Goal: Task Accomplishment & Management: Manage account settings

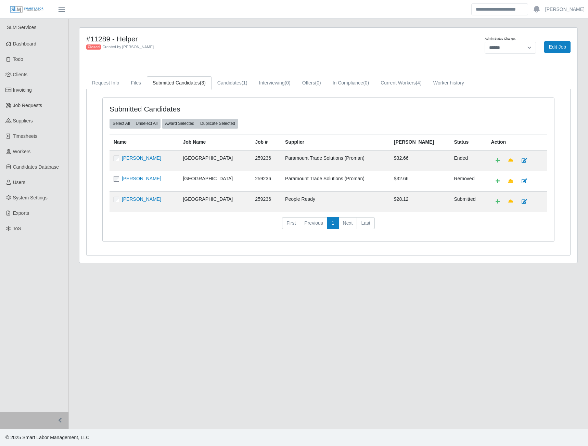
select select "******"
click at [27, 134] on span "Timesheets" at bounding box center [25, 135] width 25 height 5
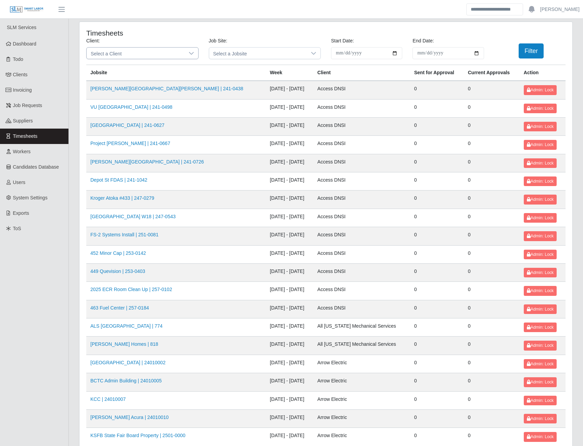
click at [189, 52] on icon at bounding box center [191, 53] width 5 height 3
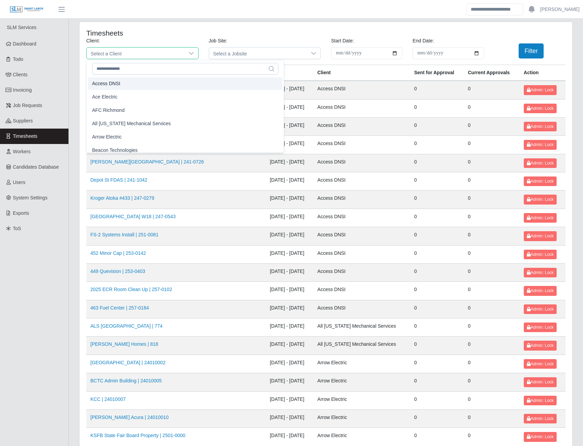
click at [106, 85] on span "Access DNSI" at bounding box center [106, 83] width 28 height 7
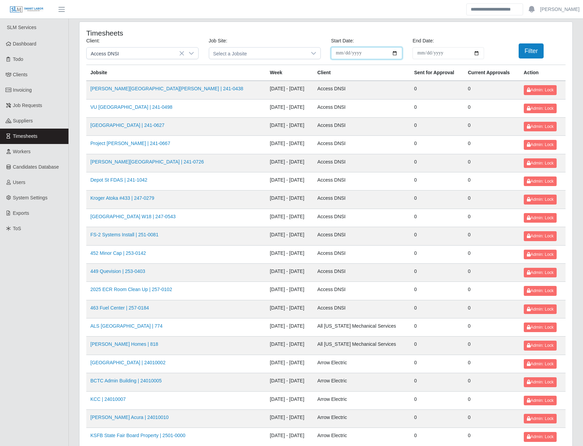
click at [397, 53] on input "**********" at bounding box center [366, 53] width 71 height 12
type input "**********"
click at [477, 54] on input "End Date:" at bounding box center [447, 53] width 71 height 12
type input "**********"
click at [525, 54] on button "Filter" at bounding box center [531, 50] width 25 height 15
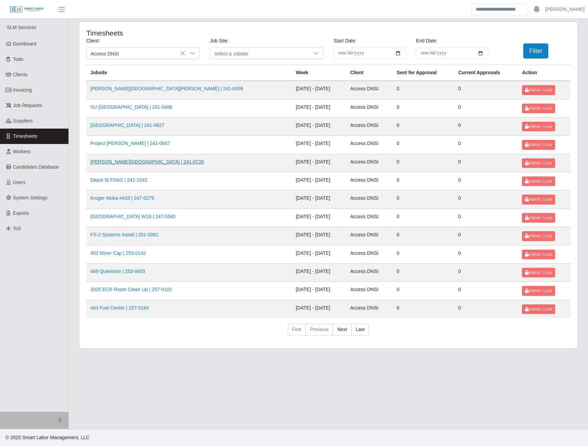
click at [127, 162] on link "Berger Building | 241-0726" at bounding box center [146, 161] width 113 height 5
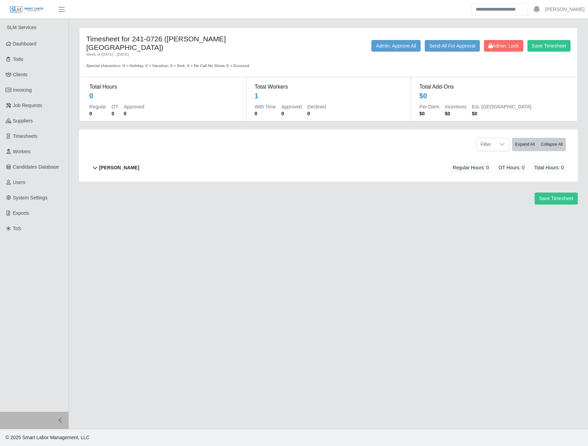
click at [125, 164] on b "[PERSON_NAME]" at bounding box center [119, 167] width 40 height 7
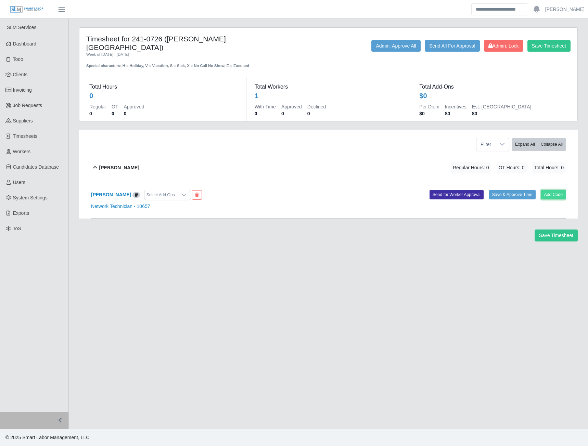
click at [558, 190] on button "Add Code" at bounding box center [553, 195] width 25 height 10
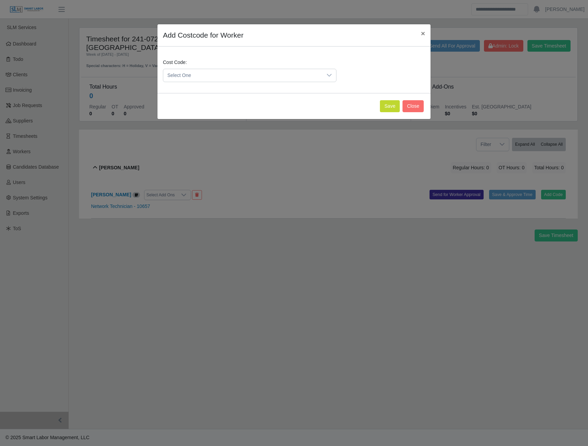
click at [266, 73] on span "Select One" at bounding box center [242, 75] width 159 height 13
click at [179, 110] on span "DEF.000000001 (Default)" at bounding box center [196, 109] width 54 height 7
click at [394, 109] on button "Save" at bounding box center [390, 106] width 20 height 12
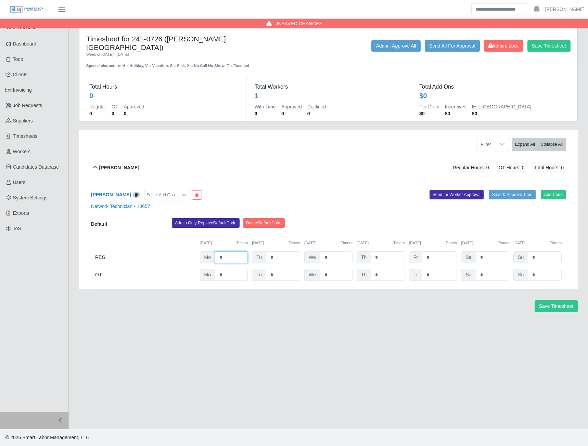
click at [230, 252] on input "*" at bounding box center [231, 258] width 33 height 12
type input "****"
type input "*"
click at [457, 190] on button "Send for Worker Approval" at bounding box center [457, 195] width 54 height 10
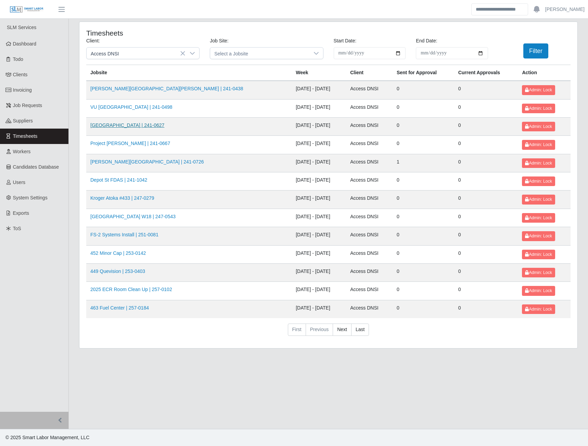
click at [142, 128] on link "Dollywood Hotel | 241-0627" at bounding box center [127, 125] width 74 height 5
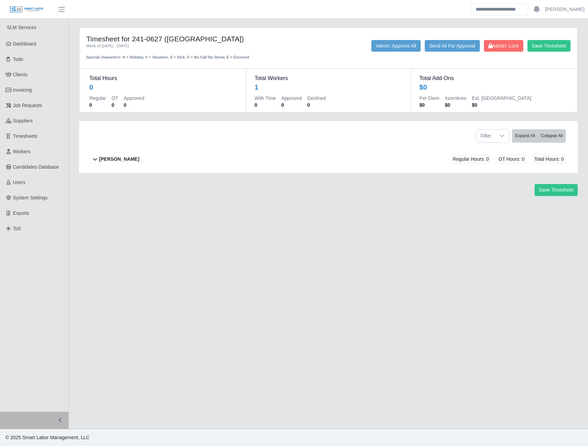
click at [104, 160] on b "Delveon McCree" at bounding box center [119, 159] width 40 height 7
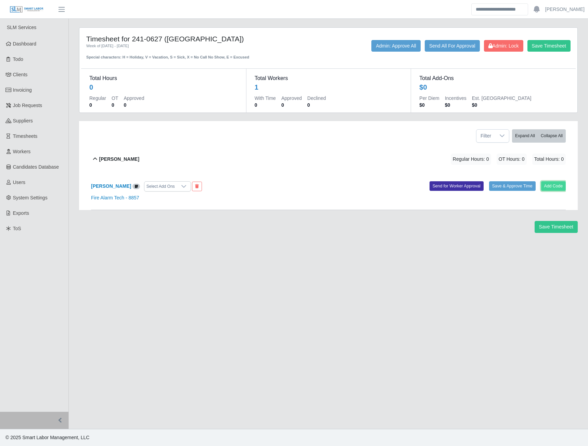
click at [549, 184] on button "Add Code" at bounding box center [553, 186] width 25 height 10
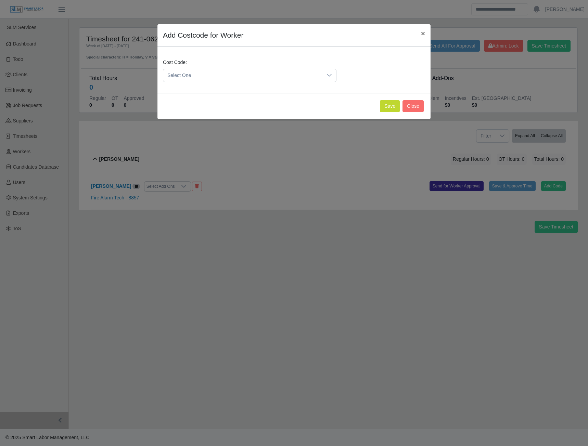
click at [297, 76] on span "Select One" at bounding box center [242, 75] width 159 height 13
click at [211, 114] on li "DEF.000000001 (Default)" at bounding box center [250, 109] width 170 height 13
click at [385, 106] on button "Save" at bounding box center [390, 106] width 20 height 12
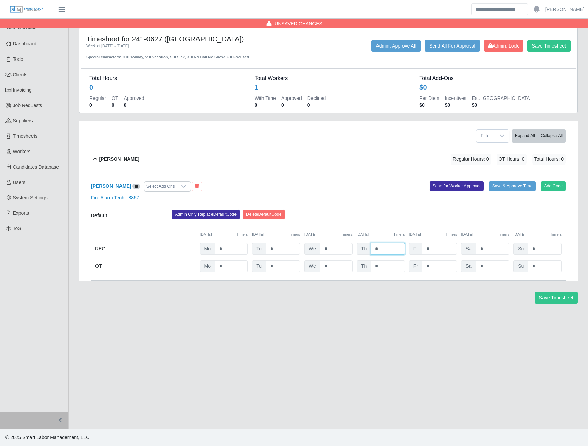
click at [392, 246] on input "*" at bounding box center [388, 249] width 34 height 12
type input "*"
click at [456, 190] on button "Send for Worker Approval" at bounding box center [457, 186] width 54 height 10
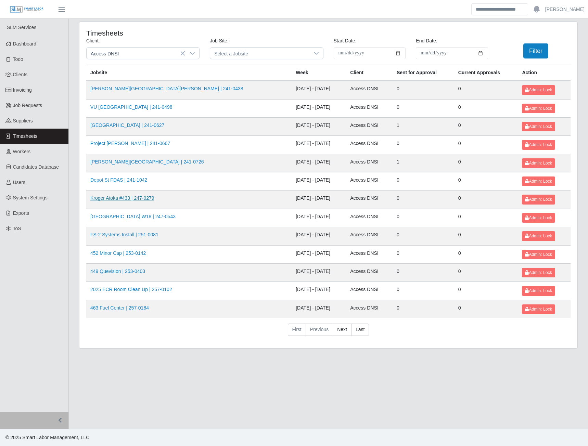
click at [118, 198] on link "Kroger Atoka #433 | 247-0279" at bounding box center [122, 197] width 64 height 5
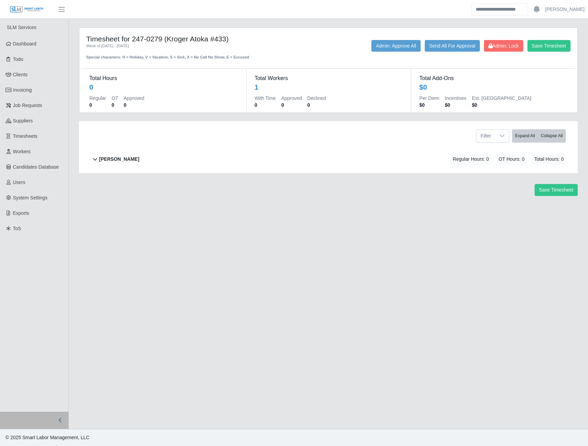
click at [111, 158] on b "[PERSON_NAME]" at bounding box center [119, 159] width 40 height 7
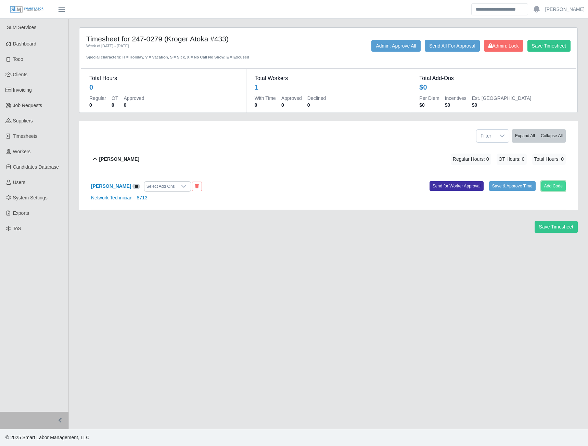
click at [549, 186] on button "Add Code" at bounding box center [553, 186] width 25 height 10
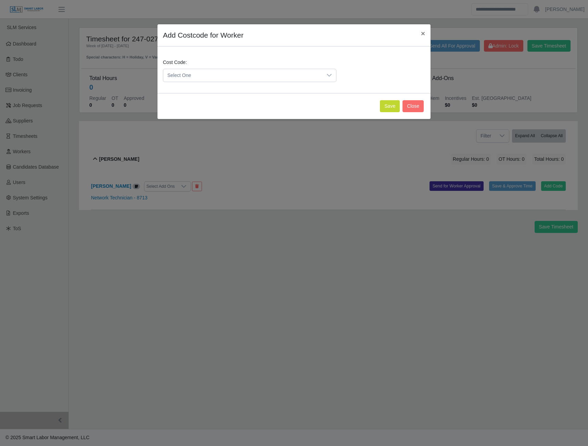
click at [282, 76] on span "Select One" at bounding box center [242, 75] width 159 height 13
click at [214, 110] on span "DEF.000000001 (Default)" at bounding box center [196, 109] width 54 height 7
click at [390, 106] on button "Save" at bounding box center [390, 106] width 20 height 12
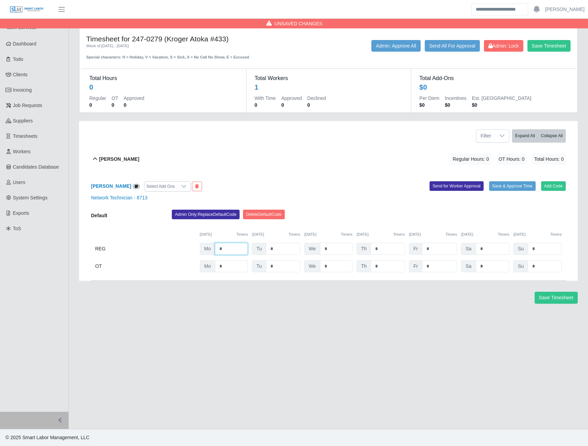
click at [228, 251] on input "*" at bounding box center [231, 249] width 33 height 12
type input "****"
type input "**"
click at [234, 249] on input "****" at bounding box center [231, 249] width 33 height 12
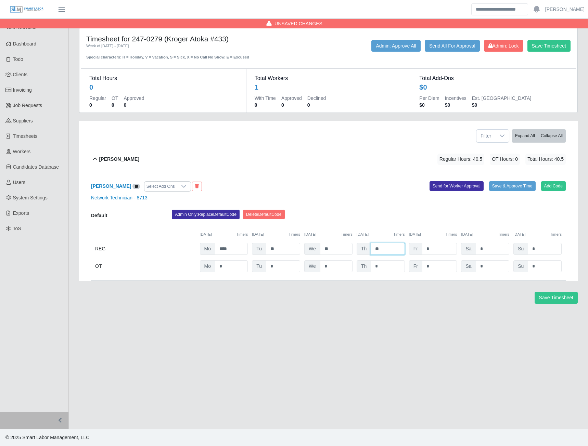
click at [395, 247] on input "**" at bounding box center [388, 249] width 34 height 12
type input "*"
type input "***"
click at [450, 187] on button "Send for Worker Approval" at bounding box center [457, 186] width 54 height 10
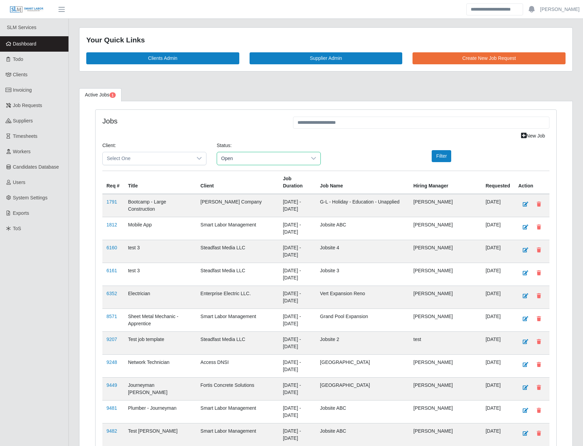
click at [229, 158] on span "Open" at bounding box center [262, 158] width 90 height 13
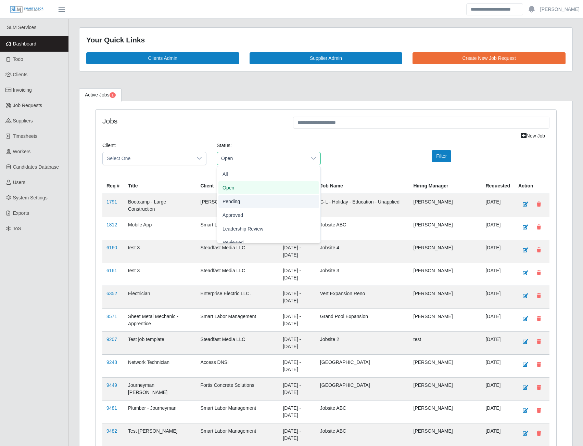
click at [232, 198] on span "Pending" at bounding box center [230, 201] width 17 height 7
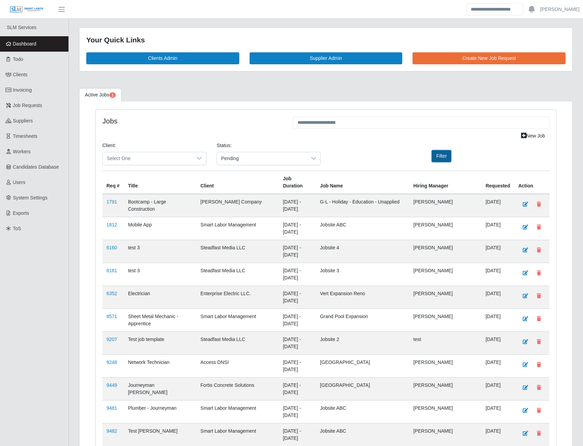
click at [434, 157] on button "Filter" at bounding box center [442, 156] width 20 height 12
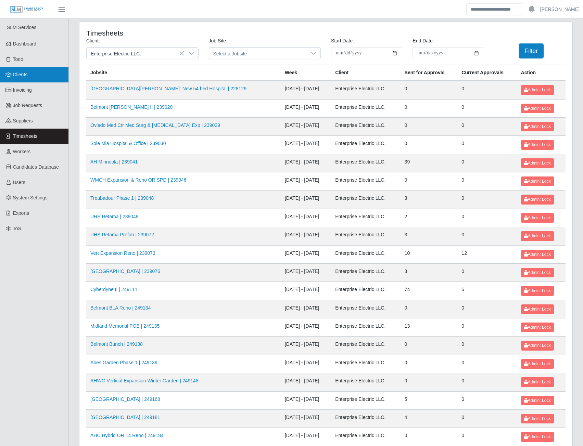
click at [21, 77] on span "Clients" at bounding box center [20, 74] width 15 height 5
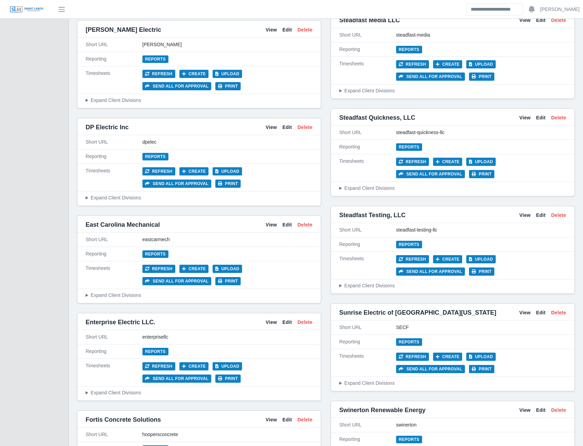
scroll to position [1609, 0]
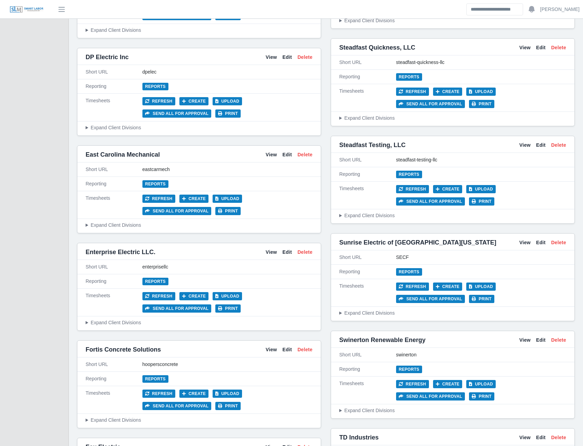
click at [259, 292] on div "Refresh Create Upload Send all for approval Print" at bounding box center [227, 302] width 170 height 21
click at [211, 305] on button "Send all for approval" at bounding box center [176, 309] width 69 height 8
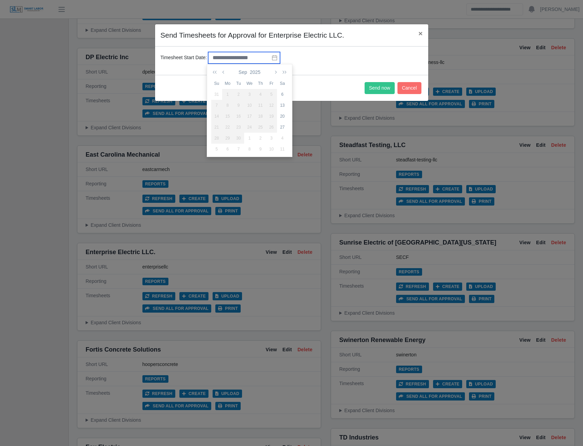
click at [267, 58] on input "text" at bounding box center [244, 58] width 72 height 12
click at [282, 106] on div "13" at bounding box center [282, 105] width 11 height 6
type input "**********"
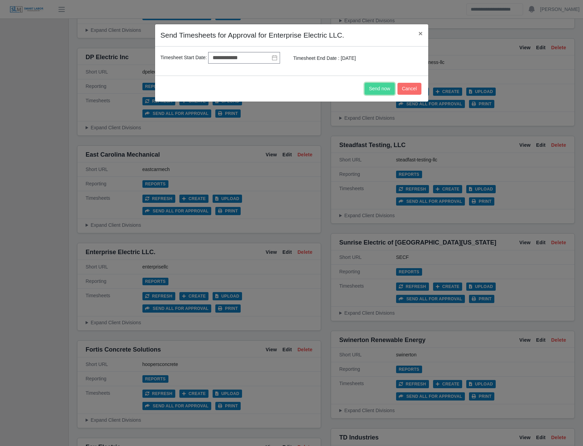
click at [385, 91] on button "Send now" at bounding box center [380, 89] width 30 height 12
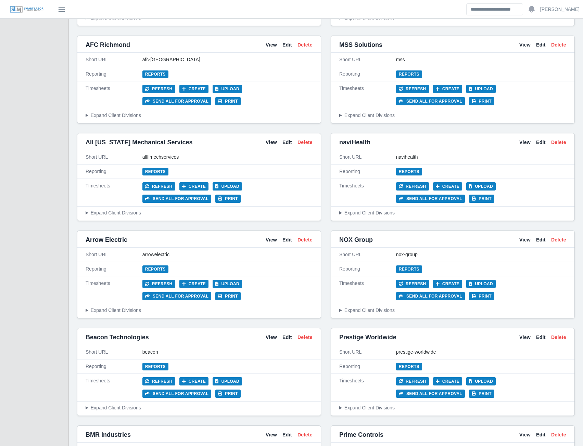
scroll to position [0, 0]
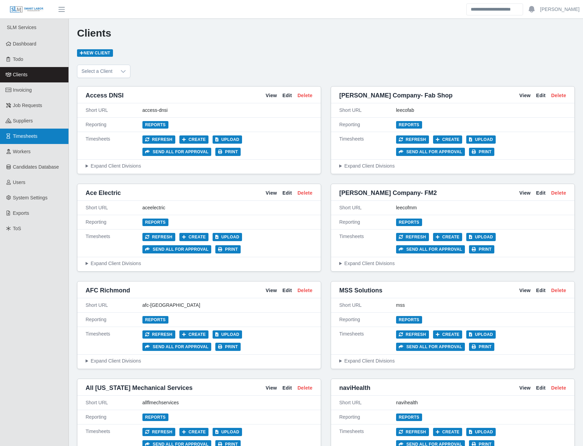
click at [30, 139] on span "Timesheets" at bounding box center [25, 135] width 25 height 5
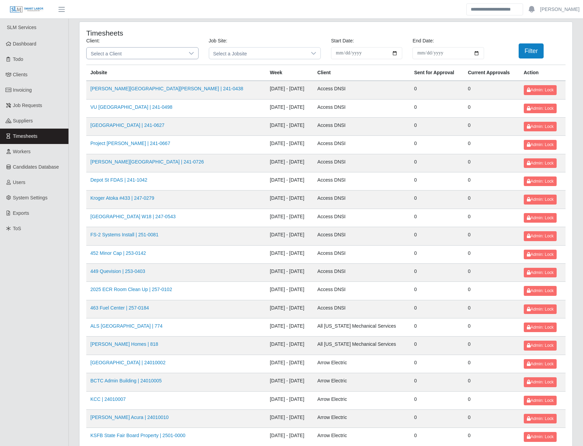
click at [191, 52] on icon at bounding box center [191, 53] width 5 height 5
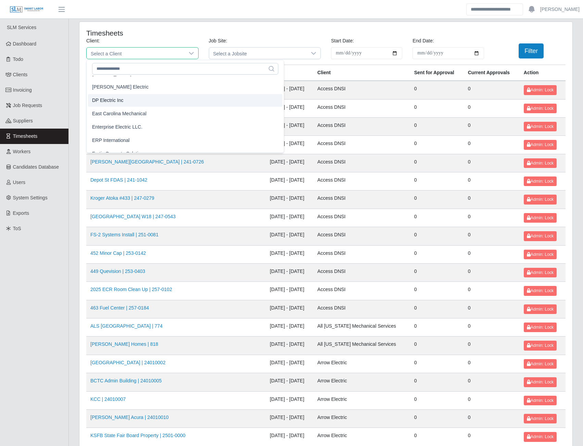
scroll to position [274, 0]
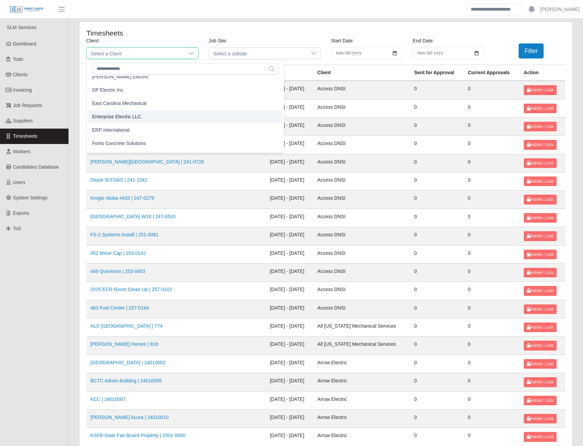
click at [122, 118] on span "Enterprise Electric LLC." at bounding box center [117, 116] width 50 height 7
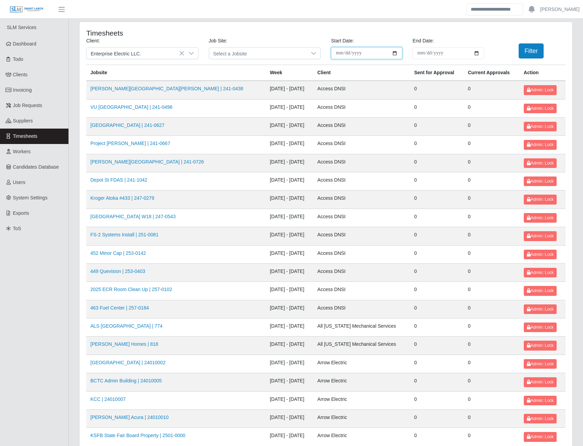
click at [394, 53] on input "**********" at bounding box center [366, 53] width 71 height 12
type input "**********"
click at [476, 52] on input "End Date:" at bounding box center [447, 53] width 71 height 12
type input "**********"
click at [529, 53] on button "Filter" at bounding box center [531, 50] width 25 height 15
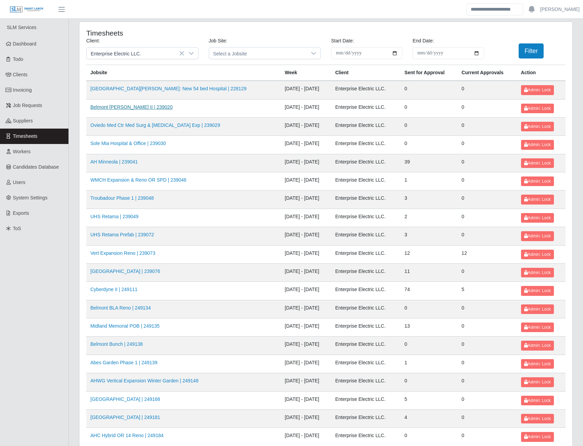
click at [139, 104] on link "Belmont [PERSON_NAME] II | 239020" at bounding box center [131, 106] width 82 height 5
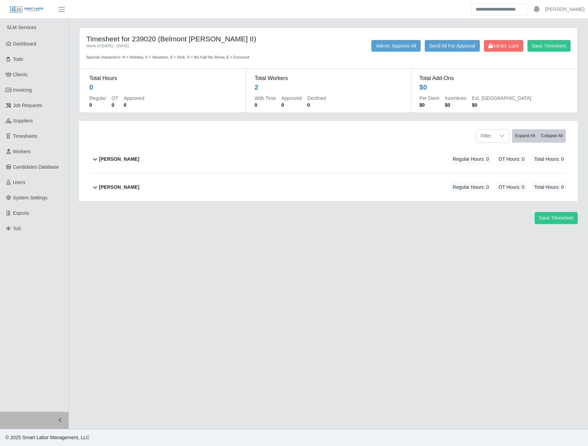
click at [110, 159] on b "[PERSON_NAME]" at bounding box center [119, 159] width 40 height 7
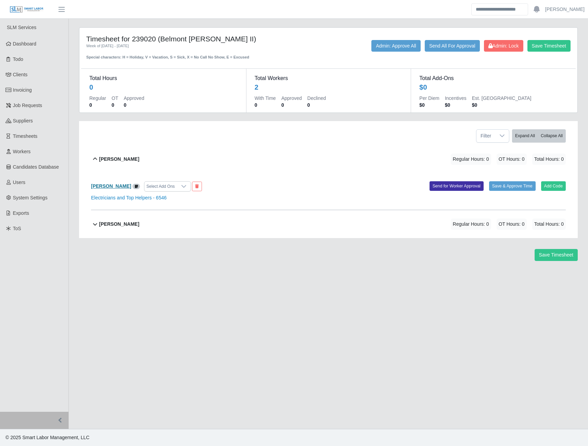
click at [103, 186] on b "Jose Chacon" at bounding box center [111, 185] width 40 height 5
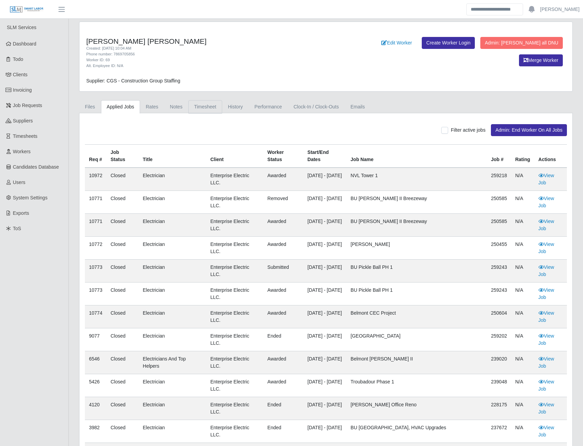
click at [207, 104] on link "Timesheet" at bounding box center [205, 106] width 34 height 13
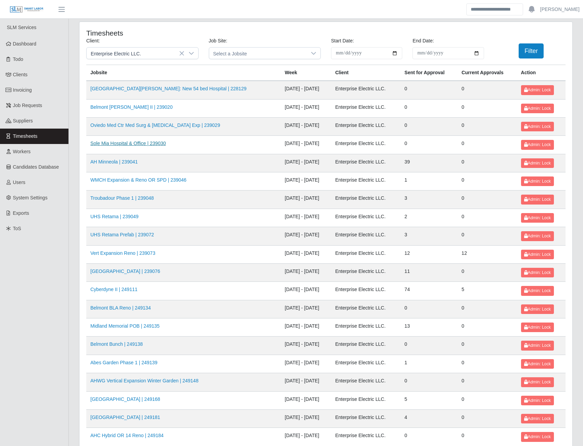
click at [145, 141] on link "Sole Mia Hospital & Office | 239030" at bounding box center [128, 143] width 76 height 5
click at [146, 182] on link "WMCH Expansion & Reno OR SPD | 239046" at bounding box center [138, 179] width 96 height 5
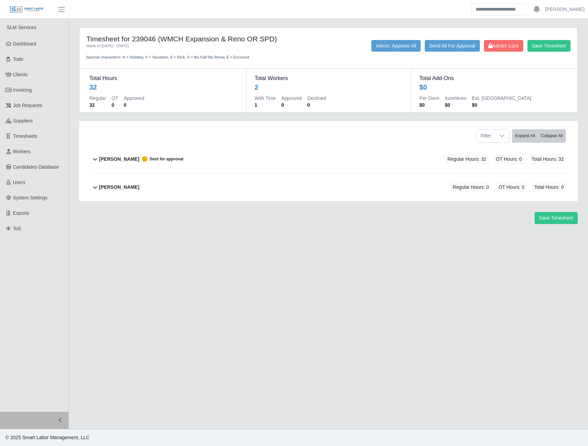
click at [117, 159] on b "Casey Shoemaker" at bounding box center [119, 159] width 40 height 7
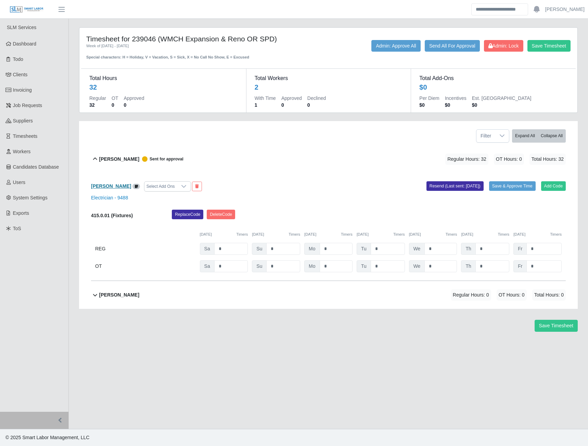
click at [123, 187] on b "Casey Shoemaker" at bounding box center [111, 185] width 40 height 5
click at [509, 183] on button "Save & Approve Time" at bounding box center [512, 186] width 47 height 10
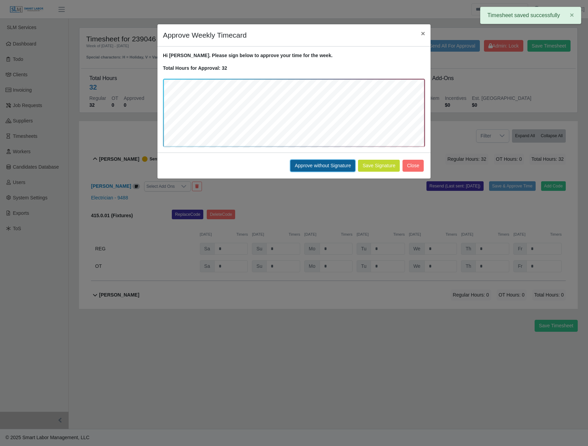
click at [320, 163] on button "Approve without Signature" at bounding box center [322, 166] width 65 height 12
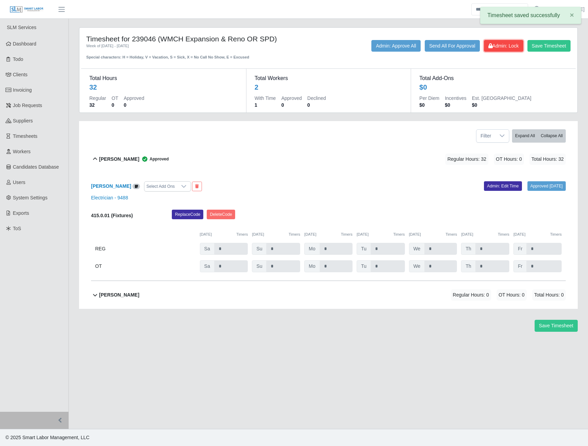
click at [497, 48] on span "Admin: Lock" at bounding box center [503, 45] width 30 height 5
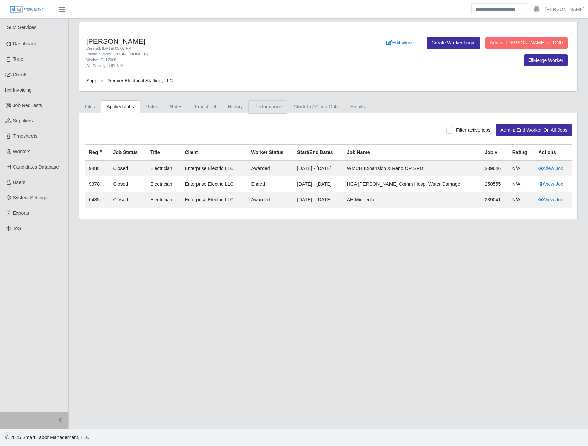
click at [265, 107] on link "Performance" at bounding box center [267, 106] width 39 height 13
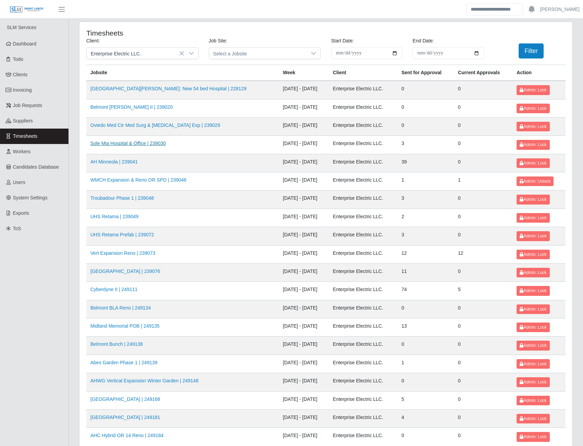
click at [142, 144] on link "Sole Mia Hospital & Office | 239030" at bounding box center [128, 143] width 76 height 5
click at [122, 165] on link "AH Minneola | 239041" at bounding box center [113, 161] width 47 height 5
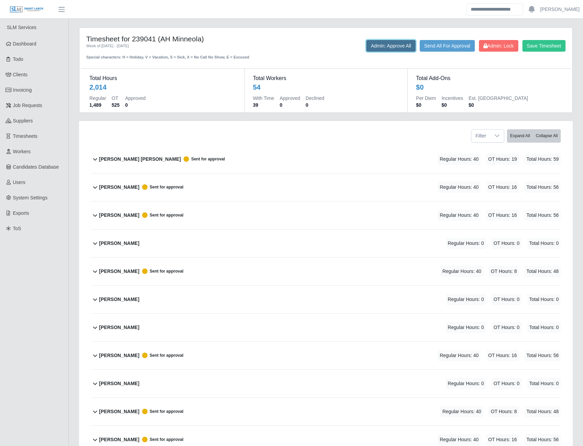
click at [390, 49] on button "Admin: Approve All" at bounding box center [390, 46] width 49 height 12
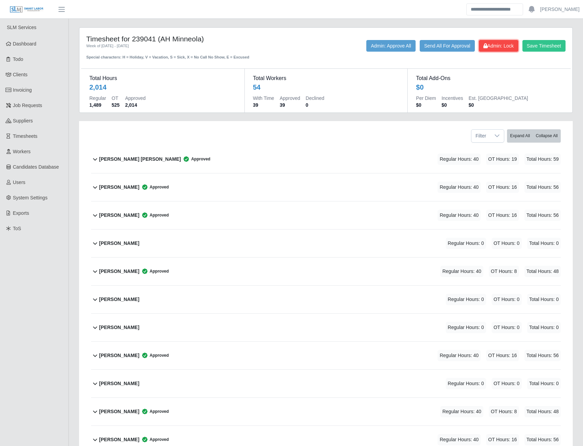
click at [499, 46] on span "Admin: Lock" at bounding box center [498, 45] width 30 height 5
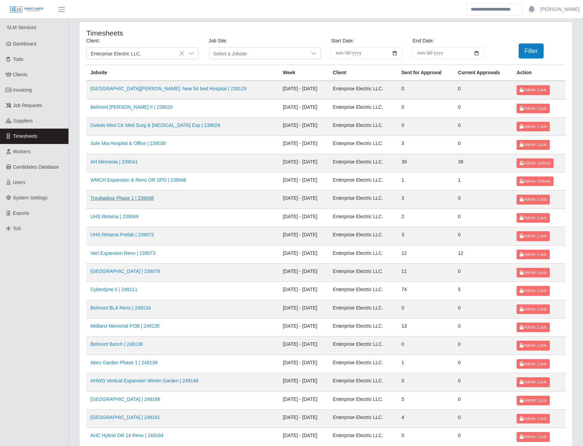
click at [139, 199] on link "Troubadour Phase 1 | 239048" at bounding box center [121, 197] width 63 height 5
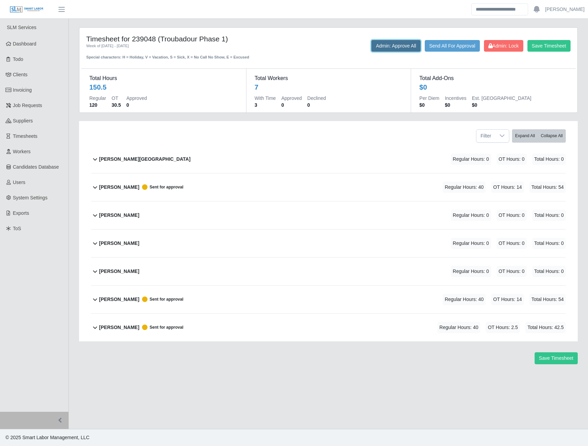
click at [393, 48] on button "Admin: Approve All" at bounding box center [395, 46] width 49 height 12
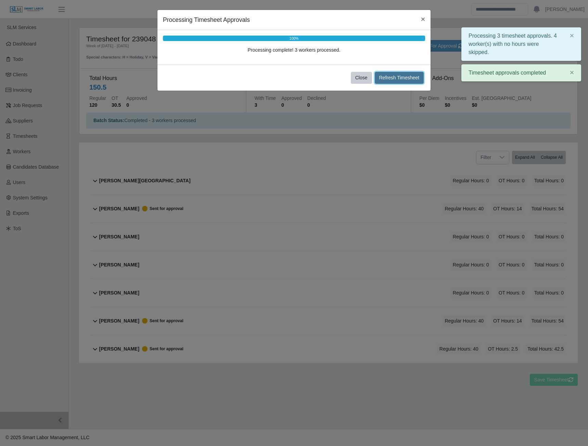
click at [381, 78] on button "Refresh Timesheet" at bounding box center [399, 78] width 49 height 12
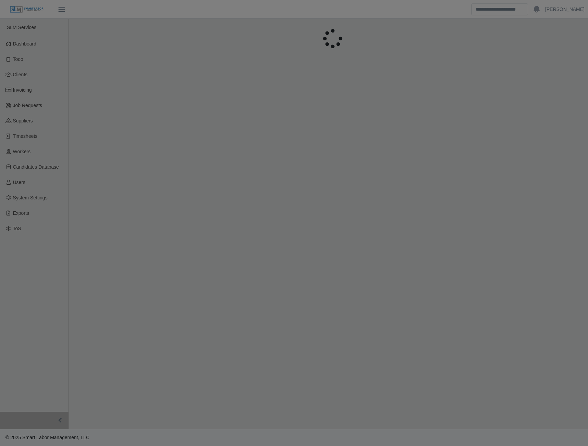
click at [361, 78] on div at bounding box center [294, 223] width 588 height 446
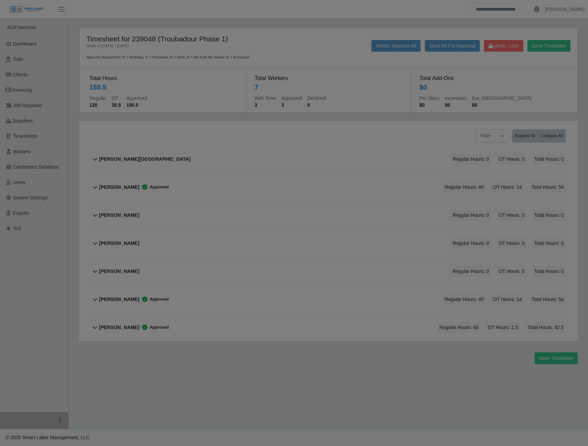
click at [499, 49] on div at bounding box center [294, 223] width 588 height 446
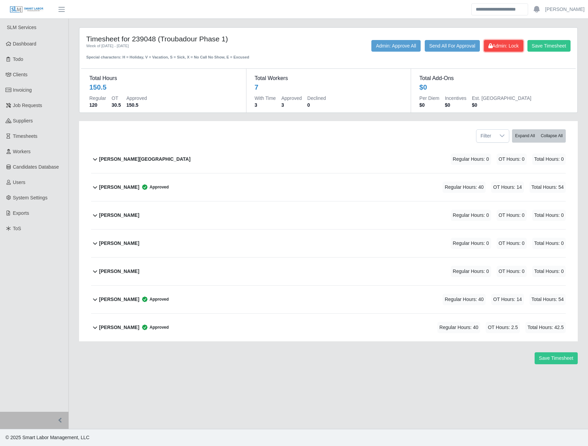
click at [505, 48] on span "Admin: Lock" at bounding box center [503, 45] width 30 height 5
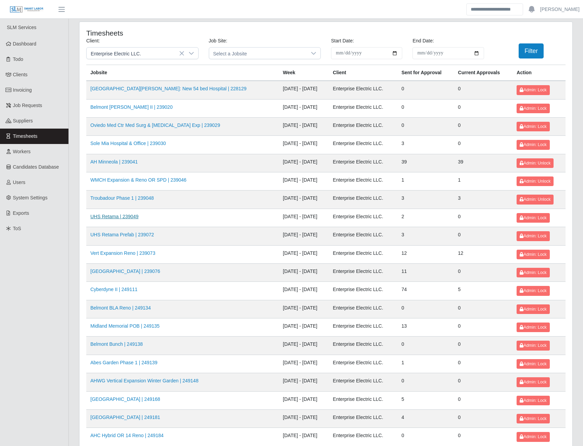
click at [127, 218] on link "UHS Retama | 239049" at bounding box center [114, 216] width 48 height 5
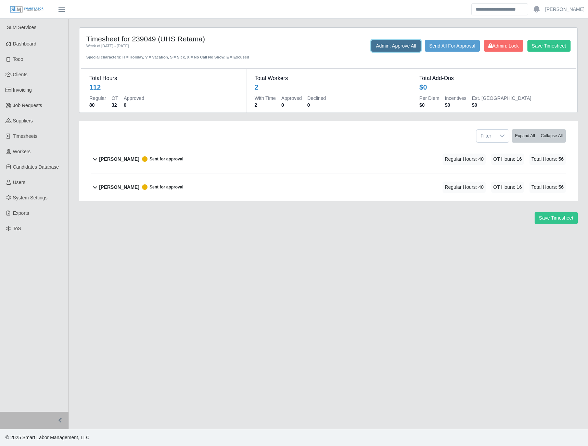
click at [404, 47] on button "Admin: Approve All" at bounding box center [395, 46] width 49 height 12
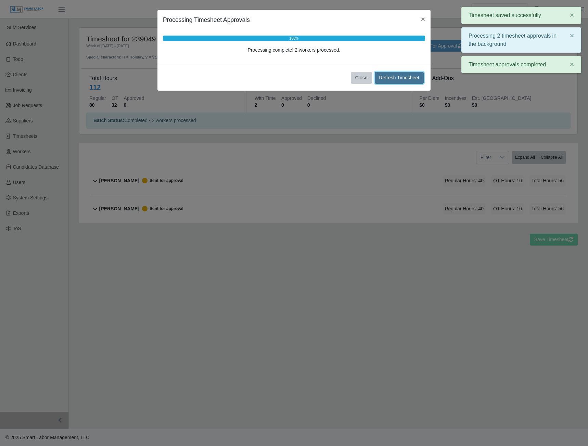
click at [410, 78] on button "Refresh Timesheet" at bounding box center [399, 78] width 49 height 12
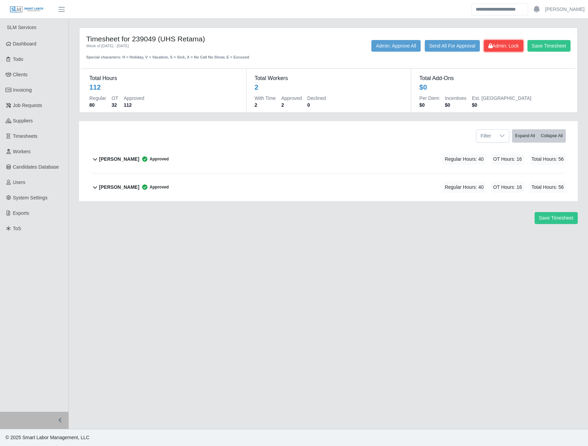
click at [494, 49] on button "Admin: Lock" at bounding box center [503, 46] width 39 height 12
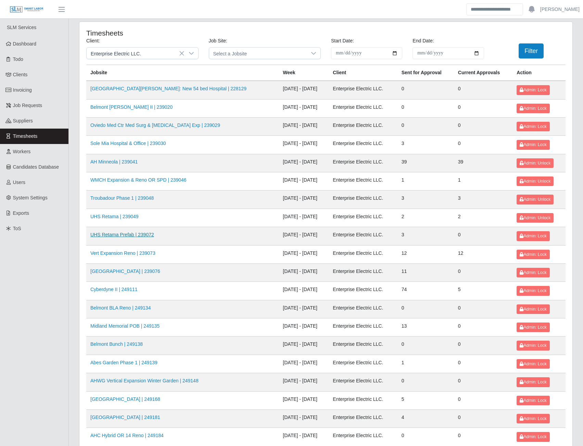
click at [129, 236] on link "UHS Retama Prefab | 239072" at bounding box center [122, 234] width 64 height 5
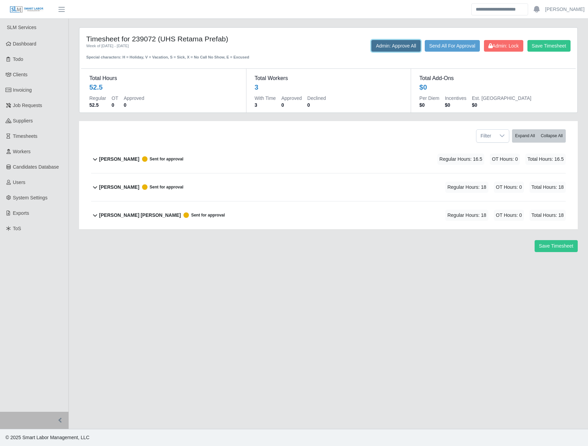
click at [384, 49] on button "Admin: Approve All" at bounding box center [395, 46] width 49 height 12
click at [498, 45] on span "Admin: Lock" at bounding box center [503, 45] width 30 height 5
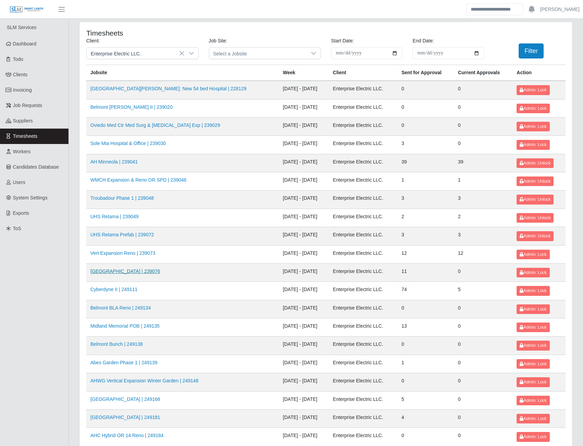
click at [141, 274] on link "[GEOGRAPHIC_DATA] | 239076" at bounding box center [125, 271] width 70 height 5
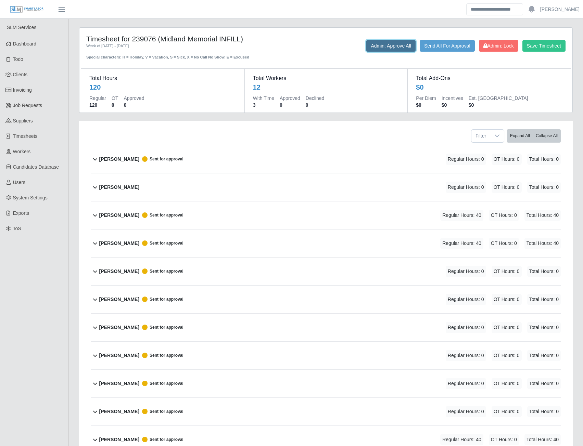
click at [395, 44] on button "Admin: Approve All" at bounding box center [390, 46] width 49 height 12
click at [490, 48] on span "Admin: Lock" at bounding box center [498, 45] width 30 height 5
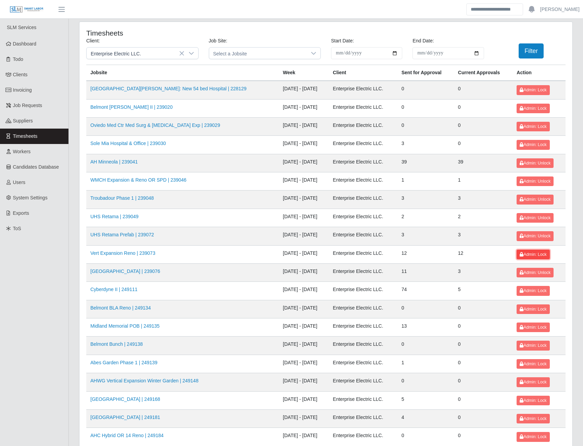
click at [530, 255] on span "Admin: Lock" at bounding box center [533, 254] width 27 height 5
click at [130, 292] on link "Cyberdyne II | 249111" at bounding box center [113, 289] width 47 height 5
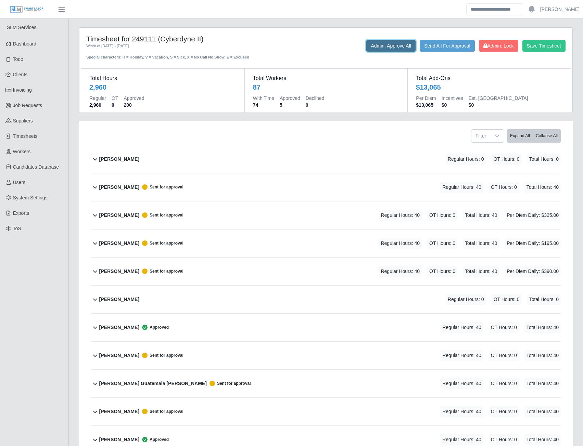
click at [391, 49] on button "Admin: Approve All" at bounding box center [390, 46] width 49 height 12
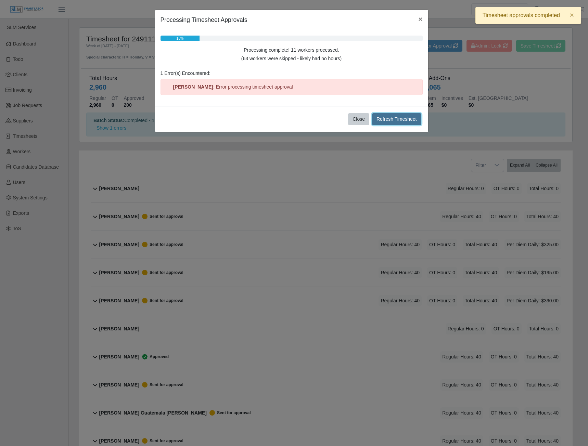
click at [385, 118] on button "Refresh Timesheet" at bounding box center [396, 119] width 49 height 12
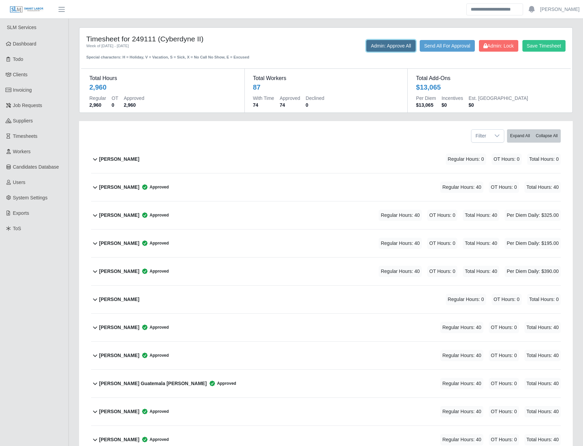
click at [385, 45] on button "Admin: Approve All" at bounding box center [390, 46] width 49 height 12
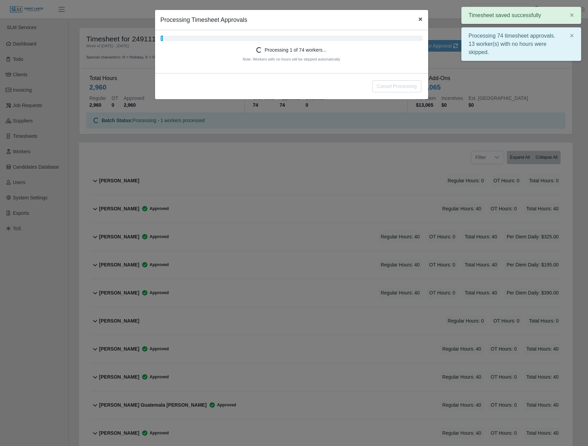
click at [419, 19] on span "×" at bounding box center [420, 19] width 4 height 8
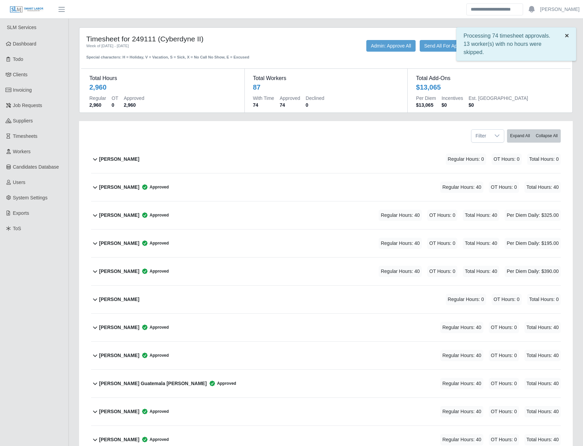
click at [565, 36] on span "×" at bounding box center [567, 35] width 4 height 8
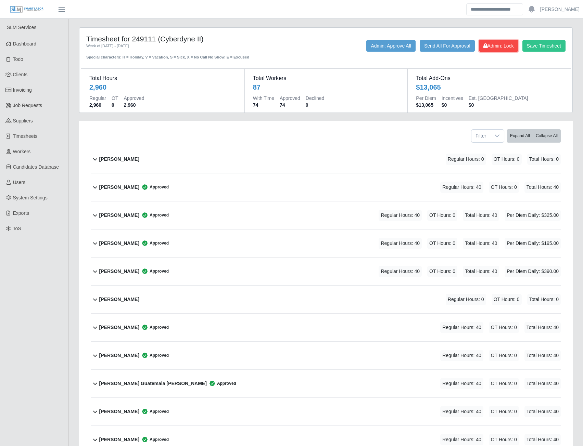
click at [501, 46] on span "Admin: Lock" at bounding box center [498, 45] width 30 height 5
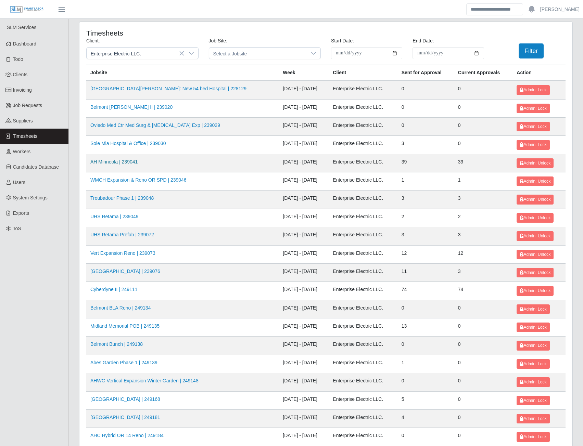
click at [117, 161] on link "AH Minneola | 239041" at bounding box center [113, 161] width 47 height 5
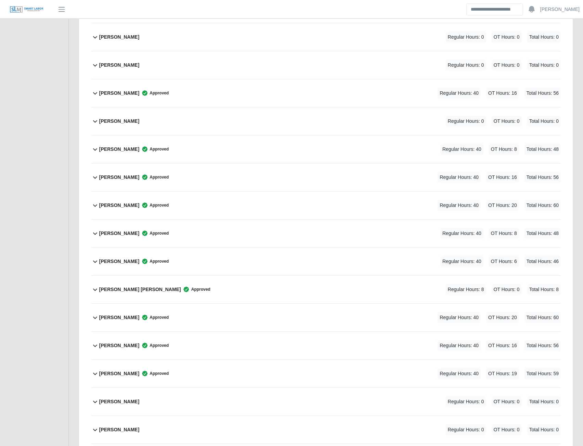
scroll to position [274, 0]
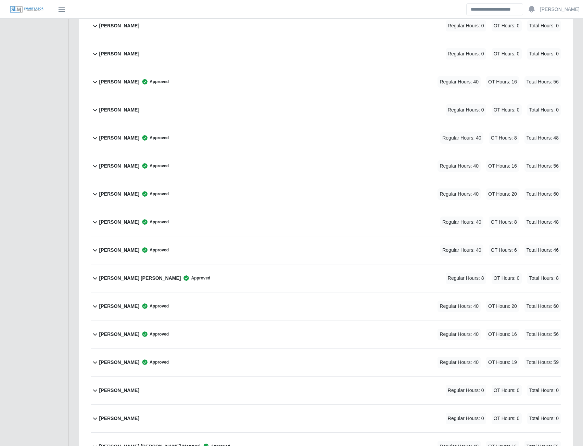
click at [122, 249] on b "Ernesto Pirela" at bounding box center [119, 250] width 40 height 7
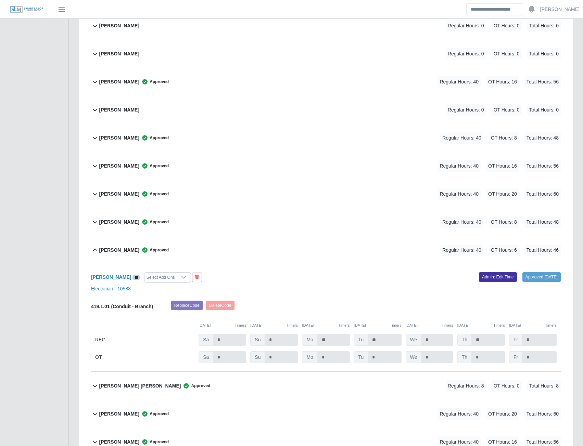
click at [480, 269] on div "Ernesto Pirela Select Add Ons Approved 09/22/2025 Admin: Edit Time Electrician …" at bounding box center [326, 318] width 470 height 108
click at [482, 273] on link "Admin: Edit Time" at bounding box center [498, 277] width 38 height 10
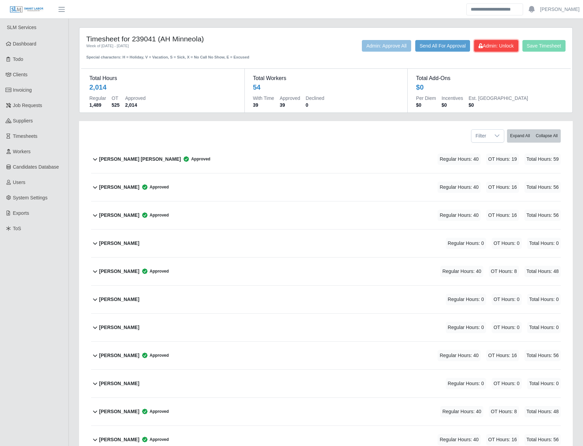
click at [493, 45] on span "Admin: Unlock" at bounding box center [495, 45] width 35 height 5
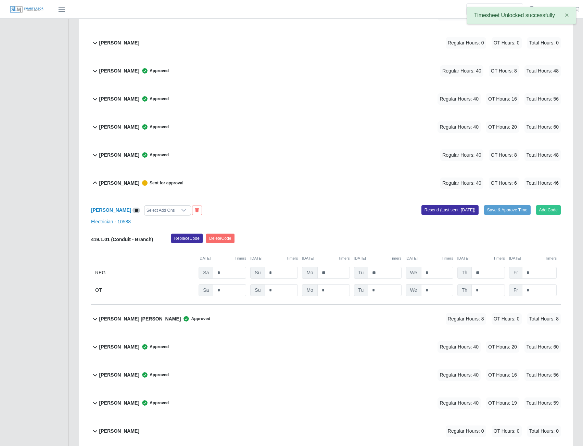
scroll to position [342, 0]
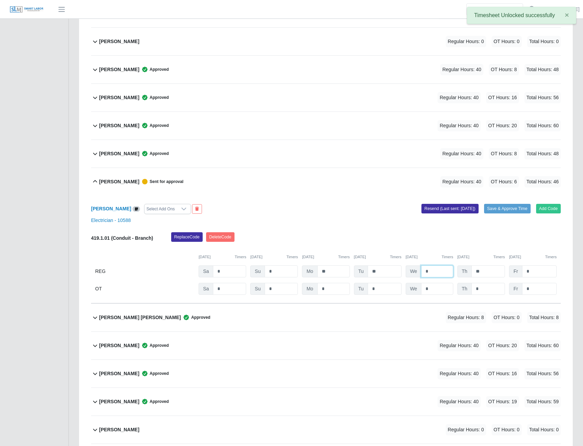
click at [434, 273] on input "*" at bounding box center [437, 272] width 32 height 12
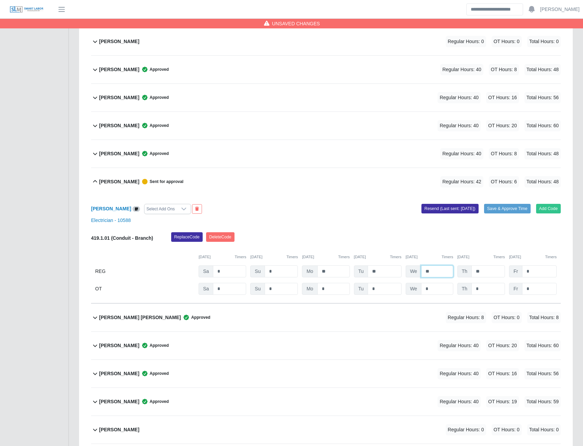
type input "**"
click at [481, 272] on input "*" at bounding box center [488, 272] width 34 height 12
type input "*"
click at [536, 273] on input "*" at bounding box center [539, 272] width 35 height 12
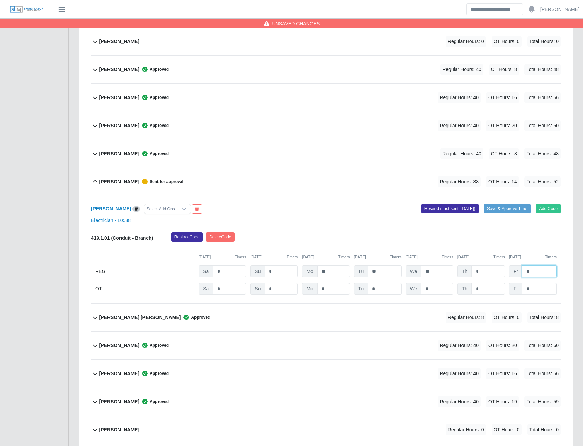
type input "*"
click at [545, 285] on input "*" at bounding box center [539, 289] width 35 height 12
type input "*"
click at [447, 208] on button "Resend (Last sent: 09/22/2025)" at bounding box center [449, 209] width 57 height 10
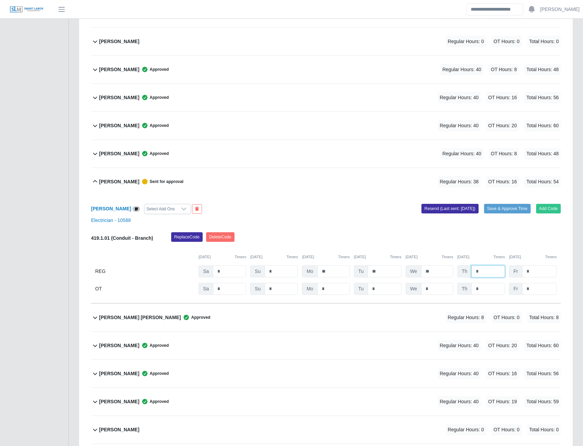
click at [482, 271] on input "*" at bounding box center [488, 272] width 34 height 12
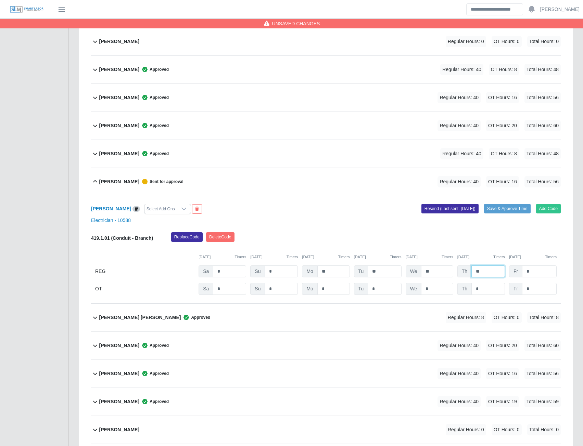
type input "**"
click at [483, 290] on input "*" at bounding box center [488, 289] width 34 height 12
type input "*"
click at [457, 207] on button "Resend (Last sent: 09/22/2025)" at bounding box center [449, 209] width 57 height 10
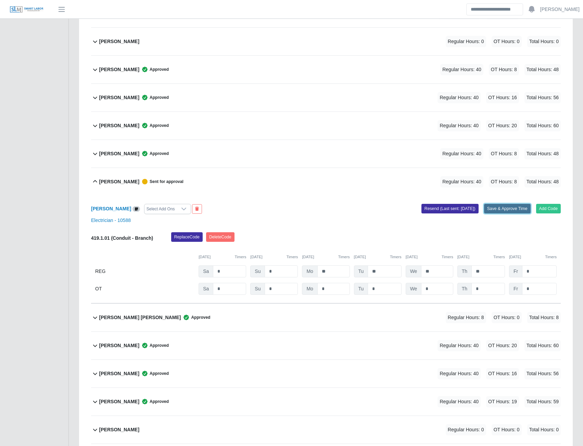
click at [498, 208] on button "Save & Approve Time" at bounding box center [507, 209] width 47 height 10
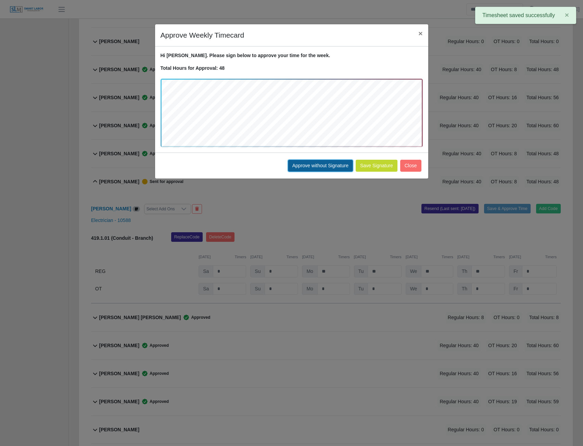
click at [312, 162] on button "Approve without Signature" at bounding box center [320, 166] width 65 height 12
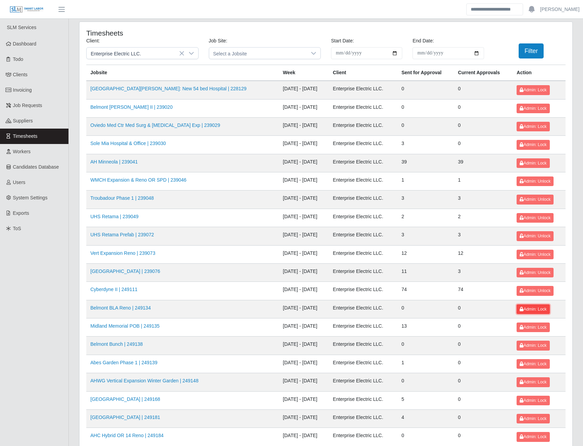
drag, startPoint x: 521, startPoint y: 308, endPoint x: 513, endPoint y: 310, distance: 8.1
click at [521, 308] on span "Admin: Lock" at bounding box center [533, 309] width 27 height 5
click at [131, 328] on link "Midland Memorial POB | 249135" at bounding box center [124, 325] width 69 height 5
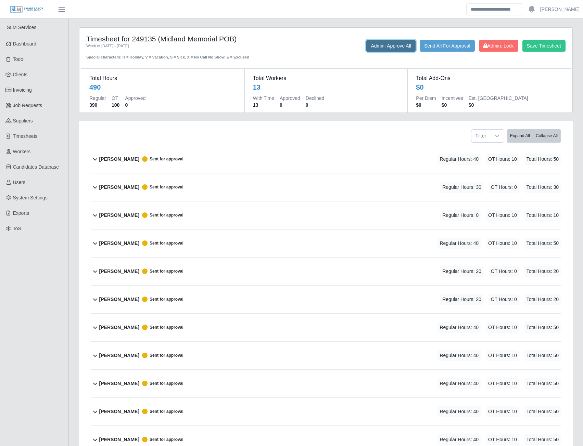
click at [391, 49] on button "Admin: Approve All" at bounding box center [390, 46] width 49 height 12
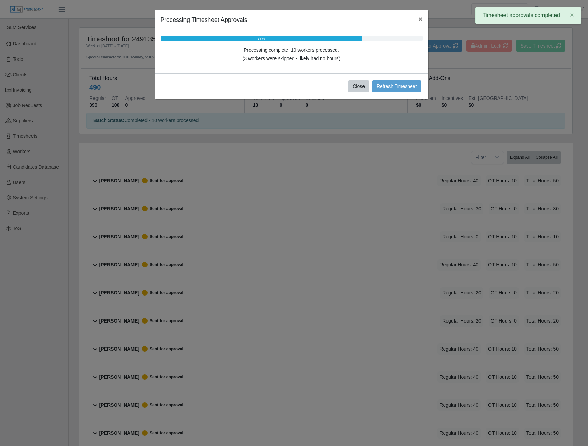
click at [387, 94] on div "Close Refresh Timesheet" at bounding box center [291, 86] width 273 height 26
click at [385, 86] on button "Refresh Timesheet" at bounding box center [396, 86] width 49 height 12
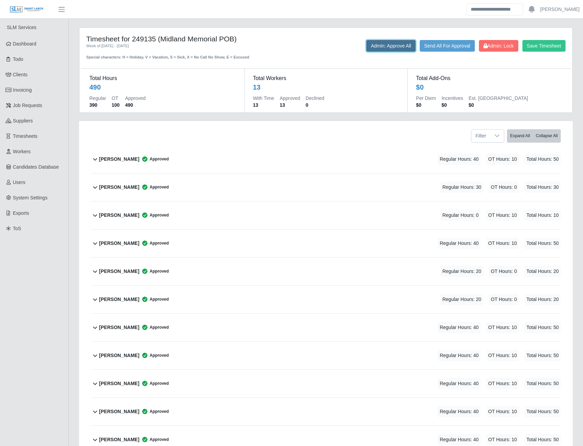
click at [391, 46] on button "Admin: Approve All" at bounding box center [390, 46] width 49 height 12
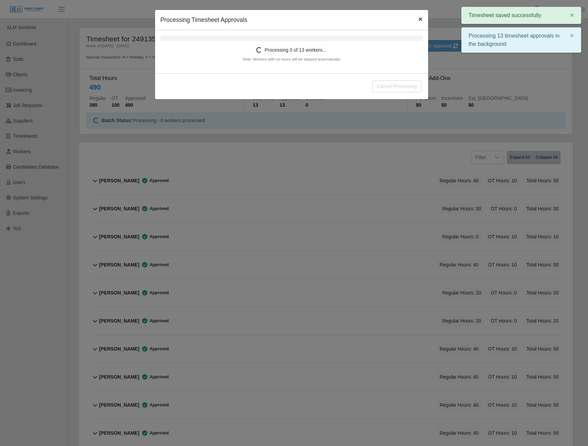
click at [419, 20] on span "×" at bounding box center [420, 19] width 4 height 8
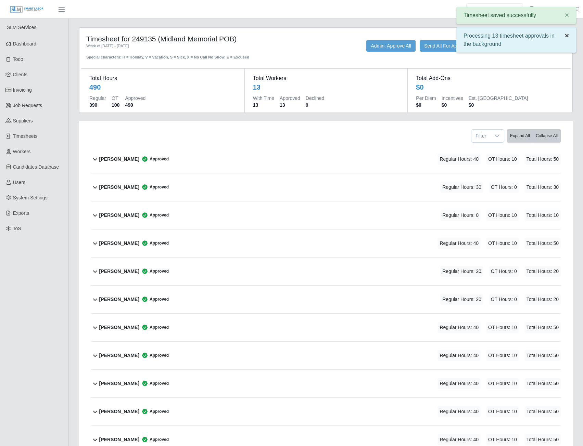
click at [567, 36] on span "×" at bounding box center [567, 35] width 4 height 8
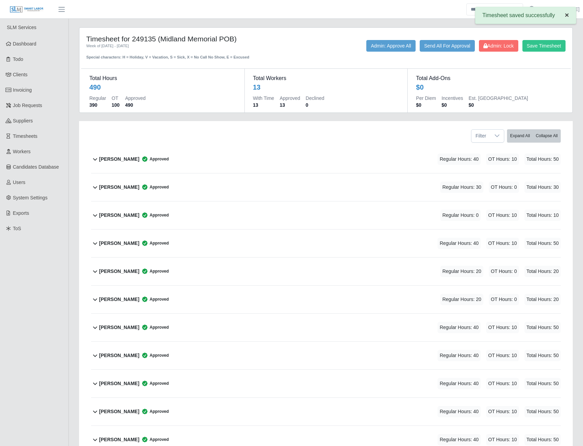
click at [565, 14] on span "×" at bounding box center [567, 15] width 4 height 8
click at [490, 45] on span "Admin: Lock" at bounding box center [498, 45] width 30 height 5
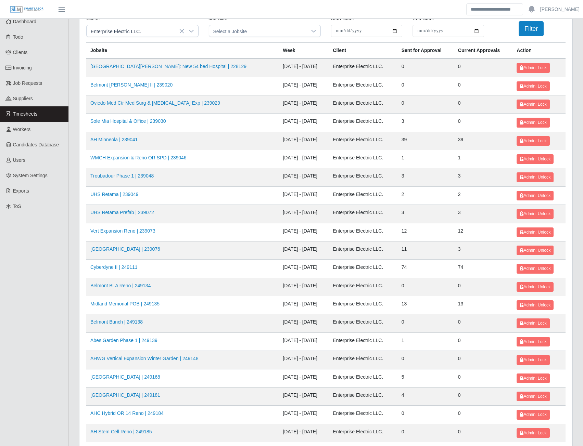
scroll to position [34, 0]
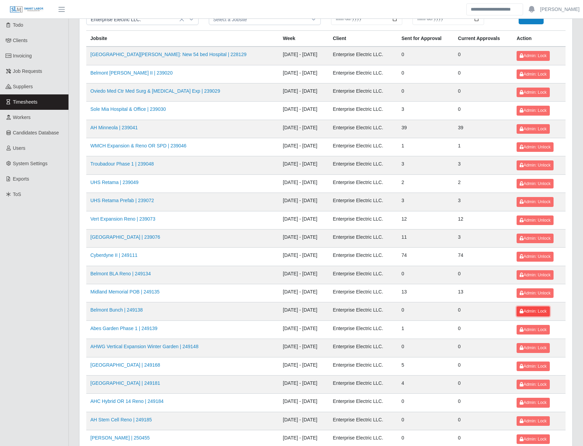
click at [528, 311] on span "Admin: Lock" at bounding box center [533, 311] width 27 height 5
click at [137, 329] on link "Abes Garden Phase 1 | 249139" at bounding box center [123, 328] width 67 height 5
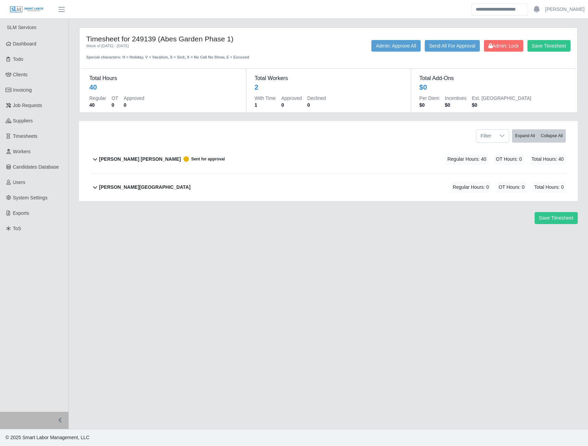
click at [118, 158] on b "David Rojas Ortiz" at bounding box center [140, 159] width 82 height 7
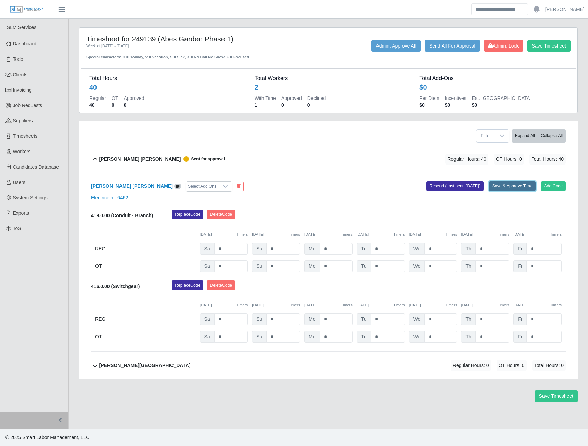
click at [507, 189] on button "Save & Approve Time" at bounding box center [512, 186] width 47 height 10
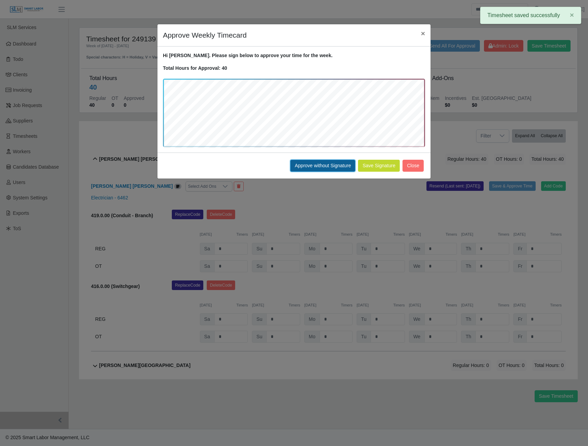
click at [321, 167] on button "Approve without Signature" at bounding box center [322, 166] width 65 height 12
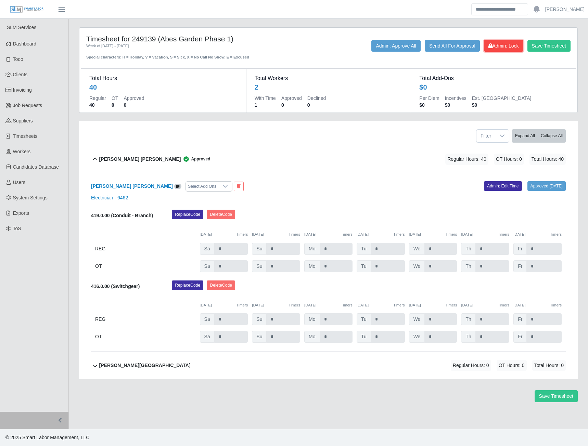
click at [493, 49] on button "Admin: Lock" at bounding box center [503, 46] width 39 height 12
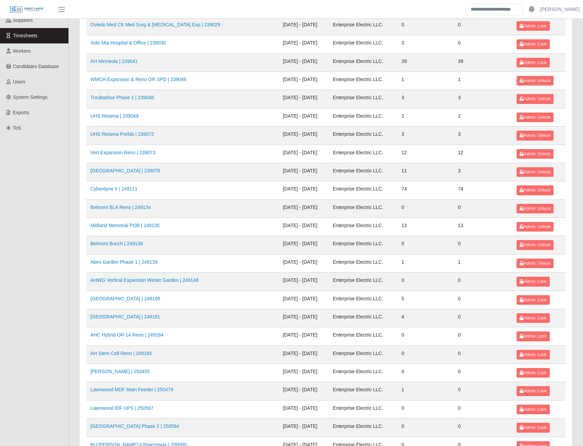
scroll to position [103, 0]
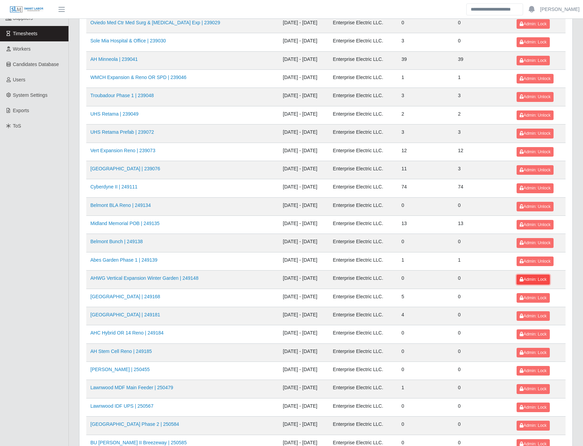
click at [524, 280] on span "Admin: Lock" at bounding box center [533, 279] width 27 height 5
click at [141, 279] on link "AHWG Vertical Expansion Winter Garden | 249148" at bounding box center [144, 278] width 108 height 5
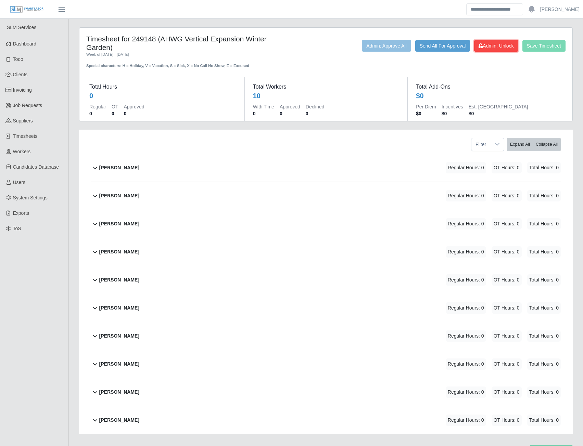
click at [500, 46] on span "Admin: Unlock" at bounding box center [495, 45] width 35 height 5
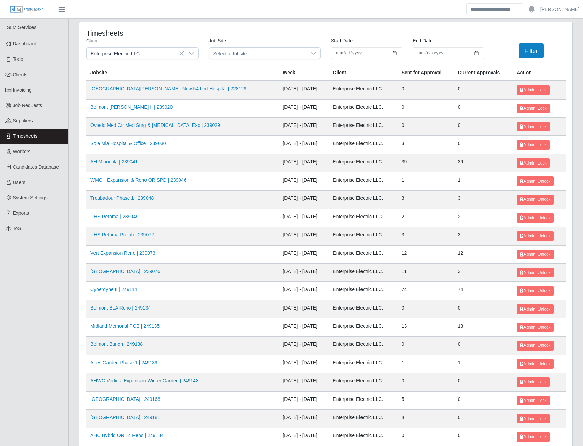
click at [155, 382] on link "AHWG Vertical Expansion Winter Garden | 249148" at bounding box center [144, 380] width 108 height 5
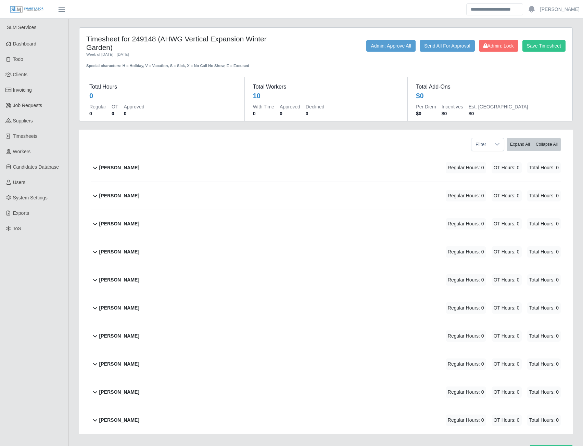
click at [113, 195] on b "[PERSON_NAME]" at bounding box center [119, 195] width 40 height 7
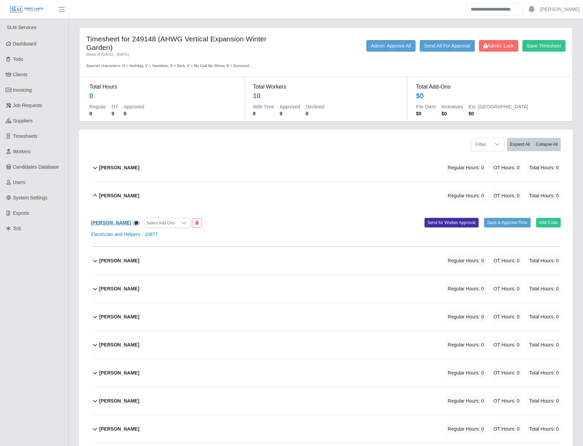
click at [113, 222] on b "[PERSON_NAME]" at bounding box center [111, 222] width 40 height 5
click at [201, 226] on button at bounding box center [197, 223] width 10 height 10
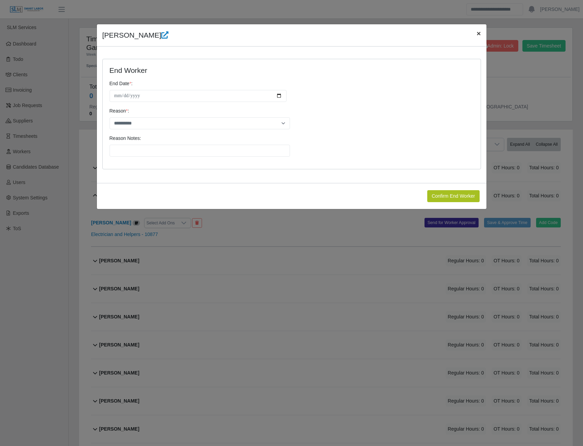
click at [477, 33] on span "×" at bounding box center [478, 33] width 4 height 8
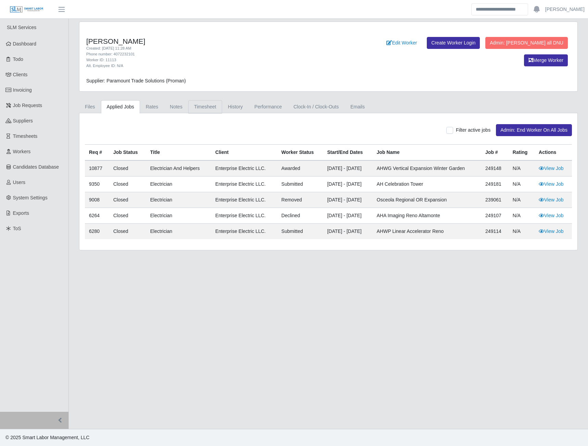
click at [207, 106] on link "Timesheet" at bounding box center [205, 106] width 34 height 13
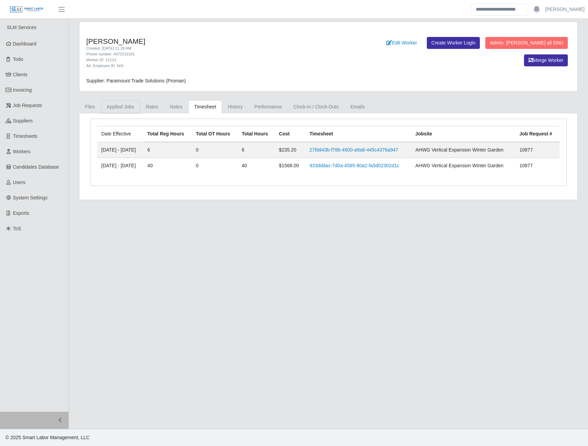
click at [130, 108] on link "Applied Jobs" at bounding box center [120, 106] width 39 height 13
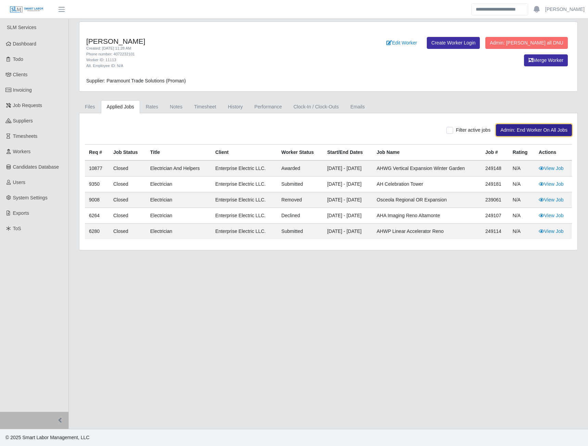
click at [536, 132] on button "Admin: End Worker On All Jobs" at bounding box center [534, 130] width 76 height 12
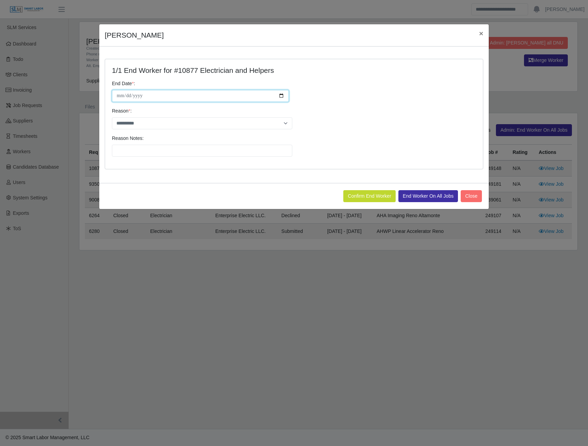
click at [280, 95] on input "**********" at bounding box center [200, 96] width 177 height 12
type input "**********"
click at [288, 125] on select "**********" at bounding box center [202, 123] width 180 height 12
select select "**********"
click at [112, 117] on select "**********" at bounding box center [202, 123] width 180 height 12
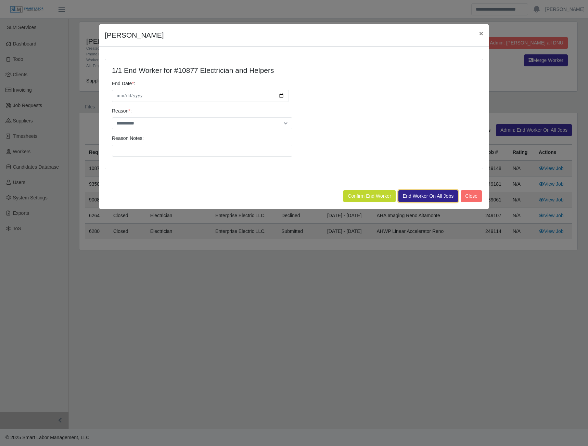
click at [416, 194] on button "End Worker On All Jobs" at bounding box center [428, 196] width 60 height 12
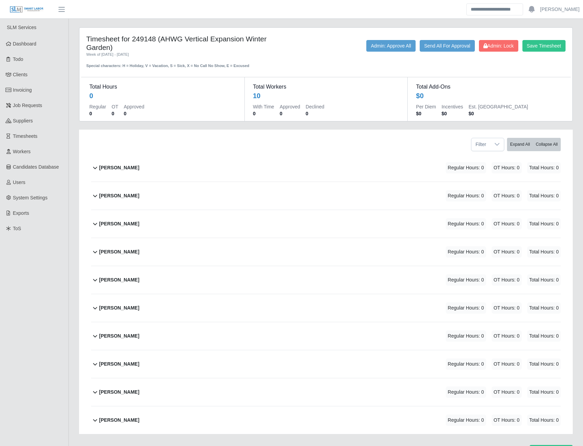
click at [130, 193] on b "[PERSON_NAME]" at bounding box center [119, 195] width 40 height 7
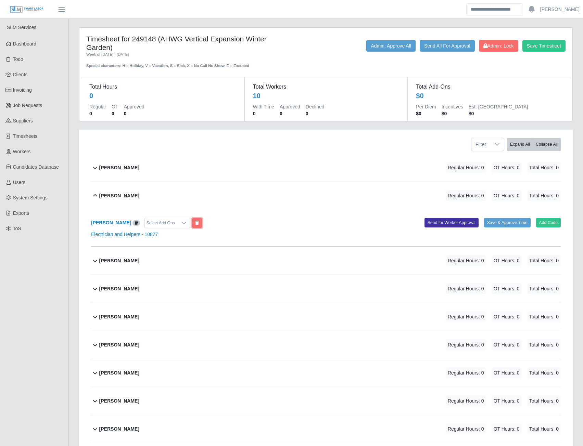
click at [195, 224] on button at bounding box center [197, 223] width 10 height 10
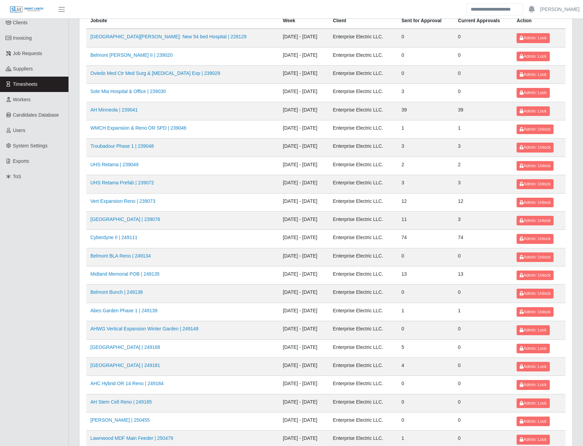
scroll to position [68, 0]
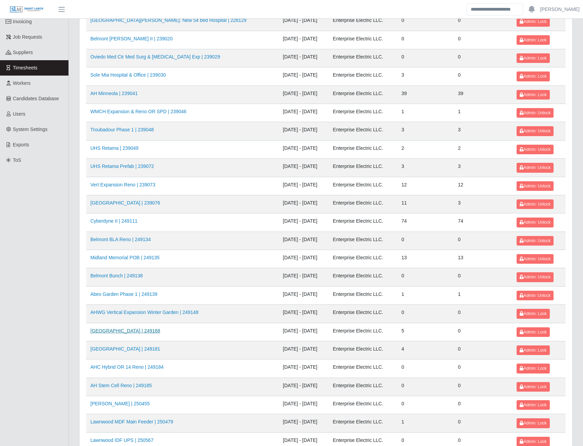
click at [120, 332] on link "HFMI Hospital | 249168" at bounding box center [125, 330] width 70 height 5
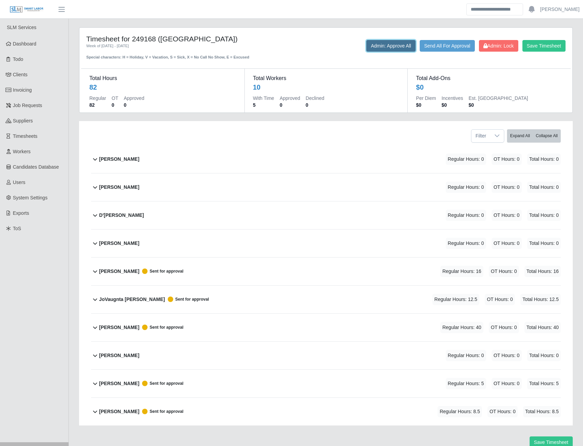
click at [396, 48] on button "Admin: Approve All" at bounding box center [390, 46] width 49 height 12
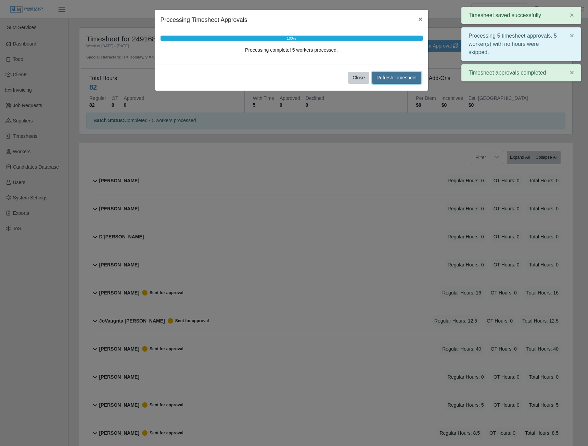
click at [399, 76] on button "Refresh Timesheet" at bounding box center [396, 78] width 49 height 12
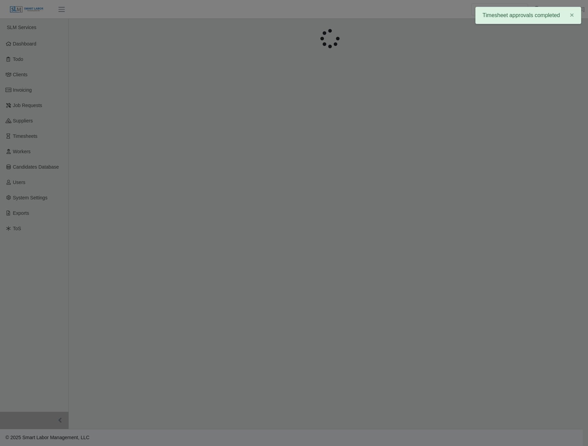
click at [419, 20] on div at bounding box center [294, 223] width 588 height 446
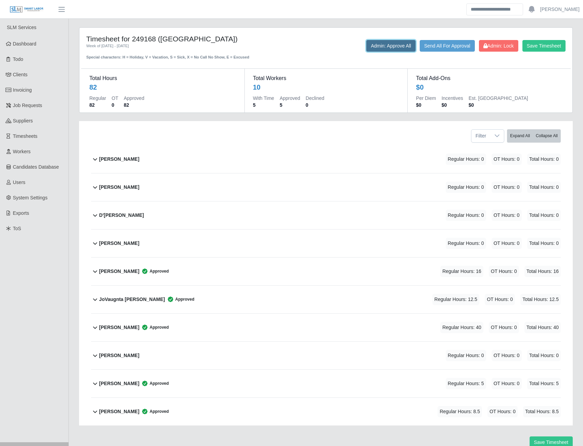
click at [398, 47] on button "Admin: Approve All" at bounding box center [390, 46] width 49 height 12
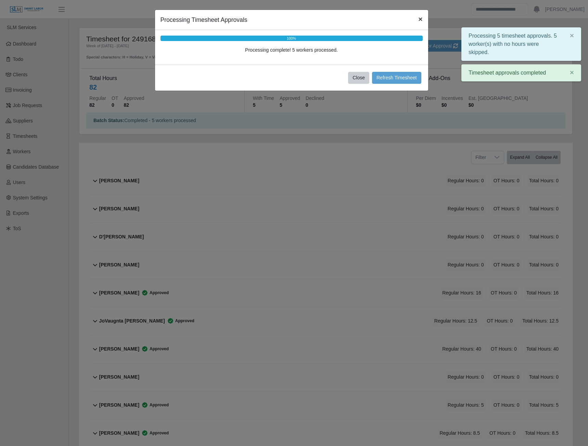
click at [417, 20] on button "×" at bounding box center [420, 19] width 15 height 18
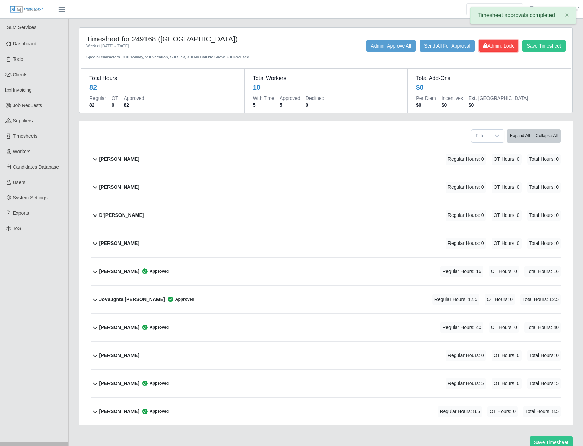
click at [499, 46] on span "Admin: Lock" at bounding box center [498, 45] width 30 height 5
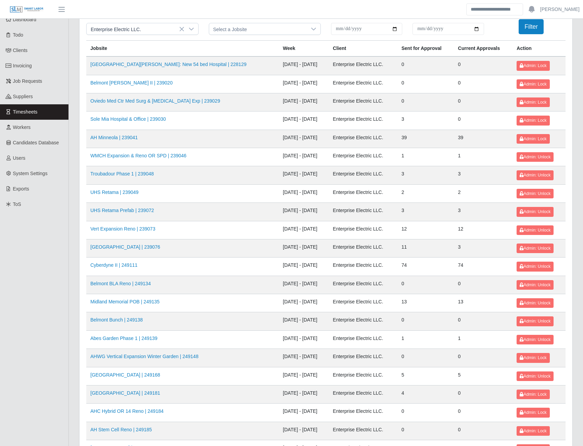
scroll to position [68, 0]
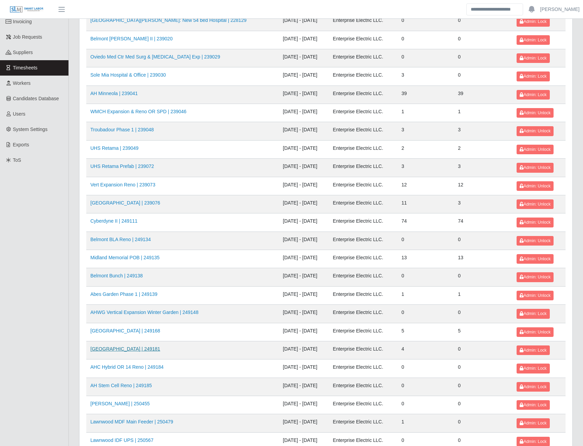
click at [144, 349] on link "[GEOGRAPHIC_DATA] | 249181" at bounding box center [125, 348] width 70 height 5
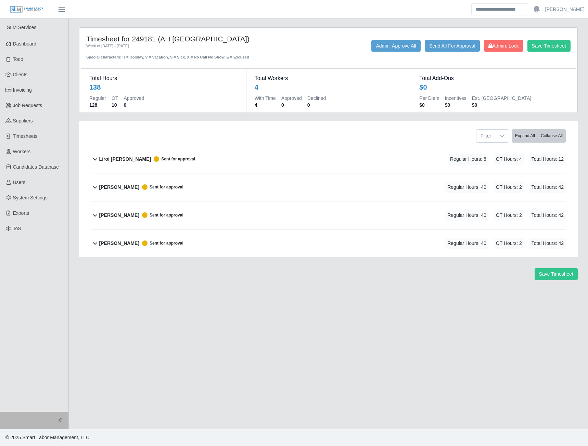
click at [125, 161] on b "Liroi [PERSON_NAME]" at bounding box center [125, 159] width 52 height 7
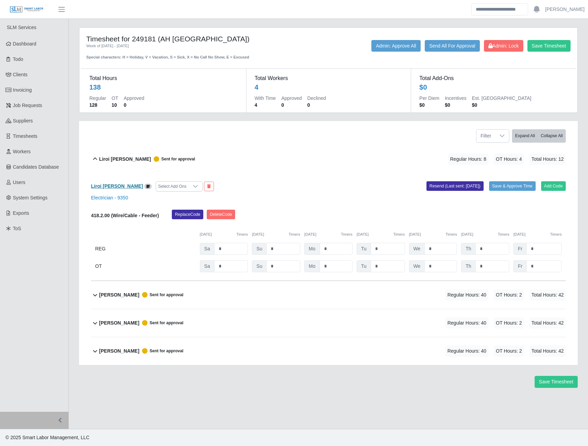
click at [116, 183] on b "Liroi Anguiano" at bounding box center [117, 185] width 52 height 5
click at [505, 189] on button "Save & Approve Time" at bounding box center [512, 186] width 47 height 10
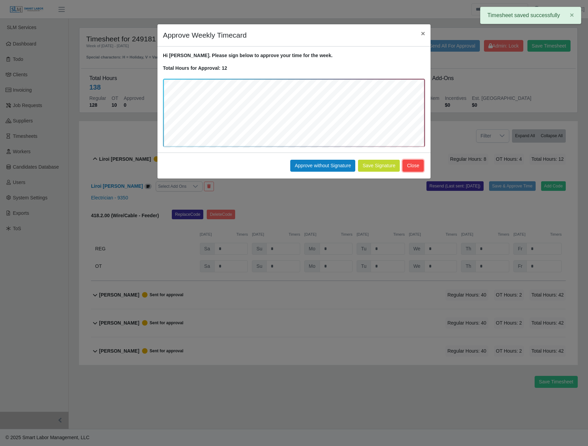
click at [411, 167] on button "Close" at bounding box center [413, 166] width 21 height 12
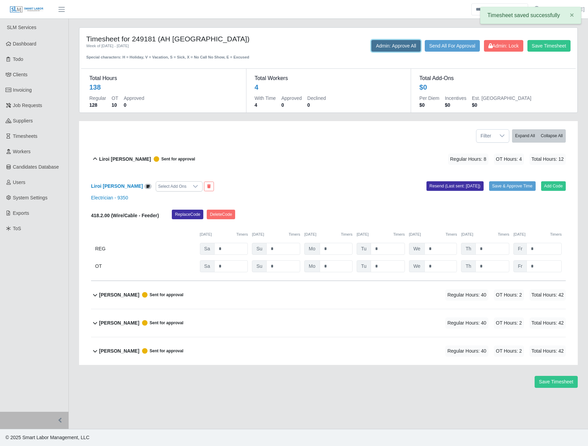
click at [397, 46] on button "Admin: Approve All" at bounding box center [395, 46] width 49 height 12
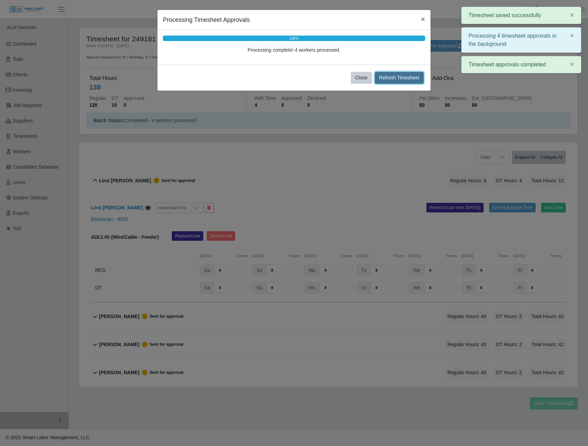
click at [404, 78] on button "Refresh Timesheet" at bounding box center [399, 78] width 49 height 12
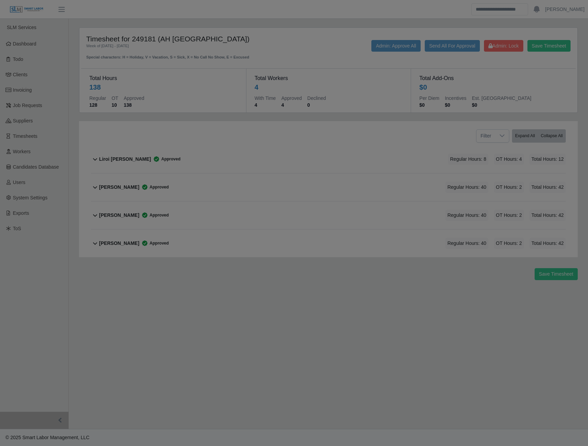
click at [503, 45] on div at bounding box center [294, 223] width 588 height 446
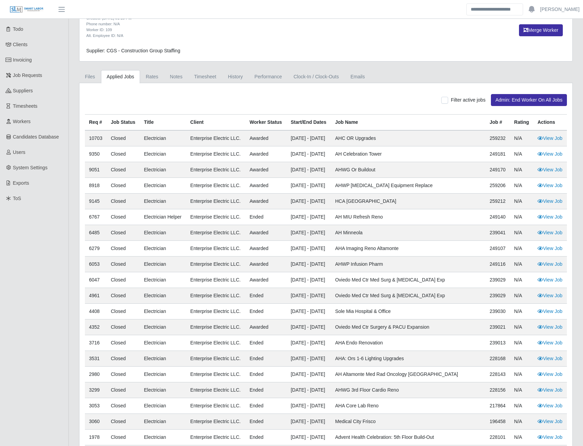
scroll to position [34, 0]
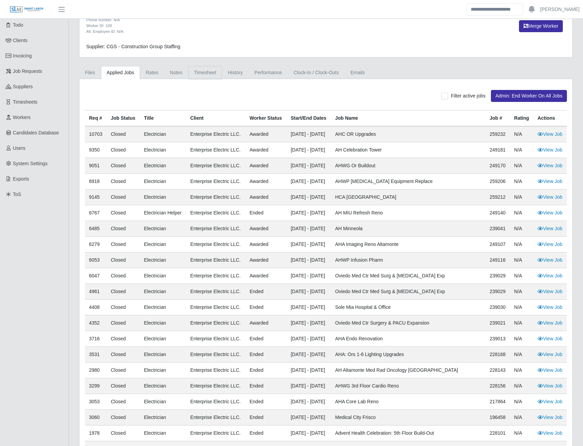
click at [200, 77] on link "Timesheet" at bounding box center [205, 72] width 34 height 13
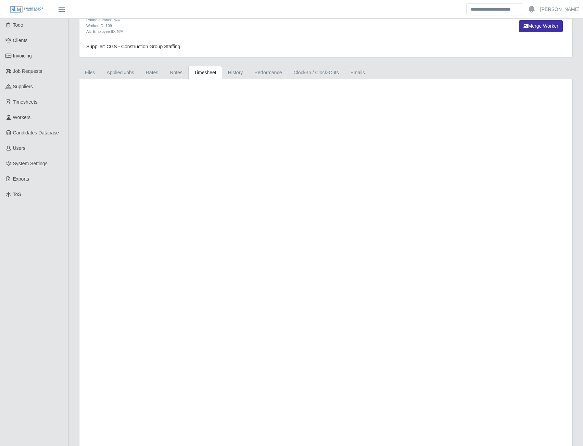
scroll to position [0, 0]
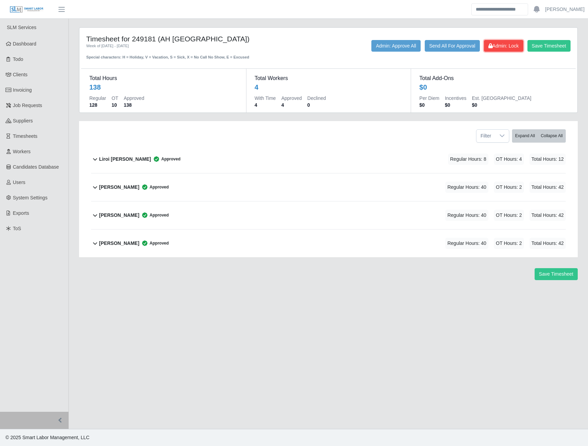
click at [509, 45] on span "Admin: Lock" at bounding box center [503, 45] width 30 height 5
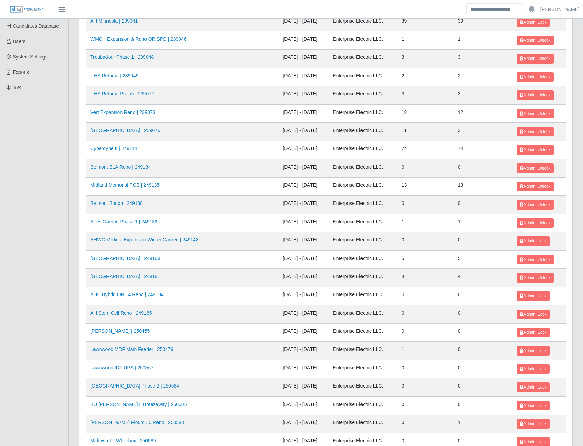
scroll to position [171, 0]
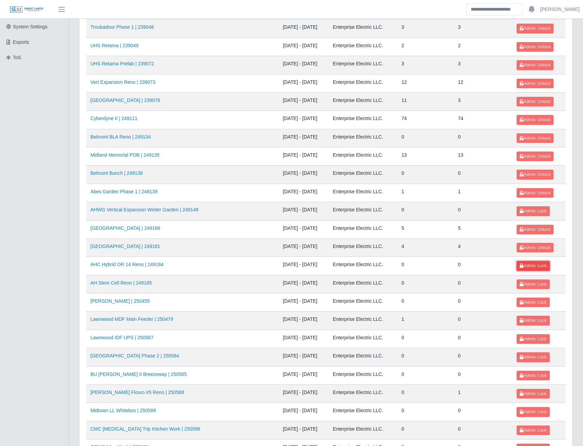
click at [536, 268] on span "Admin: Lock" at bounding box center [533, 266] width 27 height 5
click at [526, 284] on span "Admin: Lock" at bounding box center [533, 284] width 27 height 5
click at [524, 302] on span "Admin: Lock" at bounding box center [533, 302] width 27 height 5
click at [126, 322] on link "Lawnwood MDF Main Feeder | 250479" at bounding box center [131, 319] width 83 height 5
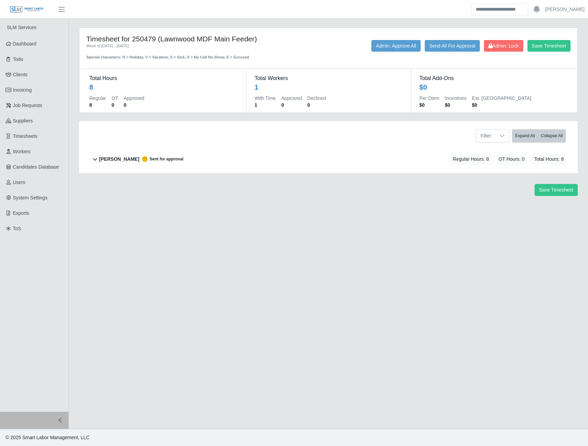
click at [126, 157] on b "[PERSON_NAME]" at bounding box center [119, 159] width 40 height 7
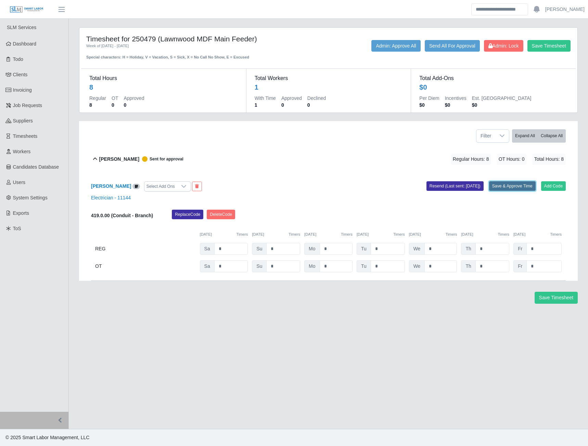
click at [507, 189] on button "Save & Approve Time" at bounding box center [512, 186] width 47 height 10
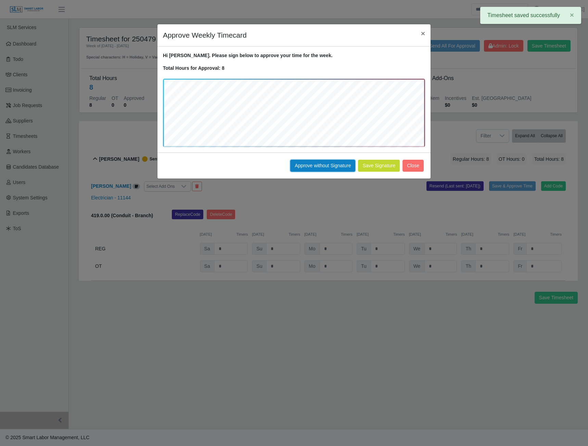
click at [321, 168] on button "Approve without Signature" at bounding box center [322, 166] width 65 height 12
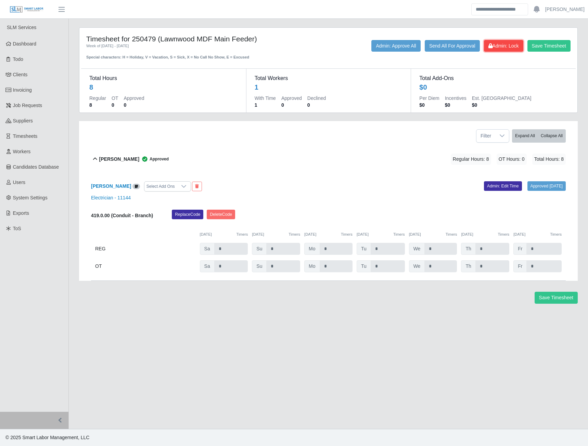
click at [497, 47] on span "Admin: Lock" at bounding box center [503, 45] width 30 height 5
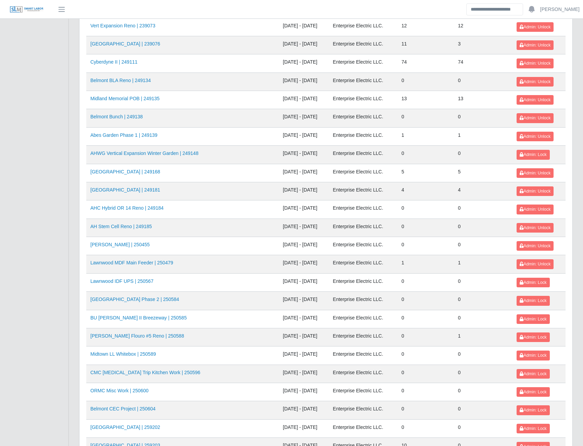
scroll to position [240, 0]
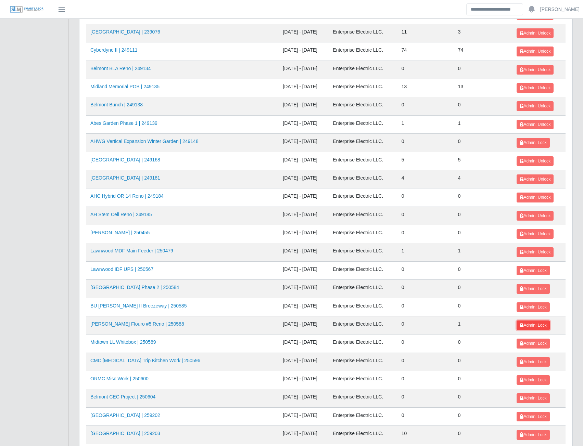
click at [526, 326] on span "Admin: Lock" at bounding box center [533, 325] width 27 height 5
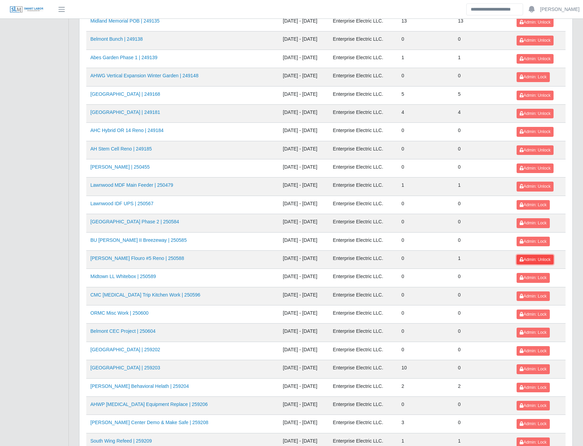
scroll to position [308, 0]
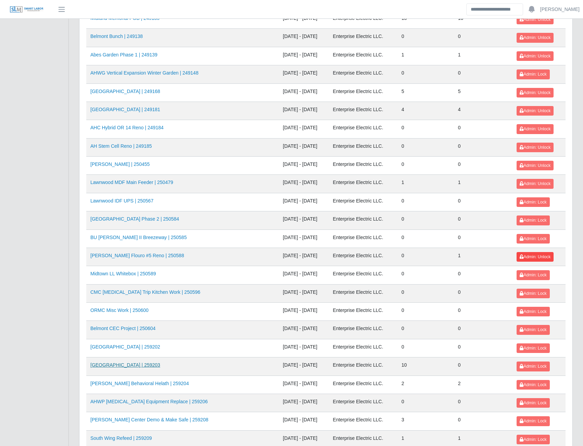
click at [129, 365] on link "[GEOGRAPHIC_DATA] | 259203" at bounding box center [125, 364] width 70 height 5
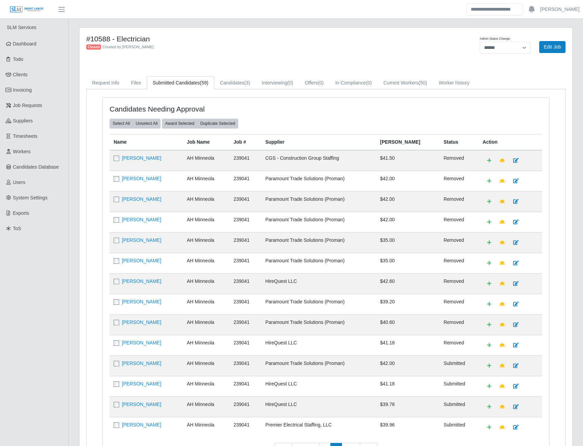
select select "******"
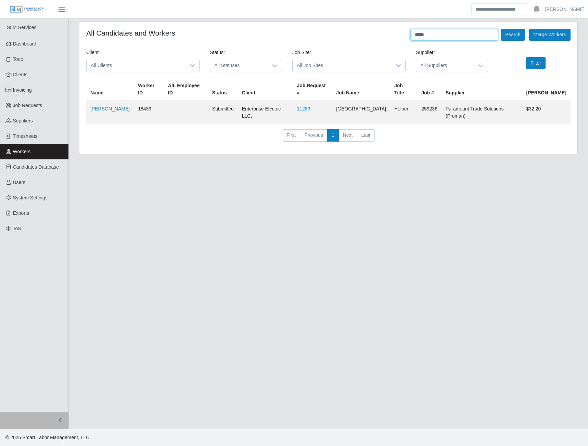
click at [432, 37] on input "*****" at bounding box center [454, 35] width 88 height 12
type input "*"
type input "******"
click at [501, 29] on button "Search" at bounding box center [513, 35] width 24 height 12
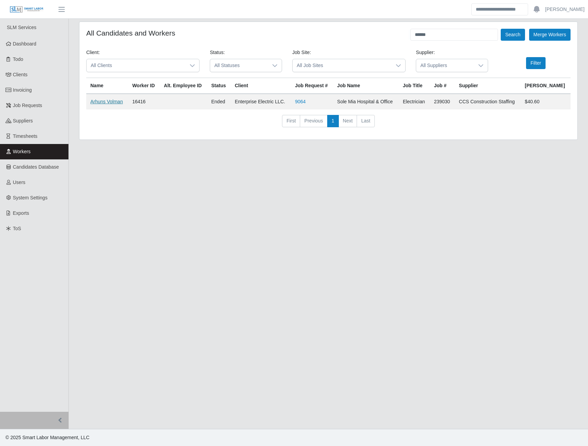
click at [114, 103] on link "Arhuns Volman" at bounding box center [106, 101] width 33 height 5
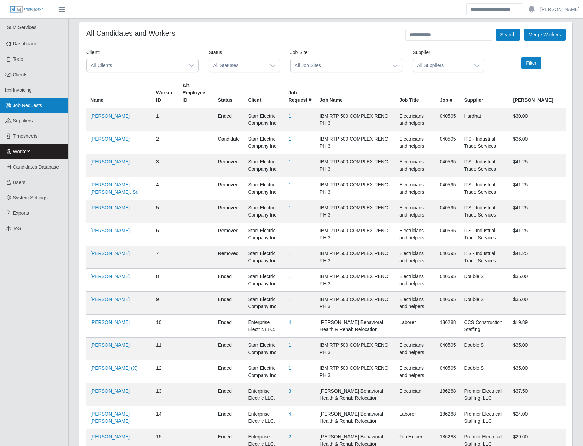
click at [31, 105] on span "Job Requests" at bounding box center [27, 105] width 29 height 5
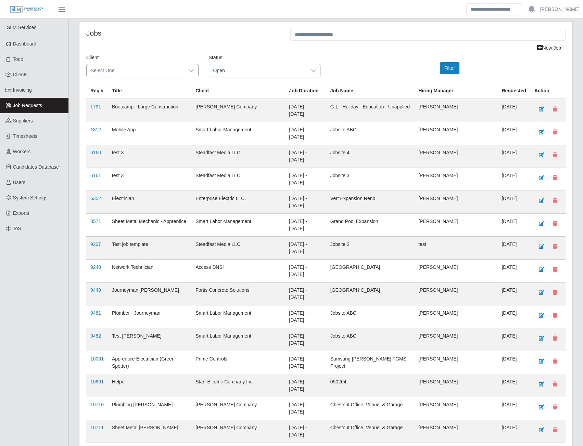
click at [151, 67] on span "Select One" at bounding box center [136, 70] width 98 height 13
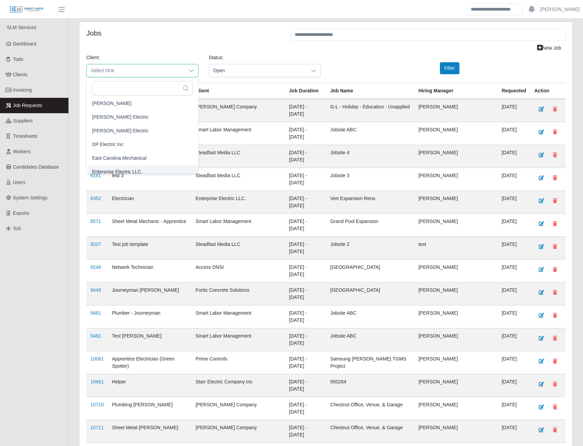
scroll to position [244, 0]
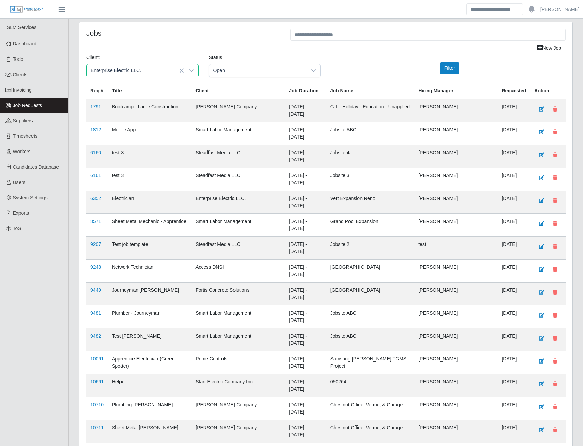
click at [115, 167] on span "Enterprise Electric LLC." at bounding box center [117, 167] width 50 height 7
click at [294, 71] on span "Open" at bounding box center [258, 70] width 98 height 13
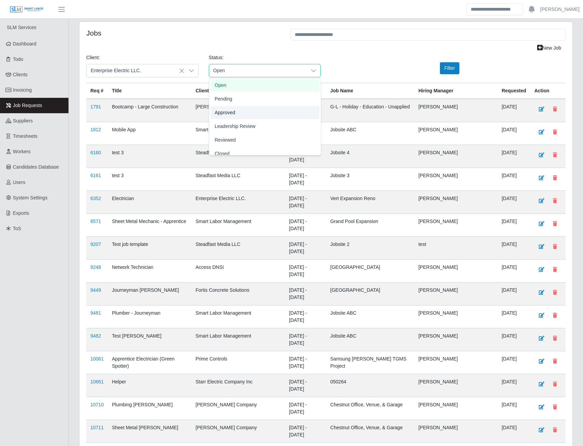
scroll to position [21, 0]
click at [222, 147] on span "Closed" at bounding box center [222, 147] width 15 height 7
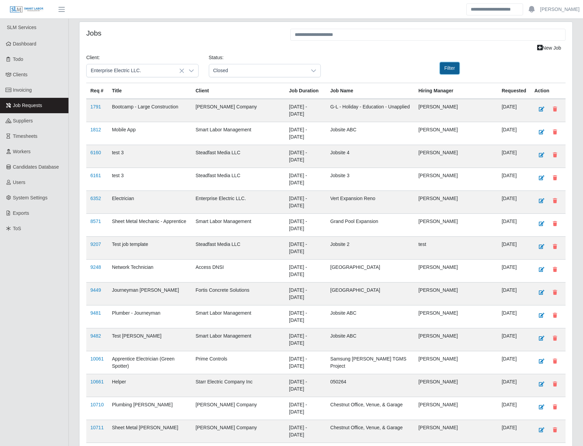
click at [448, 69] on button "Filter" at bounding box center [450, 68] width 20 height 12
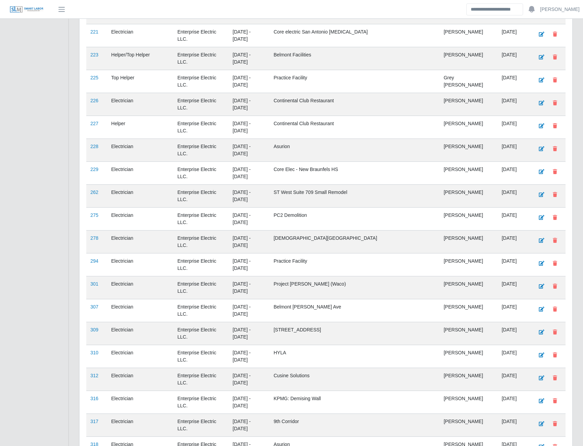
scroll to position [4842, 0]
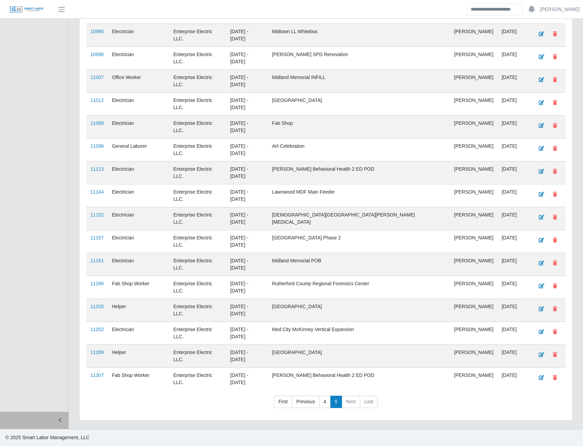
scroll to position [571, 0]
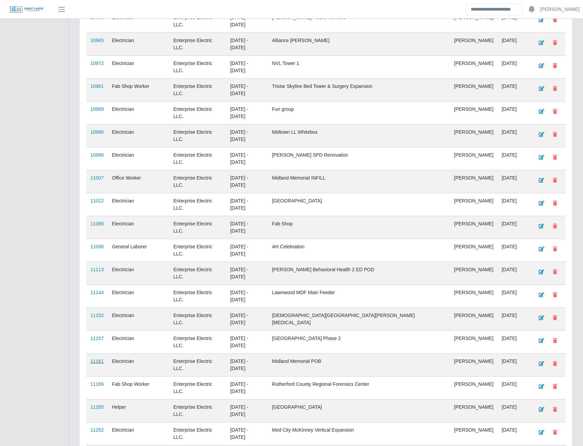
click at [98, 359] on link "11161" at bounding box center [96, 361] width 13 height 5
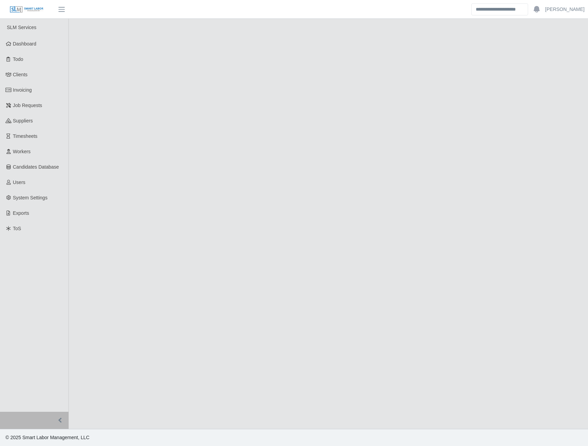
select select "******"
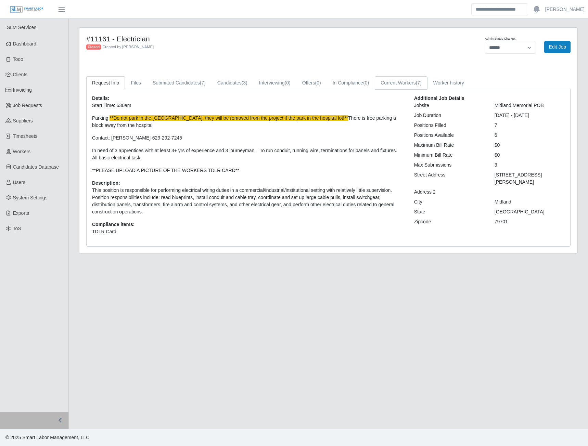
click at [388, 84] on link "Current Workers (7)" at bounding box center [401, 82] width 53 height 13
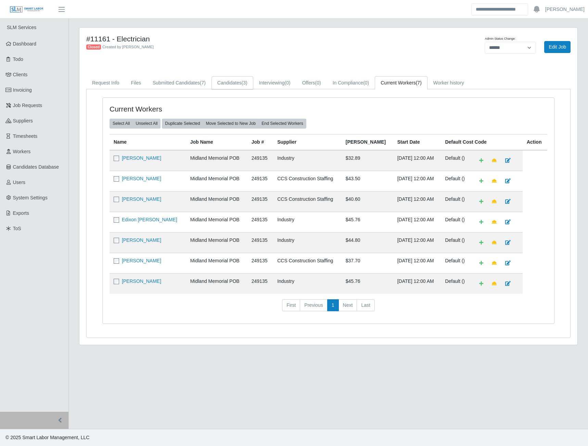
click at [232, 81] on link "Candidates (3)" at bounding box center [233, 82] width 42 height 13
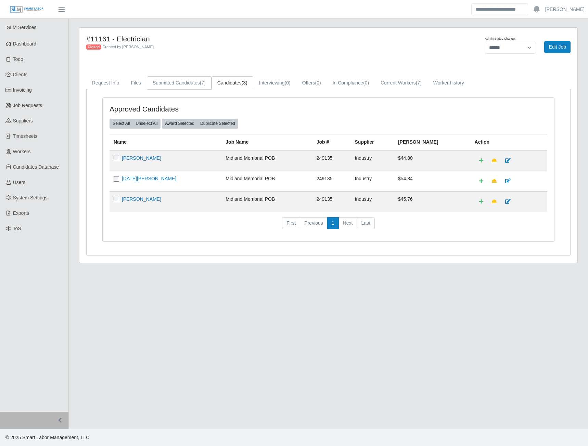
click at [192, 82] on link "Submitted Candidates (7)" at bounding box center [179, 82] width 65 height 13
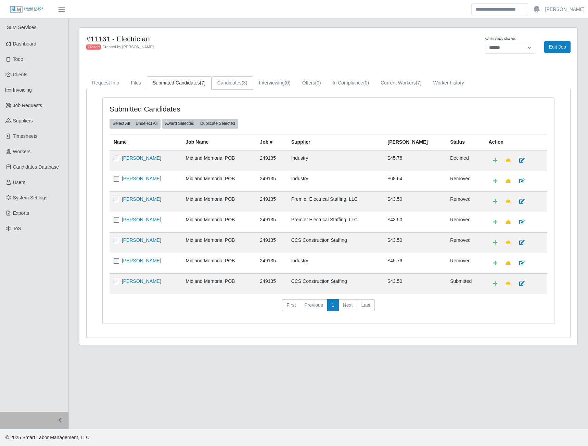
click at [234, 86] on link "Candidates (3)" at bounding box center [233, 82] width 42 height 13
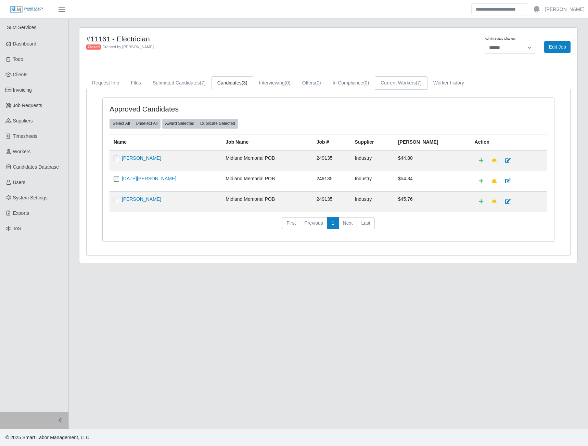
click at [403, 86] on link "Current Workers (7)" at bounding box center [401, 82] width 53 height 13
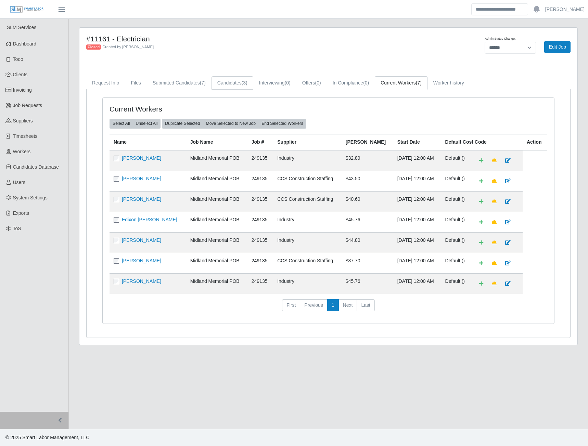
click at [234, 81] on link "Candidates (3)" at bounding box center [233, 82] width 42 height 13
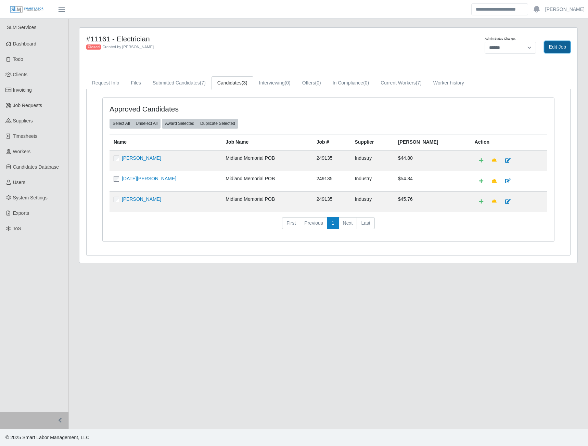
click at [553, 46] on link "Edit Job" at bounding box center [557, 47] width 26 height 12
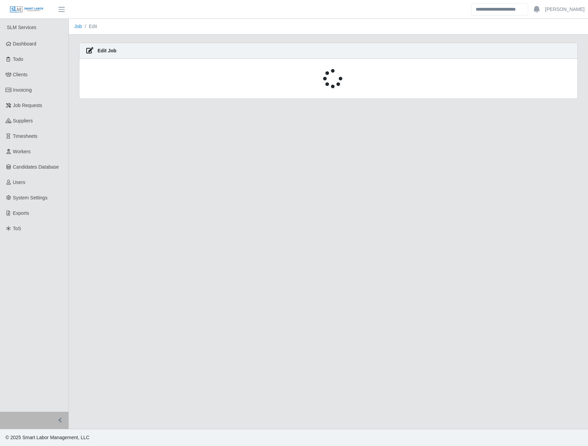
select select "******"
select select "****"
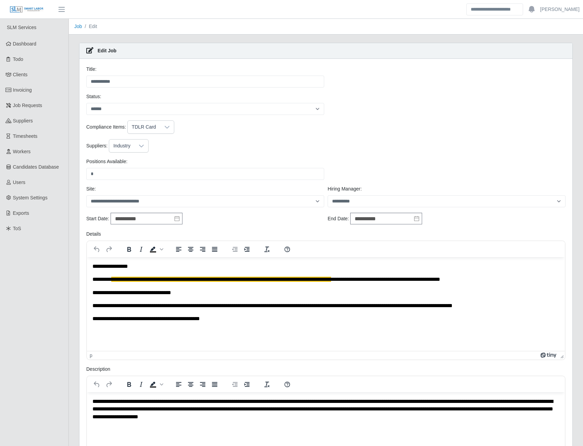
click at [139, 146] on icon at bounding box center [141, 145] width 5 height 5
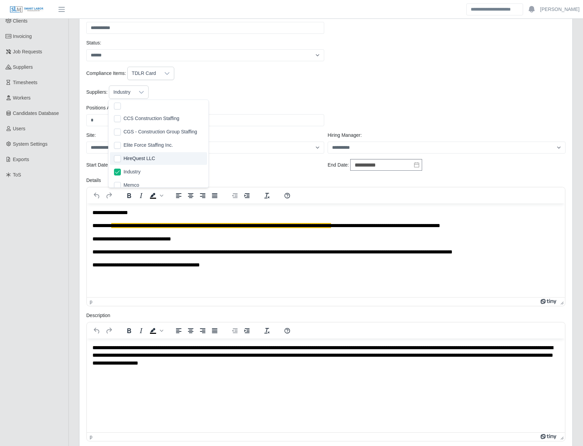
click at [326, 79] on div "Compliance Items: TDLR Card" at bounding box center [326, 73] width 483 height 13
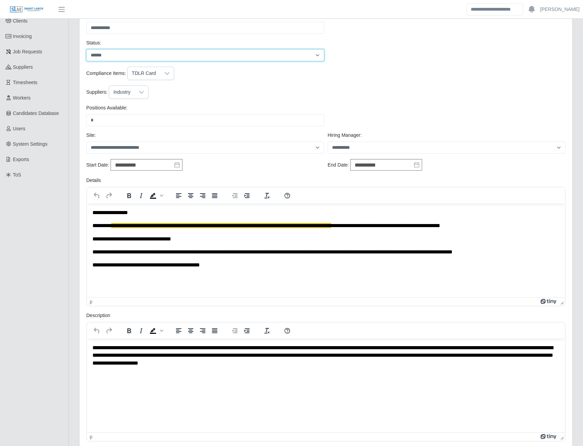
click at [125, 53] on select "**********" at bounding box center [205, 55] width 238 height 12
select select "****"
click at [86, 49] on select "**********" at bounding box center [205, 55] width 238 height 12
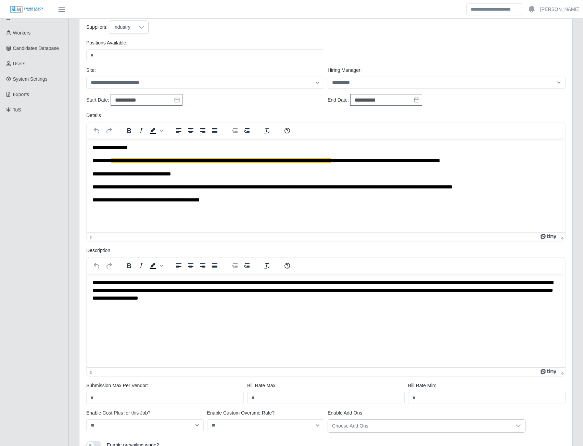
scroll to position [191, 0]
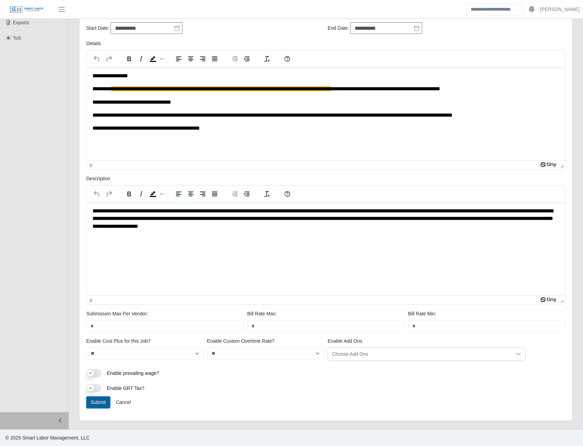
click at [101, 400] on button "Submit" at bounding box center [98, 403] width 24 height 12
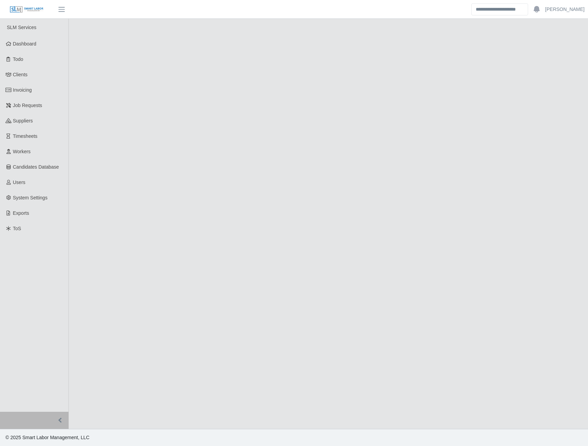
select select "****"
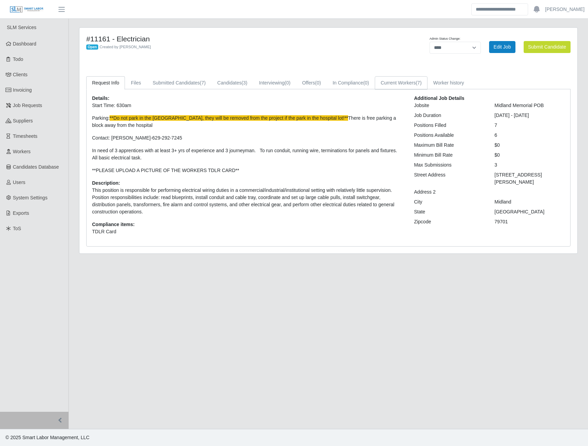
click at [400, 83] on link "Current Workers (7)" at bounding box center [401, 82] width 53 height 13
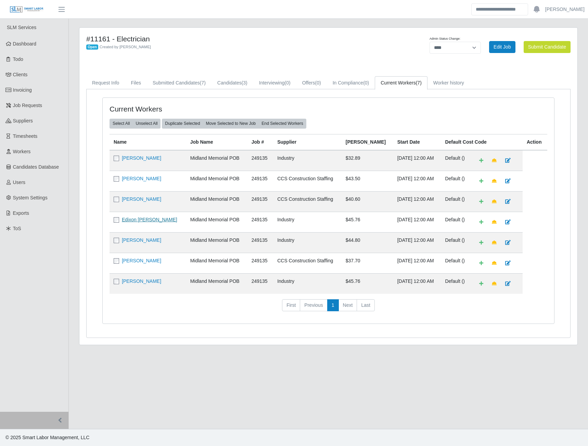
click at [130, 220] on link "Edixon [PERSON_NAME]" at bounding box center [149, 219] width 55 height 5
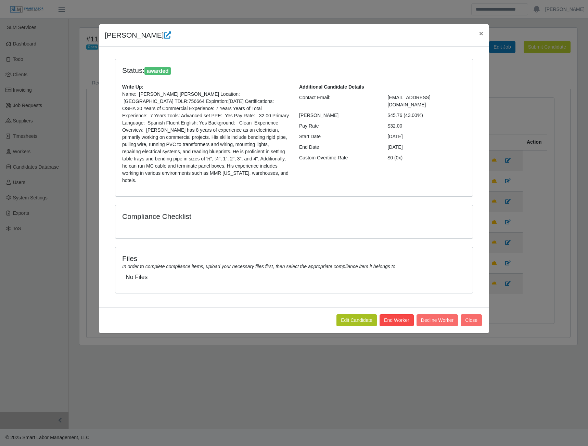
click at [391, 315] on button "End Worker" at bounding box center [397, 321] width 34 height 12
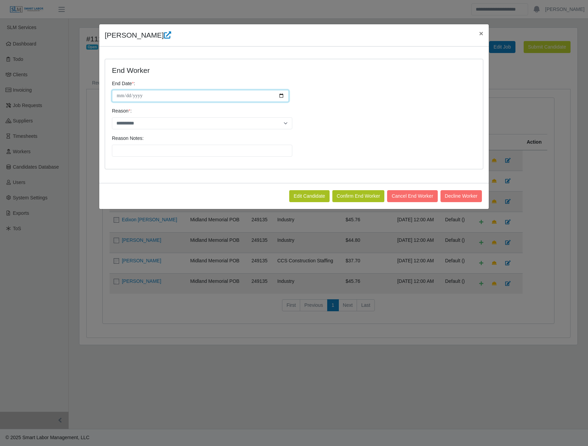
click at [281, 94] on input "**********" at bounding box center [200, 96] width 177 height 12
type input "**********"
click at [283, 122] on select "**********" at bounding box center [202, 123] width 180 height 12
select select "**********"
click at [112, 117] on select "**********" at bounding box center [202, 123] width 180 height 12
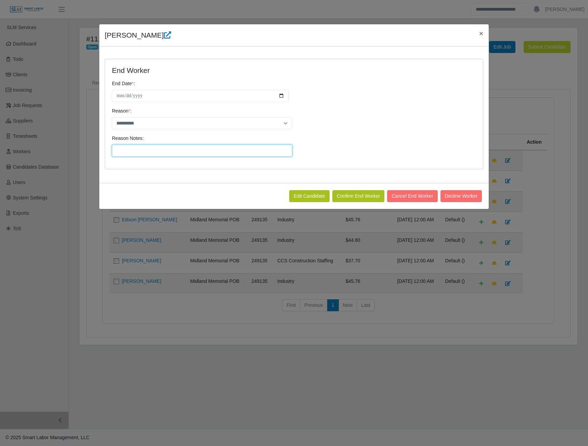
click at [134, 154] on input "Reason Notes:" at bounding box center [202, 151] width 180 height 12
type input "**********"
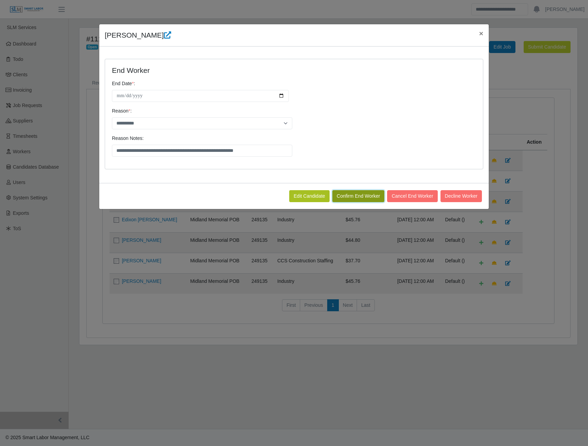
click at [352, 197] on button "Confirm End Worker" at bounding box center [358, 196] width 52 height 12
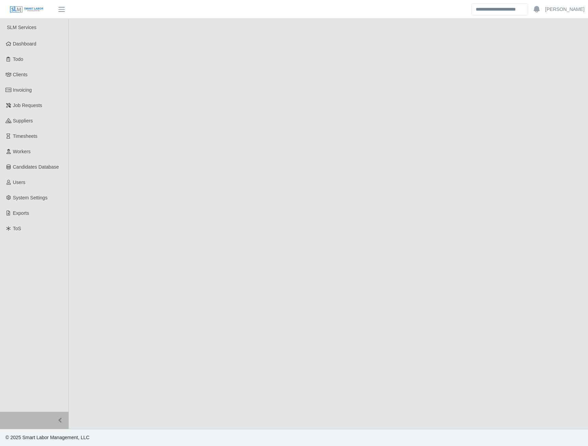
select select "****"
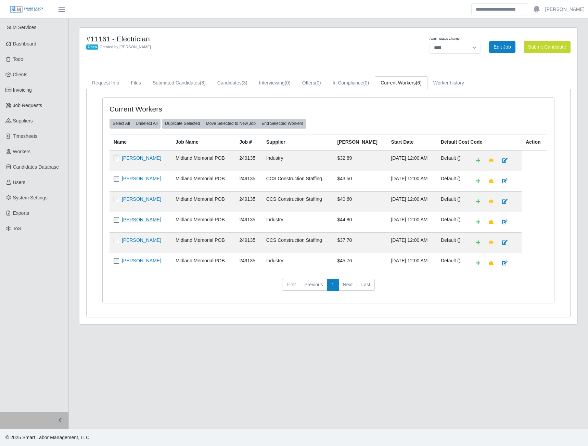
click at [138, 222] on link "[PERSON_NAME]" at bounding box center [141, 219] width 39 height 5
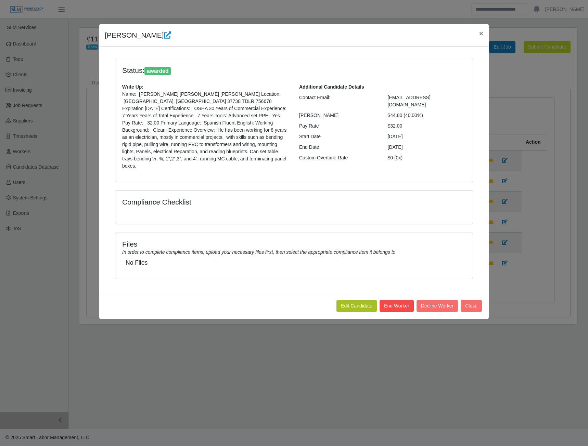
click at [390, 300] on button "End Worker" at bounding box center [397, 306] width 34 height 12
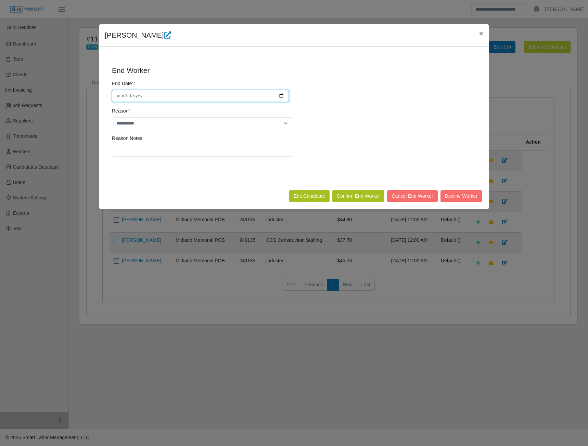
click at [281, 96] on input "**********" at bounding box center [200, 96] width 177 height 12
type input "**********"
drag, startPoint x: 284, startPoint y: 121, endPoint x: 263, endPoint y: 128, distance: 22.0
click at [283, 121] on select "**********" at bounding box center [202, 123] width 180 height 12
select select "**********"
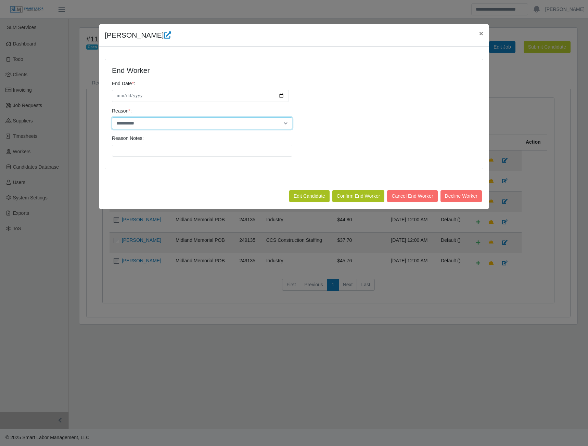
click at [112, 117] on select "**********" at bounding box center [202, 123] width 180 height 12
click at [136, 150] on input "Reason Notes:" at bounding box center [202, 151] width 180 height 12
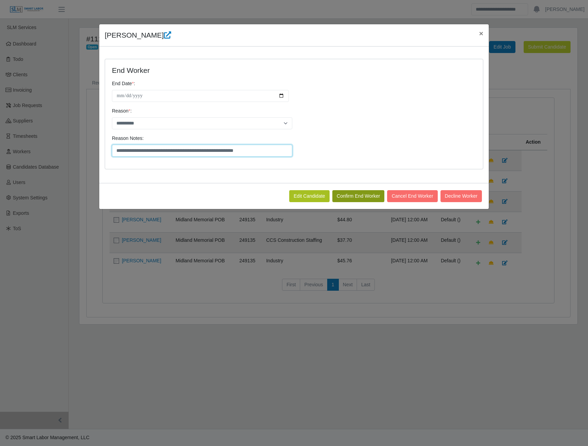
type input "**********"
click at [369, 197] on button "Confirm End Worker" at bounding box center [358, 196] width 52 height 12
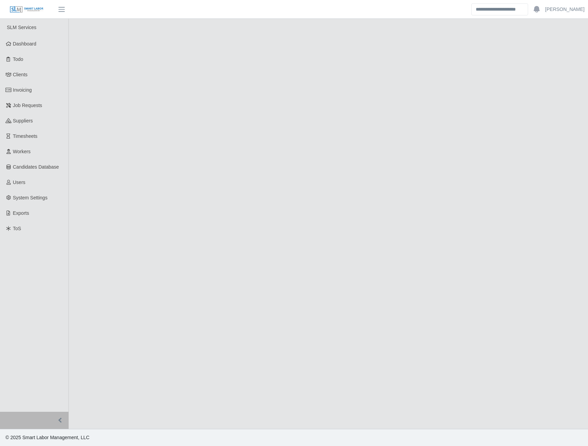
select select "****"
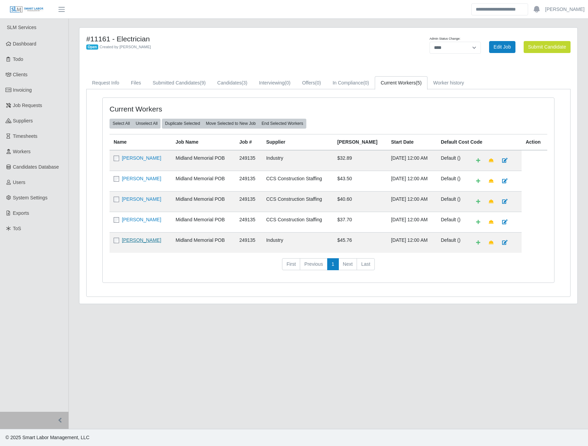
click at [138, 241] on link "Andres Leal Labarca" at bounding box center [141, 240] width 39 height 5
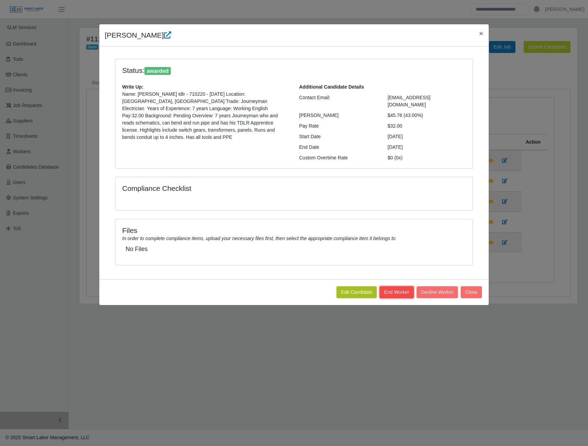
click at [396, 286] on button "End Worker" at bounding box center [397, 292] width 34 height 12
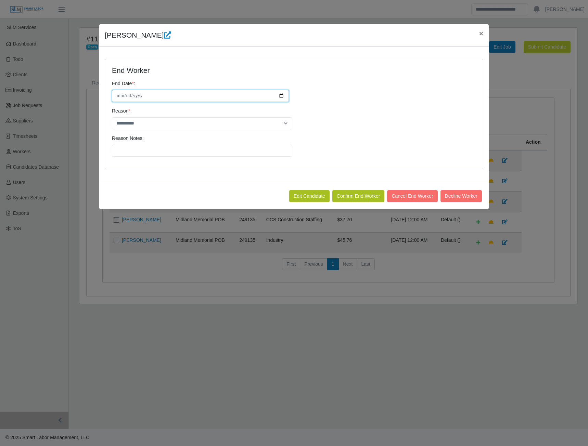
click at [281, 94] on input "**********" at bounding box center [200, 96] width 177 height 12
type input "**********"
drag, startPoint x: 285, startPoint y: 123, endPoint x: 273, endPoint y: 123, distance: 11.3
click at [285, 123] on select "**********" at bounding box center [202, 123] width 180 height 12
select select "**********"
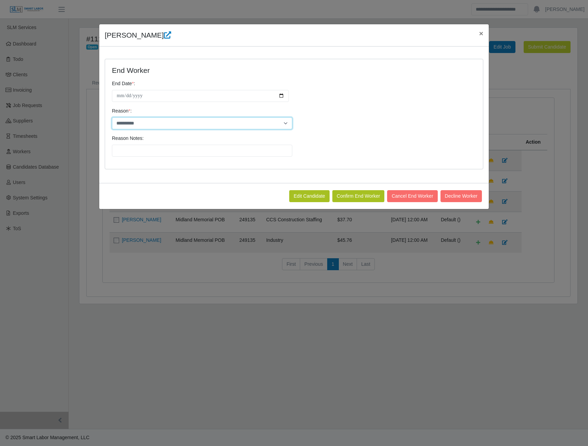
click at [112, 117] on select "**********" at bounding box center [202, 123] width 180 height 12
click at [137, 152] on input "Reason Notes:" at bounding box center [202, 151] width 180 height 12
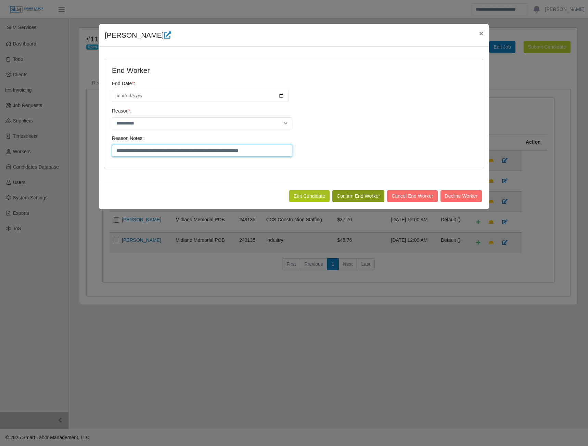
type input "**********"
click at [369, 200] on button "Confirm End Worker" at bounding box center [358, 196] width 52 height 12
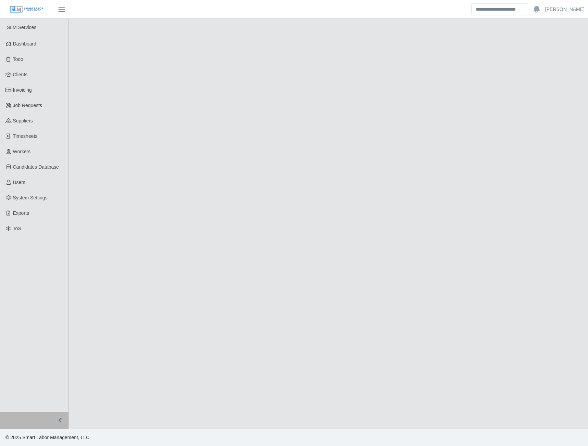
select select "****"
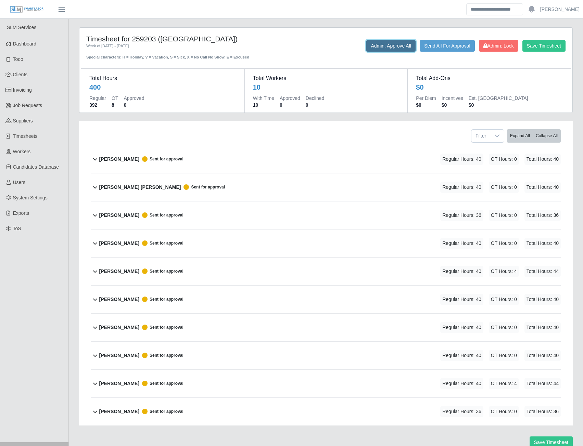
click at [393, 48] on button "Admin: Approve All" at bounding box center [390, 46] width 49 height 12
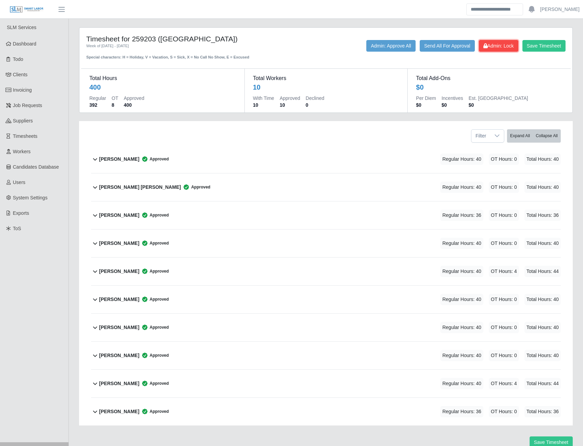
click at [496, 46] on span "Admin: Lock" at bounding box center [498, 45] width 30 height 5
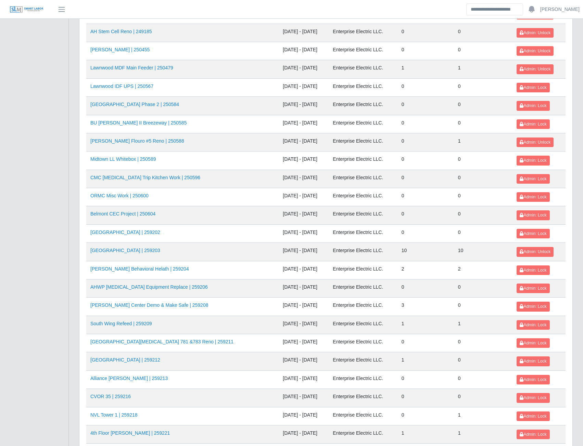
scroll to position [411, 0]
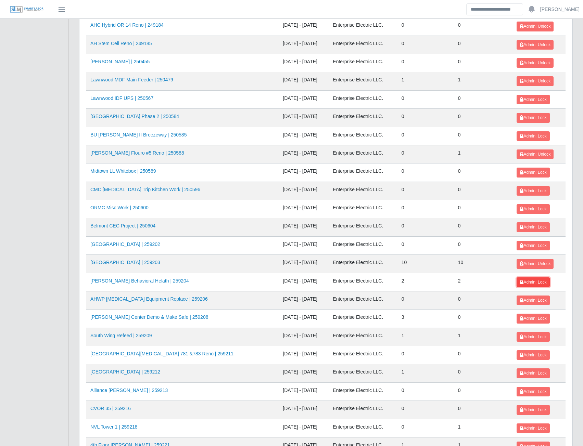
click at [523, 282] on span "Admin: Lock" at bounding box center [533, 282] width 27 height 5
click at [150, 318] on link "[PERSON_NAME] Center Demo & Make Safe | 259208" at bounding box center [149, 317] width 118 height 5
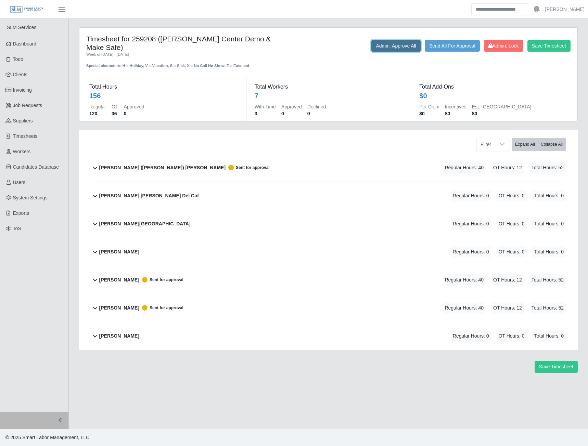
click at [395, 46] on button "Admin: Approve All" at bounding box center [395, 46] width 49 height 12
click at [489, 50] on button "Admin: Lock" at bounding box center [503, 46] width 39 height 12
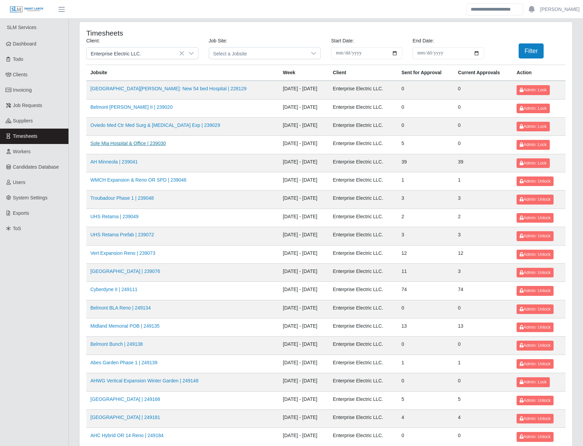
click at [124, 145] on link "Sole Mia Hospital & Office | 239030" at bounding box center [128, 143] width 76 height 5
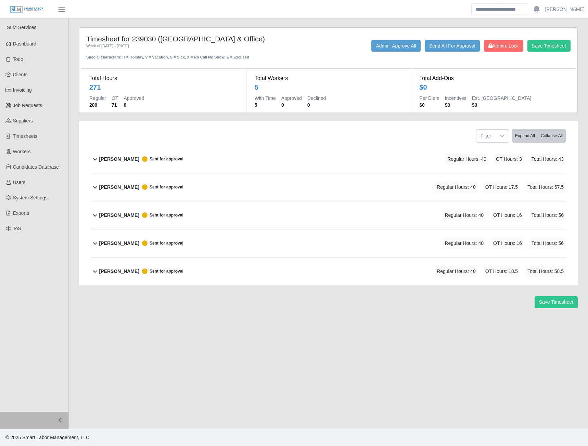
click at [113, 161] on b "[PERSON_NAME]" at bounding box center [119, 159] width 40 height 7
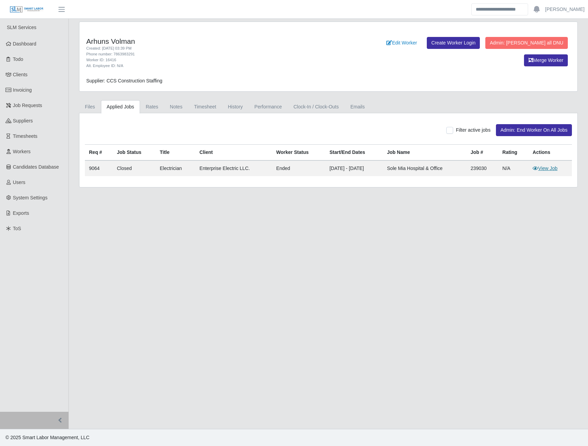
click at [548, 167] on link "View Job" at bounding box center [545, 168] width 25 height 5
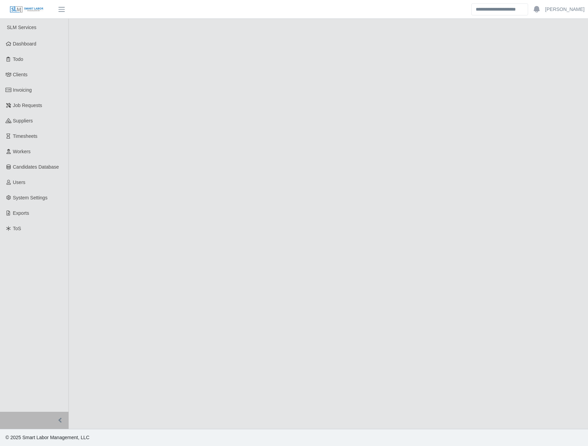
select select "******"
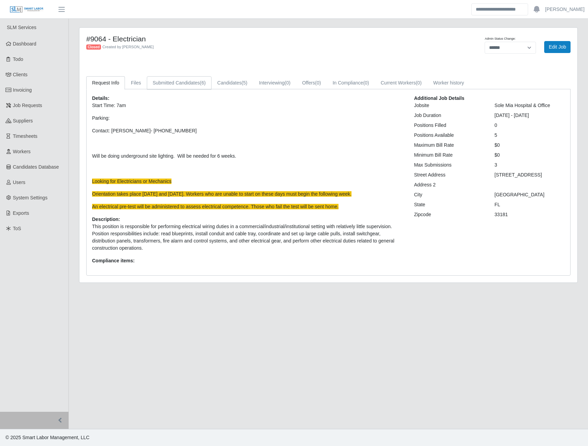
click at [192, 83] on link "Submitted Candidates (6)" at bounding box center [179, 82] width 65 height 13
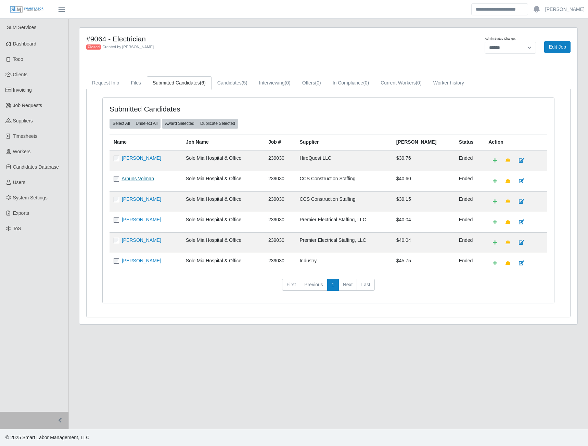
click at [136, 179] on link "Arhuns Volman" at bounding box center [138, 178] width 33 height 5
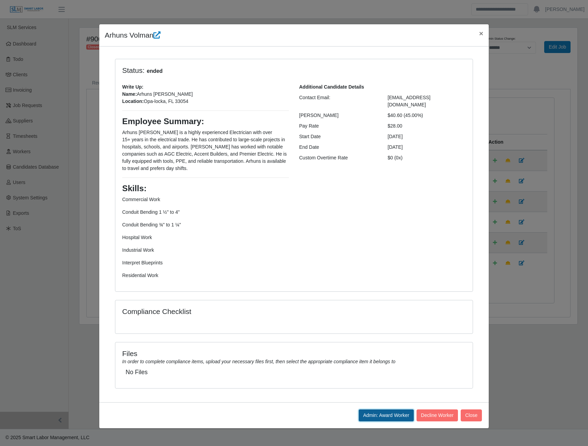
click at [381, 410] on button "Admin: Award Worker" at bounding box center [386, 416] width 55 height 12
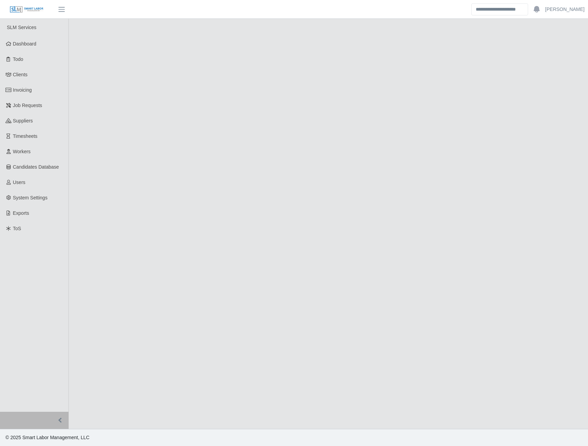
select select "******"
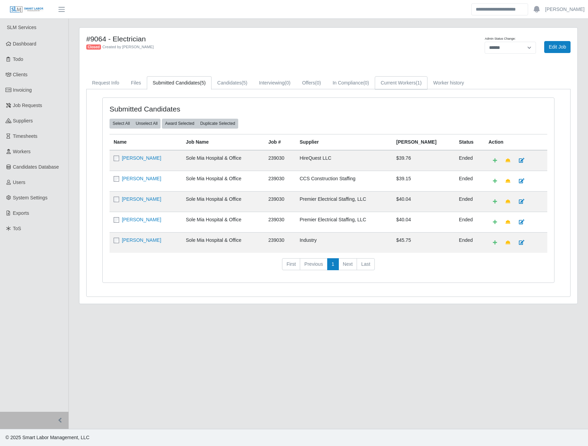
click at [388, 82] on link "Current Workers (1)" at bounding box center [401, 82] width 53 height 13
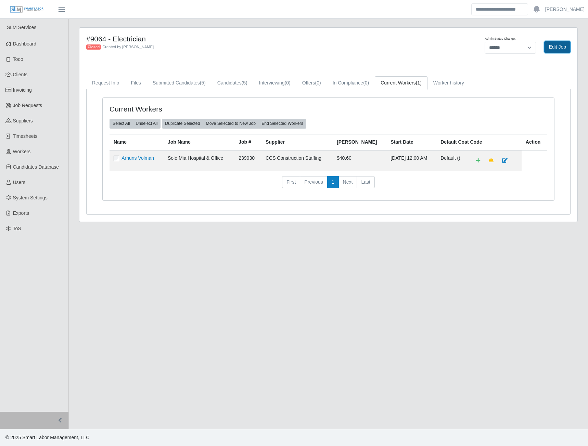
click at [556, 48] on link "Edit Job" at bounding box center [557, 47] width 26 height 12
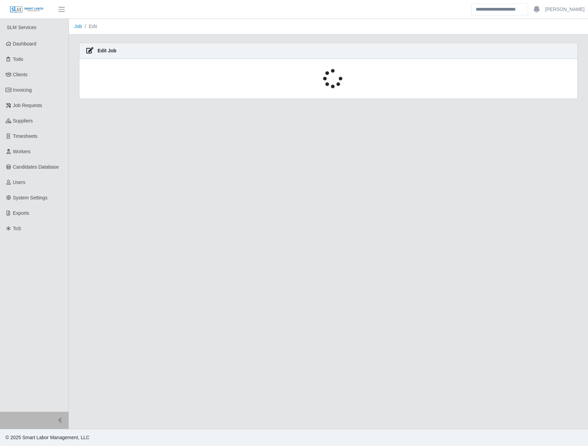
select select "******"
select select "****"
select select "**"
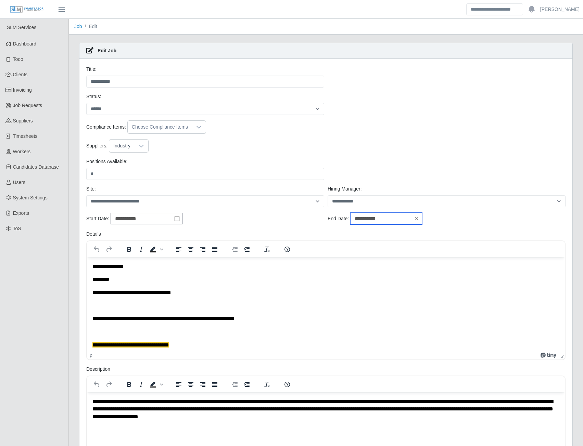
click at [391, 219] on input "**********" at bounding box center [386, 219] width 72 height 12
click at [412, 254] on div "3" at bounding box center [411, 255] width 11 height 6
type input "**********"
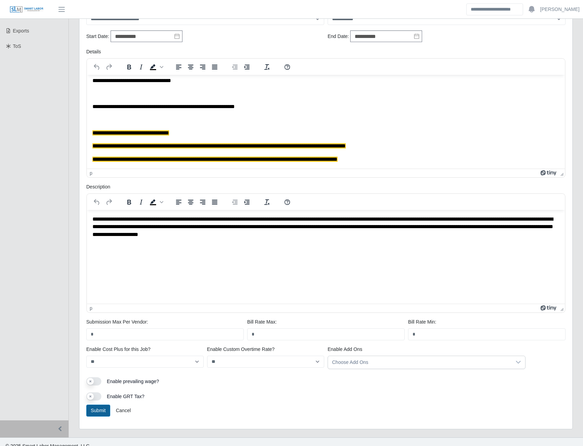
scroll to position [191, 0]
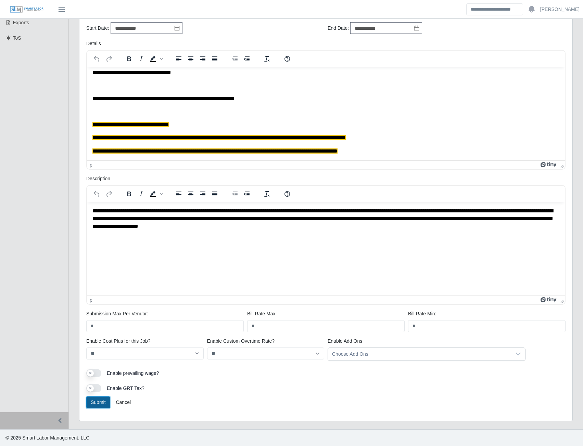
click at [98, 403] on button "Submit" at bounding box center [98, 403] width 24 height 12
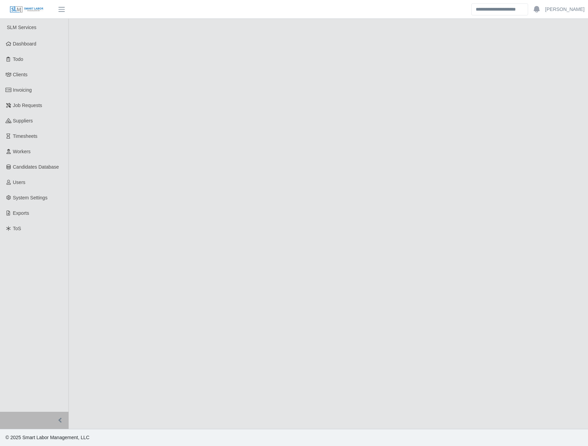
select select "******"
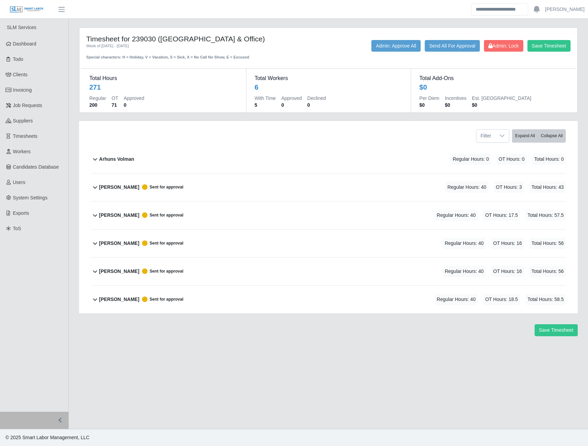
click at [110, 160] on b "Arhuns Volman" at bounding box center [116, 159] width 35 height 7
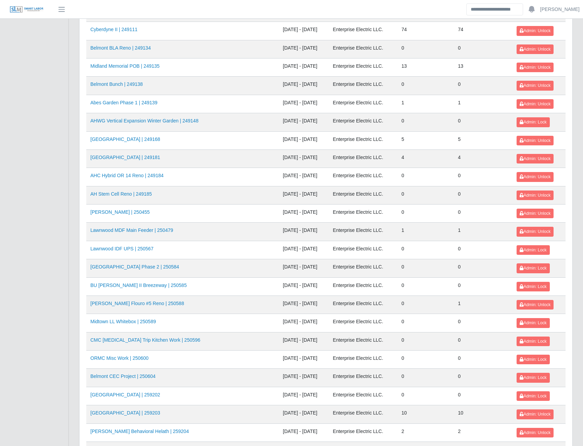
scroll to position [603, 0]
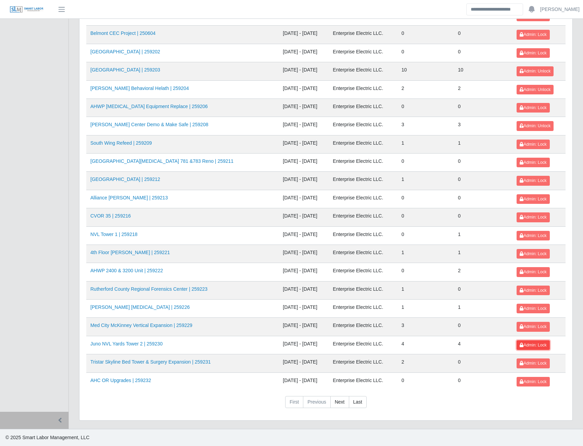
click at [518, 349] on button "Admin: Lock" at bounding box center [532, 346] width 33 height 10
click at [520, 272] on icon at bounding box center [522, 272] width 4 height 4
click at [528, 253] on span "Admin: Lock" at bounding box center [533, 254] width 27 height 5
click at [524, 234] on span "Admin: Lock" at bounding box center [533, 235] width 27 height 5
click at [168, 324] on link "Med City McKinney Vertical Expansion | 259229" at bounding box center [141, 325] width 102 height 5
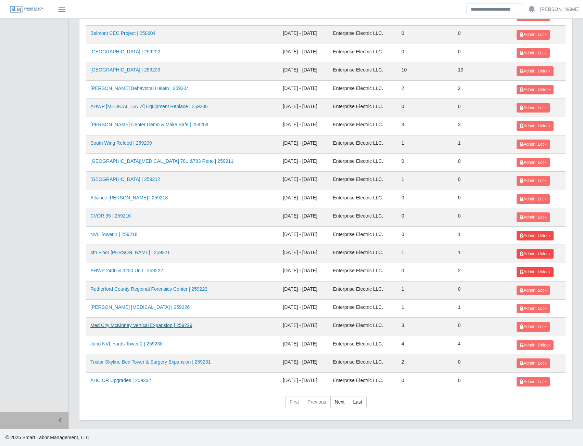
click at [162, 327] on link "Med City McKinney Vertical Expansion | 259229" at bounding box center [141, 325] width 102 height 5
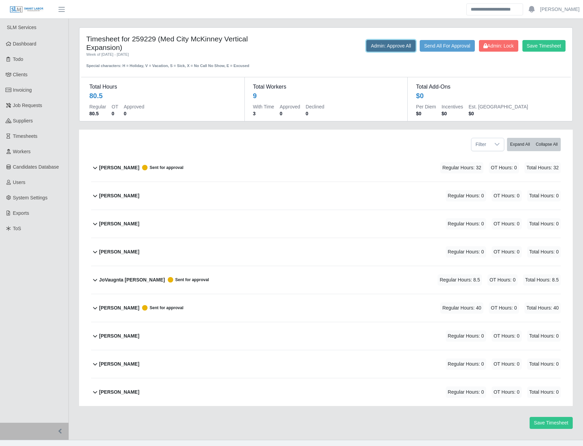
click at [397, 46] on button "Admin: Approve All" at bounding box center [390, 46] width 49 height 12
click at [439, 46] on button "Send All For Approval" at bounding box center [447, 46] width 55 height 12
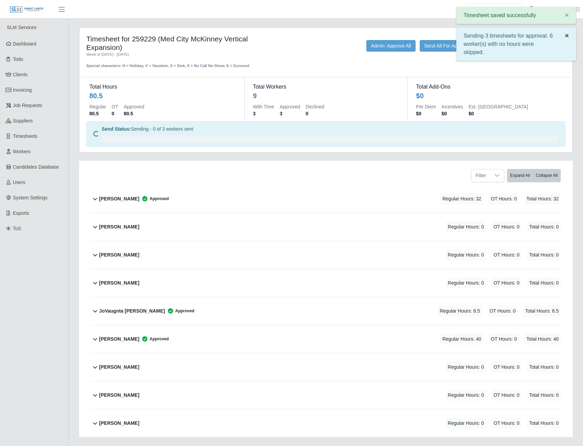
click at [567, 35] on span "×" at bounding box center [567, 35] width 4 height 8
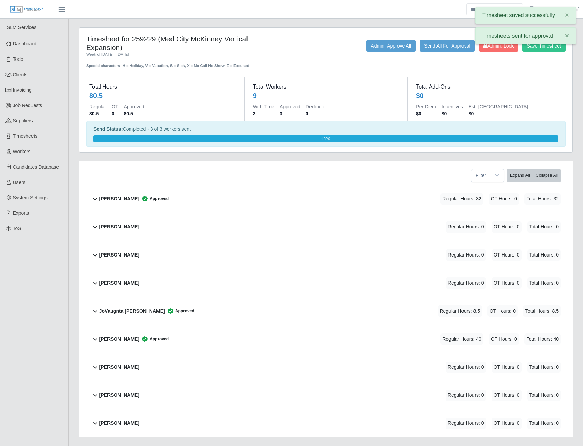
click at [499, 46] on div "Timesheet saved successfully × Timesheets sent for approval ×" at bounding box center [525, 27] width 101 height 41
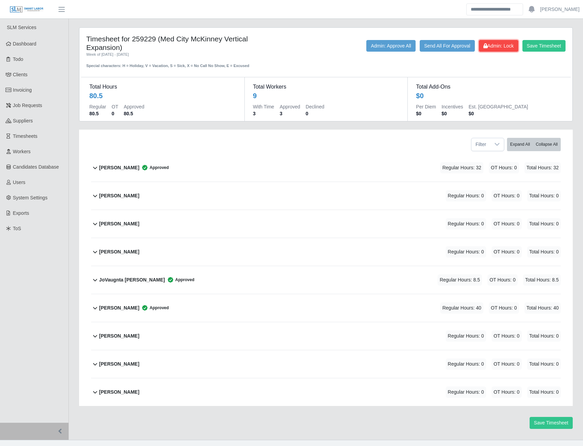
click at [489, 48] on span "Admin: Lock" at bounding box center [498, 45] width 30 height 5
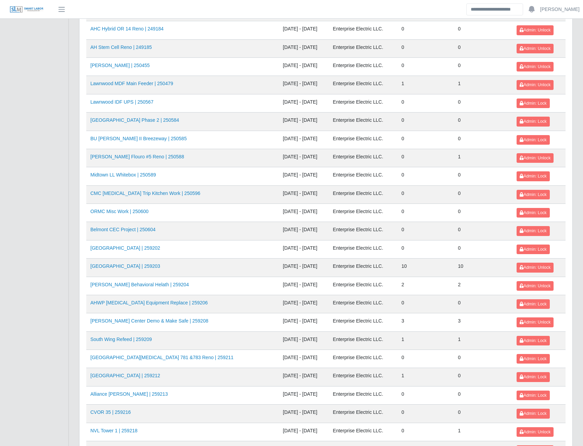
scroll to position [411, 0]
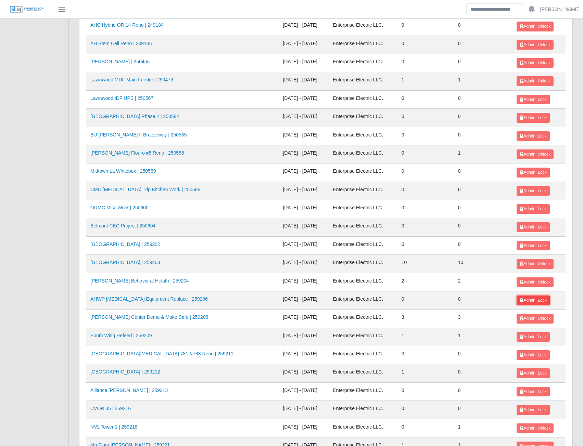
click at [525, 299] on span "Admin: Lock" at bounding box center [533, 300] width 27 height 5
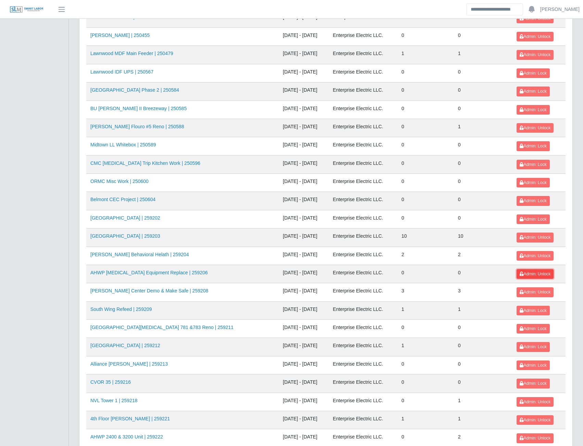
scroll to position [479, 0]
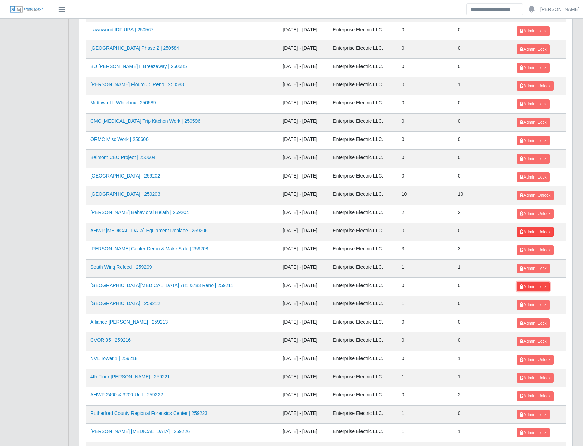
click at [527, 289] on span "Admin: Lock" at bounding box center [533, 286] width 27 height 5
click at [531, 265] on button "Admin: Lock" at bounding box center [532, 269] width 33 height 10
click at [148, 303] on link "[GEOGRAPHIC_DATA] | 259212" at bounding box center [125, 303] width 70 height 5
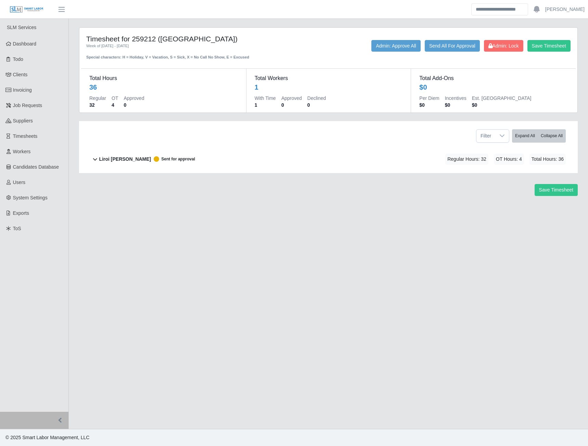
click at [113, 161] on b "Liroi Anguiano" at bounding box center [125, 159] width 52 height 7
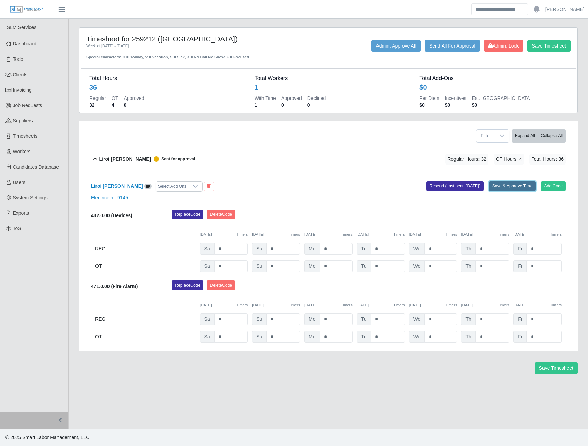
click at [507, 188] on button "Save & Approve Time" at bounding box center [512, 186] width 47 height 10
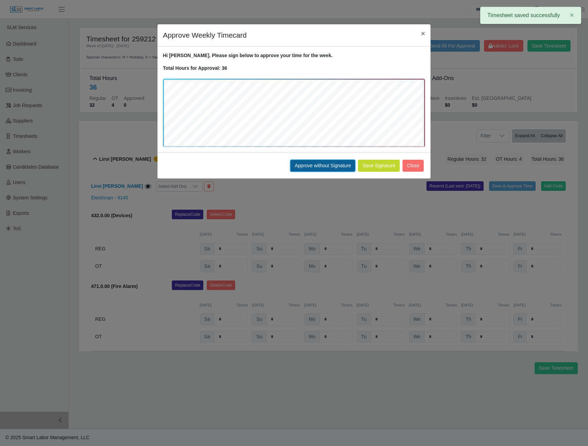
click at [308, 166] on button "Approve without Signature" at bounding box center [322, 166] width 65 height 12
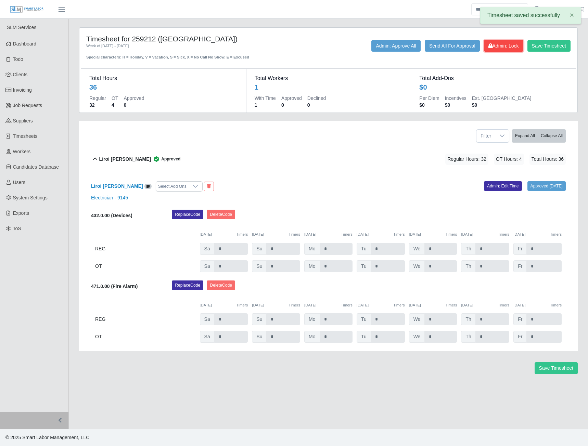
click at [499, 44] on span "Admin: Lock" at bounding box center [503, 45] width 30 height 5
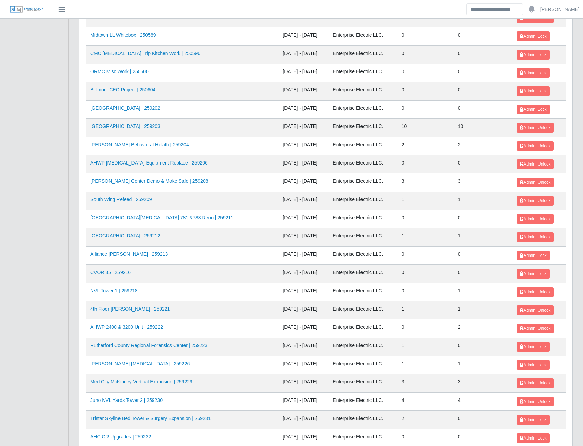
scroll to position [548, 0]
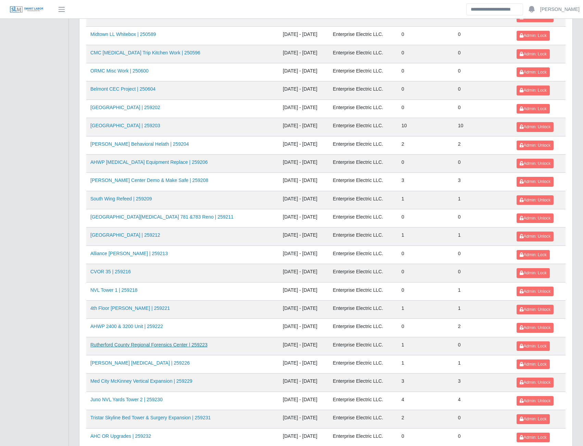
click at [175, 348] on link "Rutherford County Regional Forensics Center | 259223" at bounding box center [148, 344] width 117 height 5
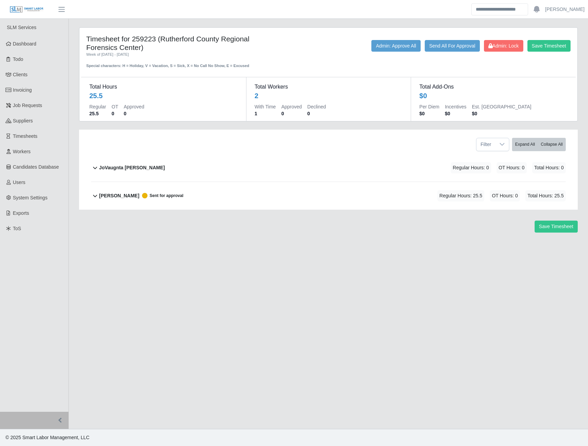
click at [128, 195] on b "[PERSON_NAME]" at bounding box center [119, 195] width 40 height 7
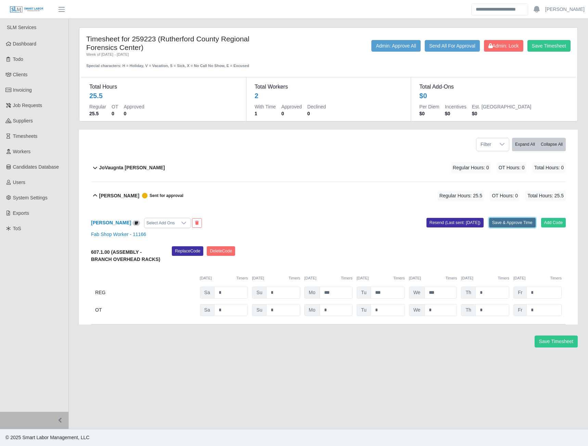
click at [498, 222] on button "Save & Approve Time" at bounding box center [512, 223] width 47 height 10
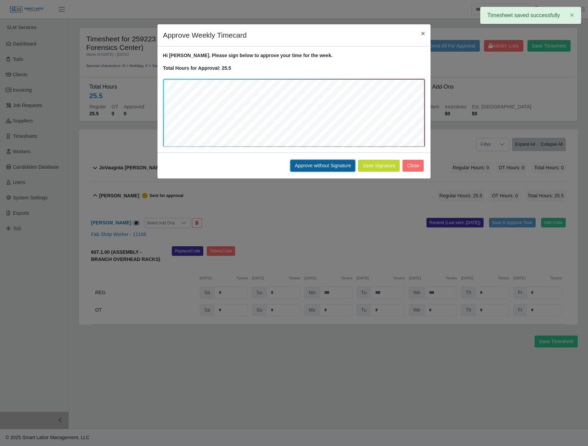
click at [309, 168] on button "Approve without Signature" at bounding box center [322, 166] width 65 height 12
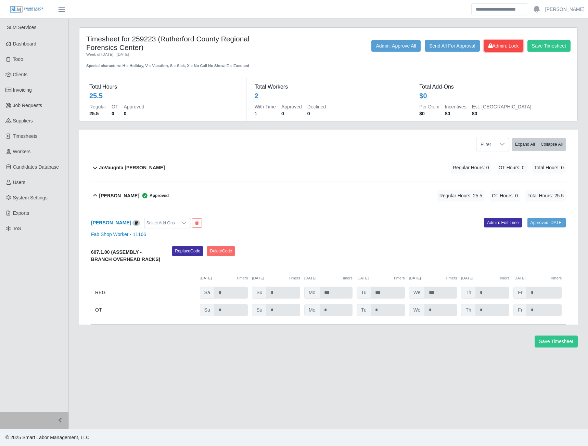
click at [496, 50] on button "Admin: Lock" at bounding box center [503, 46] width 39 height 12
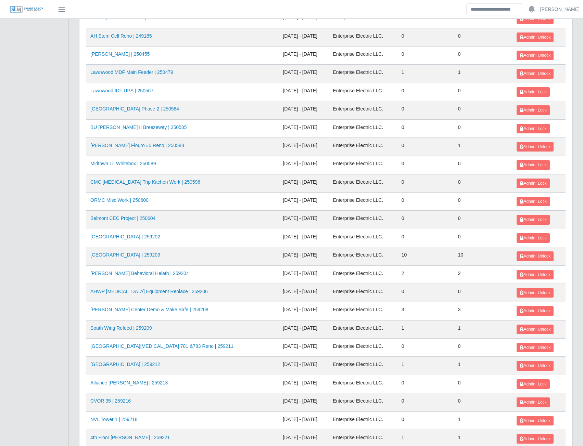
scroll to position [603, 0]
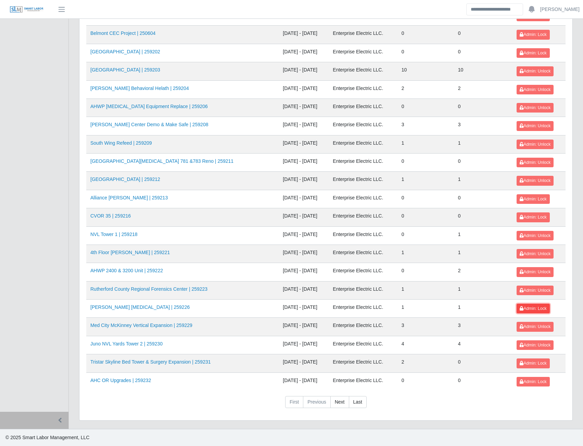
click at [523, 311] on span "Admin: Lock" at bounding box center [533, 308] width 27 height 5
click at [182, 362] on link "Tristar Skyline Bed Tower & Surgery Expansion | 259231" at bounding box center [150, 361] width 120 height 5
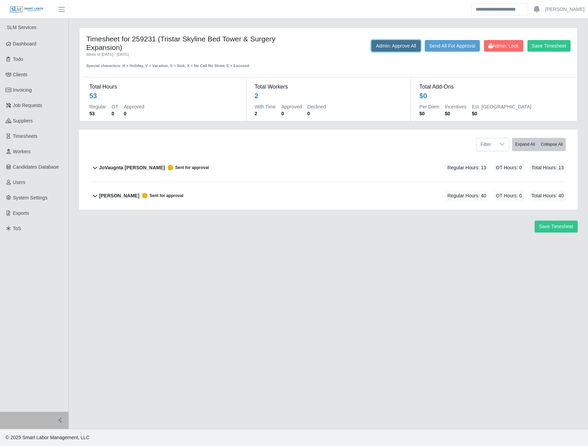
click at [391, 47] on button "Admin: Approve All" at bounding box center [395, 46] width 49 height 12
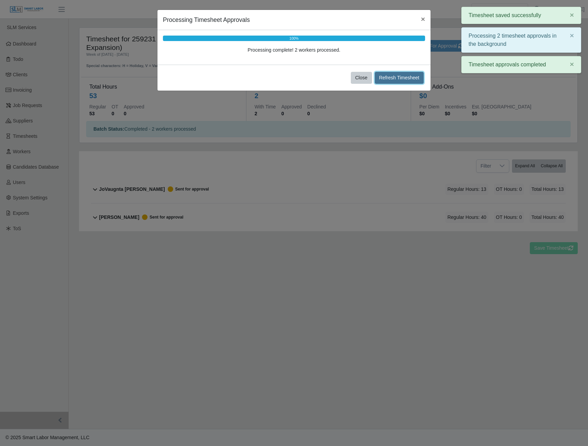
click at [391, 81] on button "Refresh Timesheet" at bounding box center [399, 78] width 49 height 12
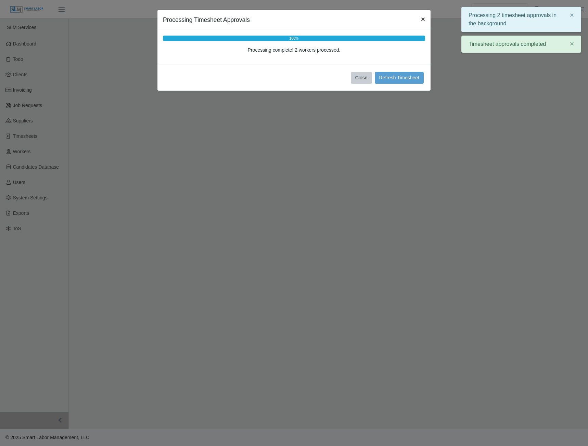
click at [421, 21] on span "×" at bounding box center [423, 19] width 4 height 8
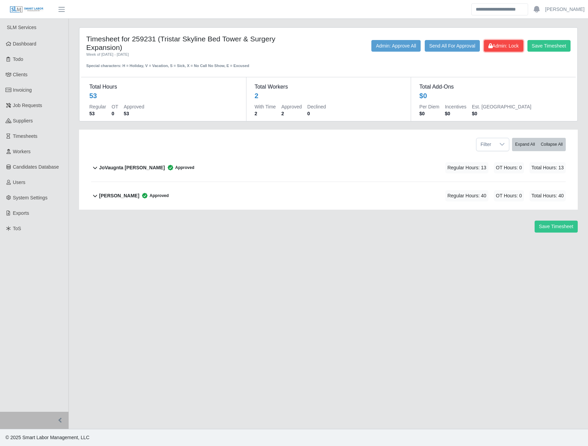
click at [497, 47] on span "Admin: Lock" at bounding box center [503, 45] width 30 height 5
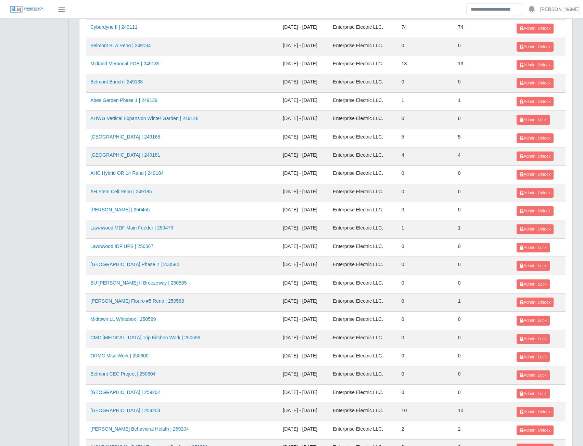
scroll to position [603, 0]
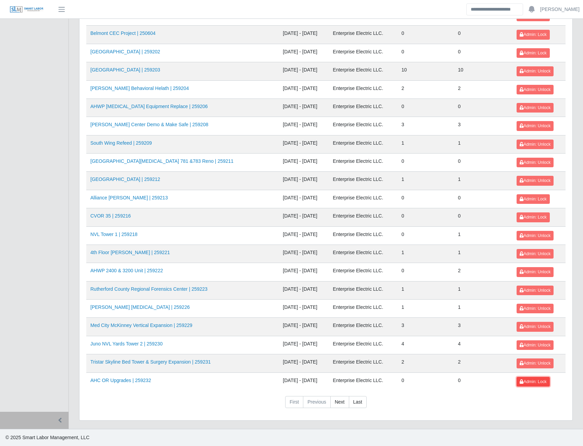
click at [528, 381] on span "Admin: Lock" at bounding box center [533, 382] width 27 height 5
click at [339, 401] on link "Next" at bounding box center [339, 402] width 19 height 12
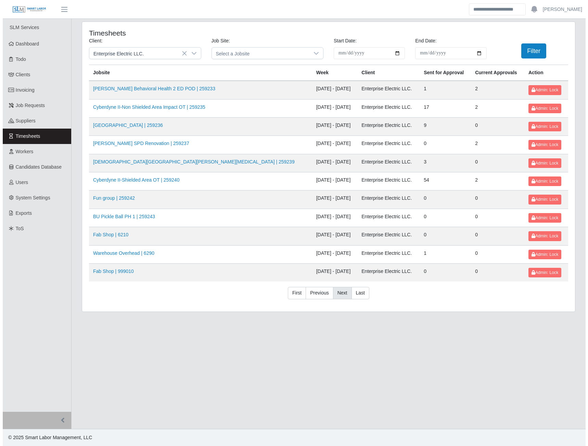
scroll to position [0, 0]
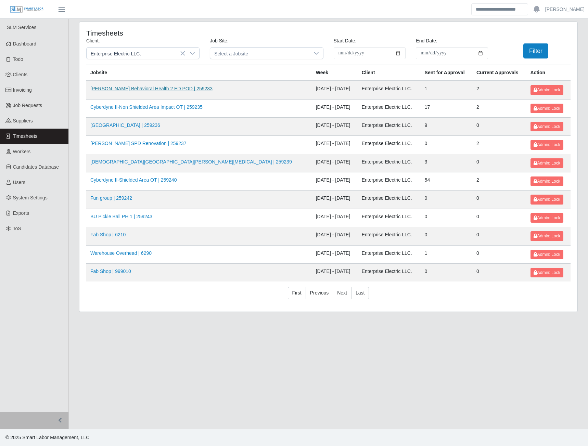
click at [137, 87] on link "AHO Behavioral Health 2 ED POD | 259233" at bounding box center [151, 88] width 122 height 5
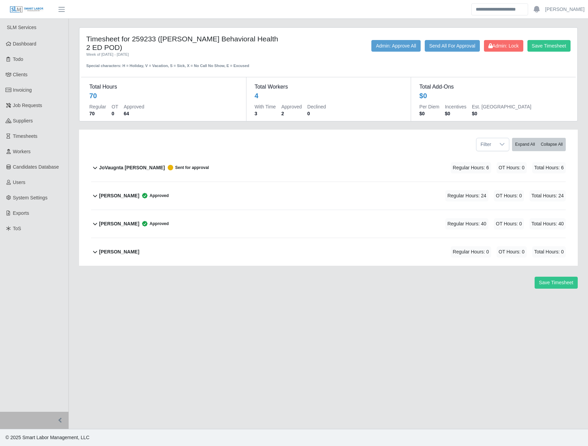
click at [135, 164] on b "JoVaugnta [PERSON_NAME]" at bounding box center [132, 167] width 66 height 7
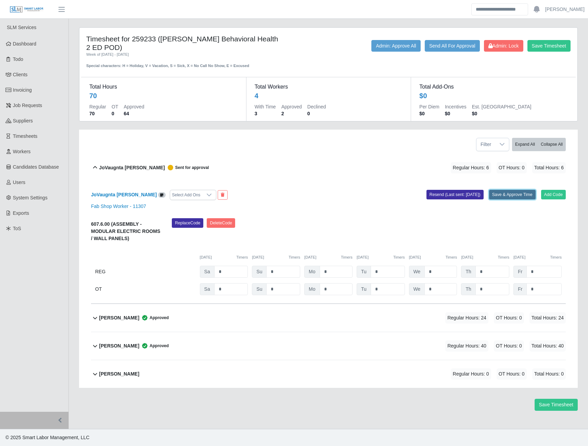
click at [512, 190] on button "Save & Approve Time" at bounding box center [512, 195] width 47 height 10
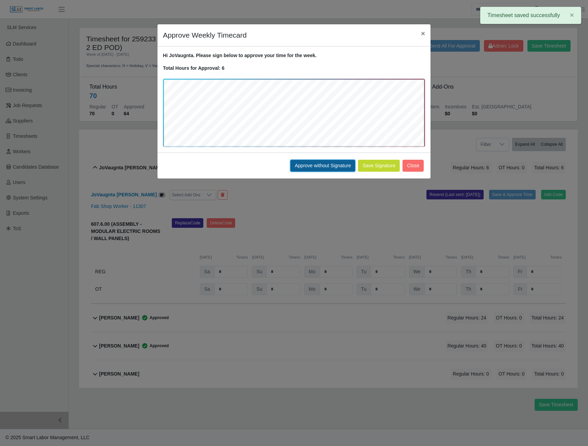
click at [321, 166] on button "Approve without Signature" at bounding box center [322, 166] width 65 height 12
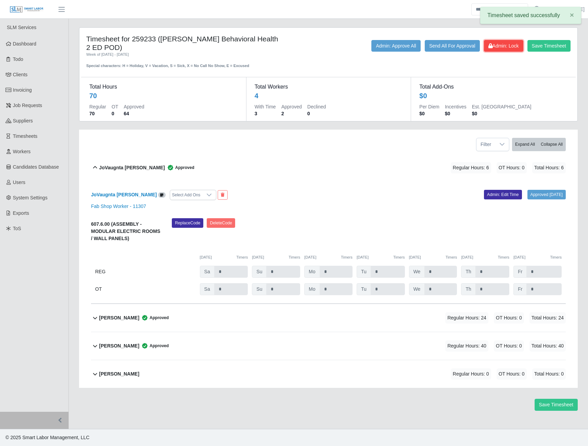
click at [499, 43] on span "Admin: Lock" at bounding box center [503, 45] width 30 height 5
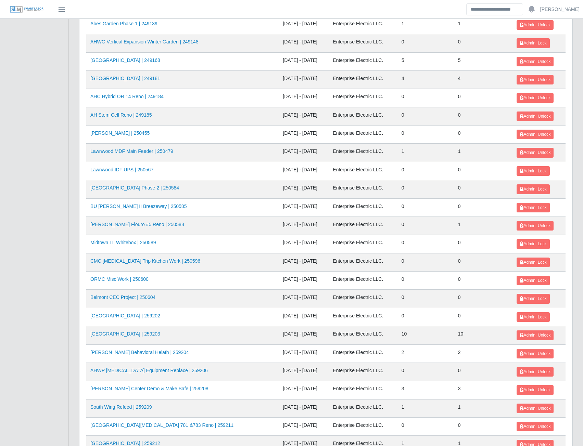
scroll to position [603, 0]
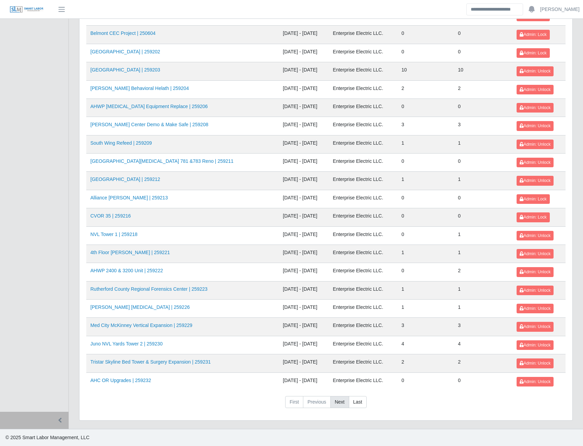
click at [337, 406] on link "Next" at bounding box center [339, 402] width 19 height 12
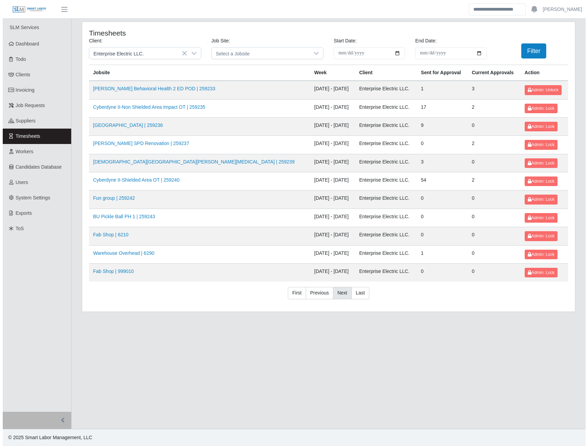
scroll to position [0, 0]
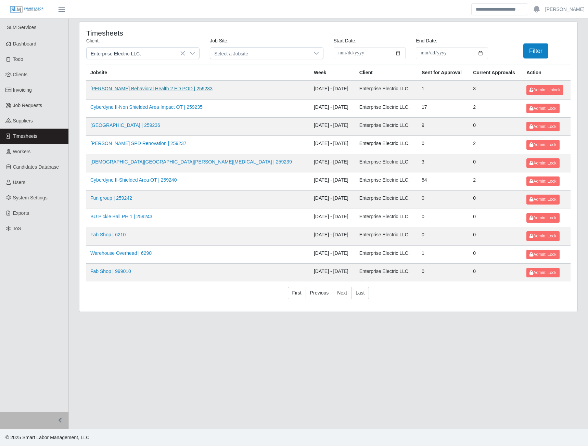
click at [164, 89] on link "AHO Behavioral Health 2 ED POD | 259233" at bounding box center [151, 88] width 122 height 5
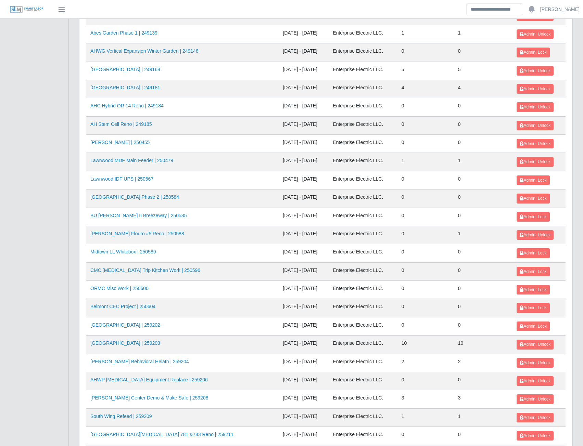
scroll to position [603, 0]
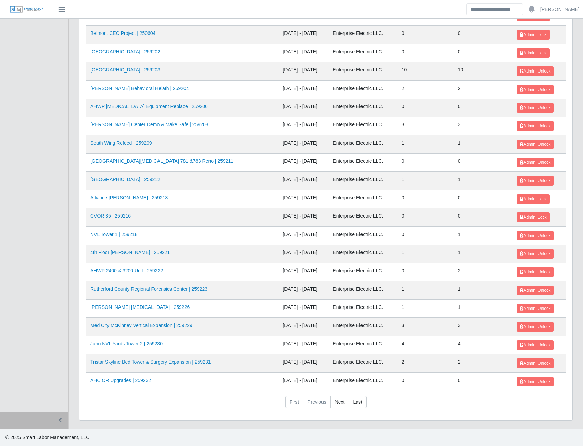
drag, startPoint x: 338, startPoint y: 404, endPoint x: 339, endPoint y: 393, distance: 11.0
click at [338, 404] on link "Next" at bounding box center [339, 402] width 19 height 12
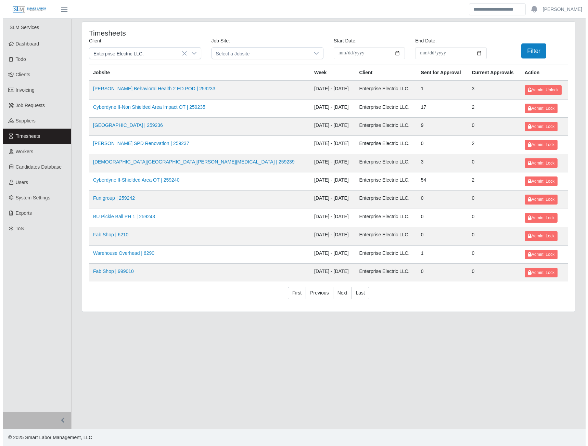
scroll to position [0, 0]
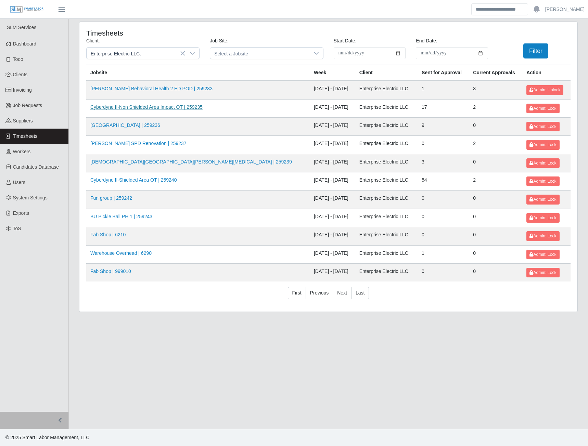
click at [152, 107] on link "Cyberdyne II-Non Shielded Area Impact OT | 259235" at bounding box center [146, 106] width 112 height 5
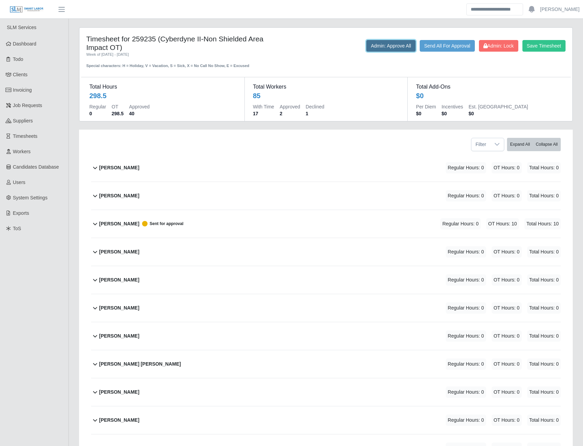
click at [390, 46] on button "Admin: Approve All" at bounding box center [390, 46] width 49 height 12
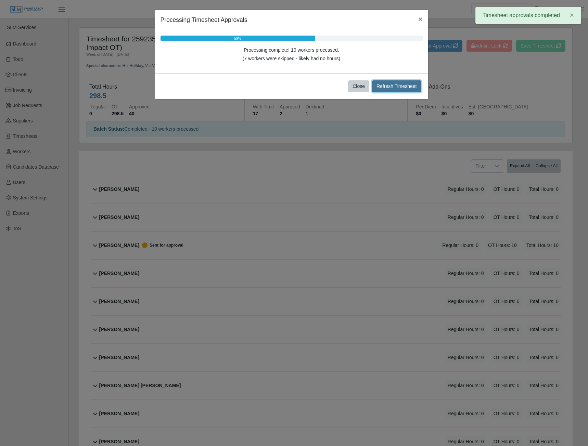
click at [395, 87] on button "Refresh Timesheet" at bounding box center [396, 86] width 49 height 12
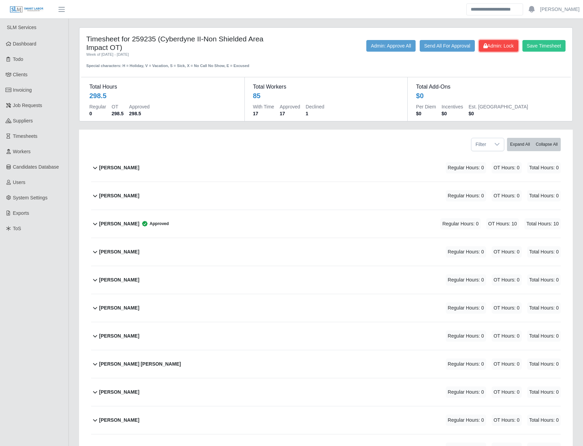
click at [497, 48] on span "Admin: Lock" at bounding box center [498, 45] width 30 height 5
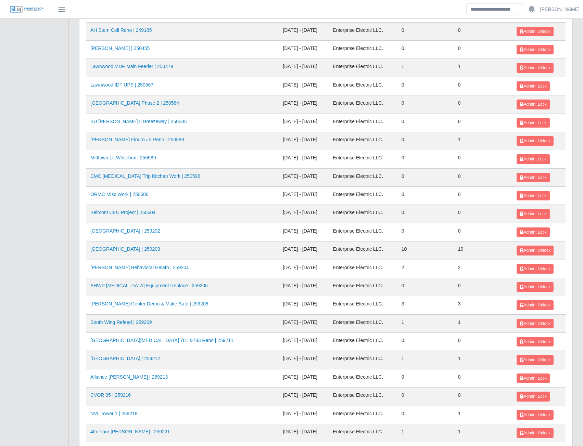
scroll to position [603, 0]
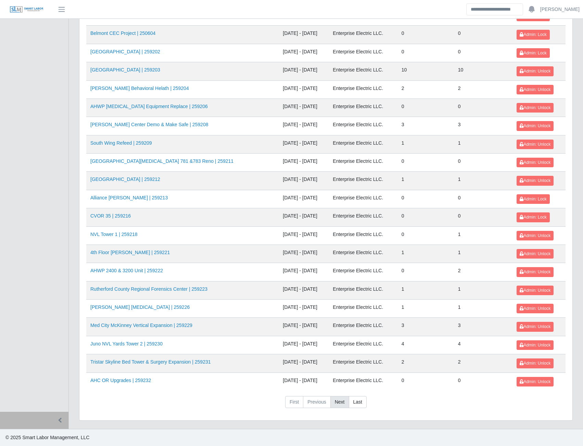
click at [341, 400] on link "Next" at bounding box center [339, 402] width 19 height 12
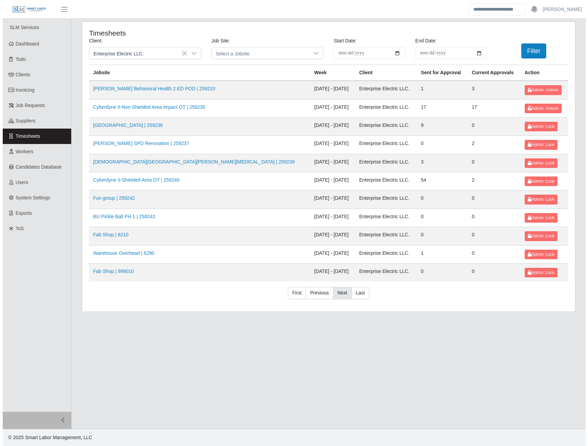
scroll to position [0, 0]
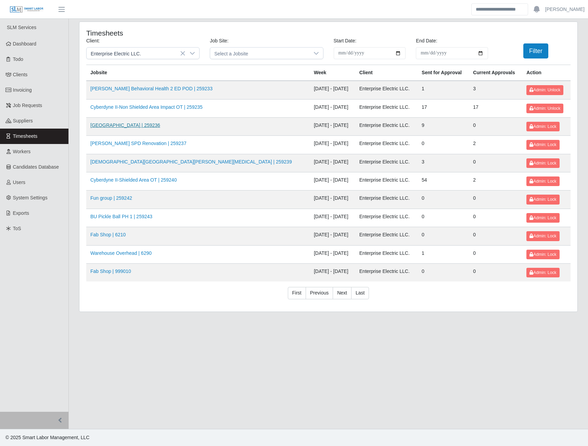
click at [150, 128] on link "[GEOGRAPHIC_DATA] | 259236" at bounding box center [125, 125] width 70 height 5
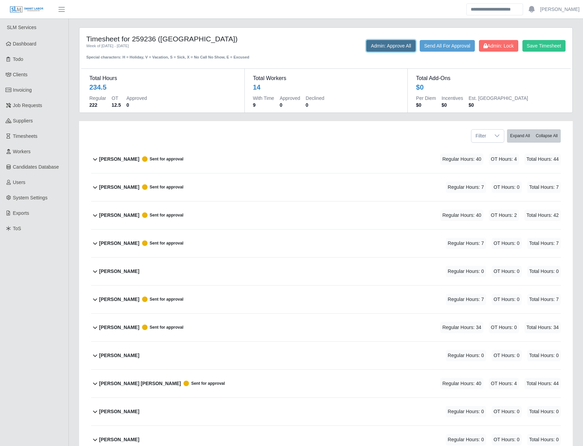
click at [388, 48] on button "Admin: Approve All" at bounding box center [390, 46] width 49 height 12
click at [485, 43] on span "Admin: Lock" at bounding box center [498, 45] width 30 height 5
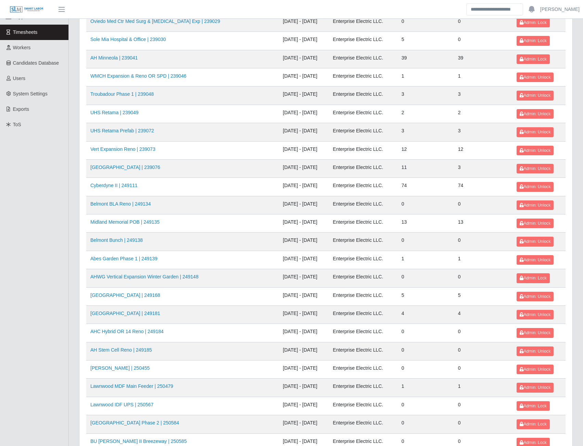
scroll to position [603, 0]
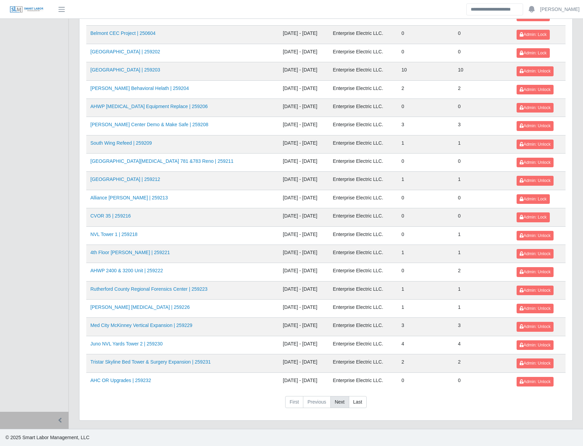
click at [341, 400] on link "Next" at bounding box center [339, 402] width 19 height 12
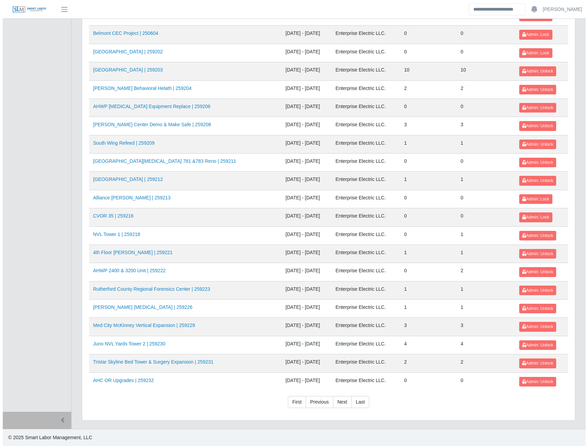
scroll to position [0, 0]
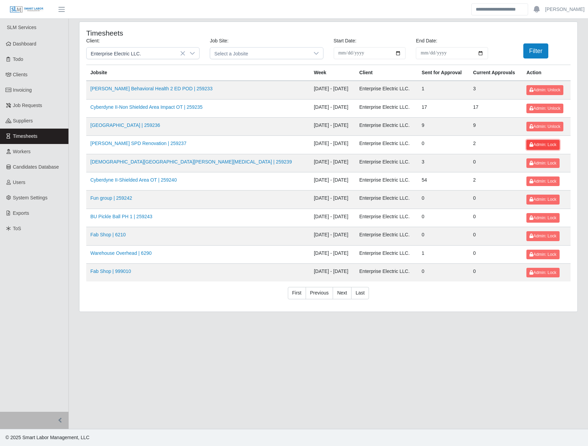
click at [531, 145] on span "Admin: Lock" at bounding box center [542, 144] width 27 height 5
click at [151, 161] on link "[DEMOGRAPHIC_DATA][GEOGRAPHIC_DATA][PERSON_NAME][MEDICAL_DATA] | 259239" at bounding box center [191, 161] width 202 height 5
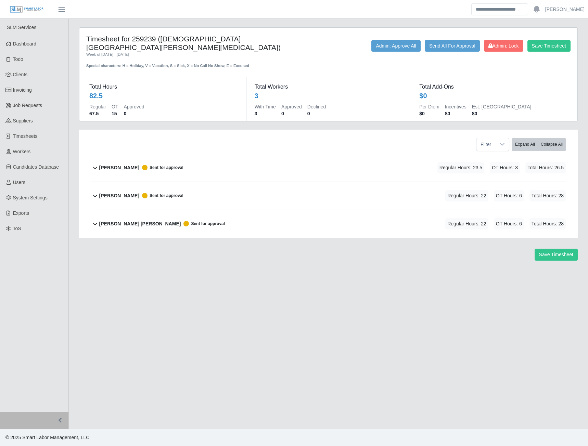
click at [121, 164] on b "Joseph Sanchez" at bounding box center [119, 167] width 40 height 7
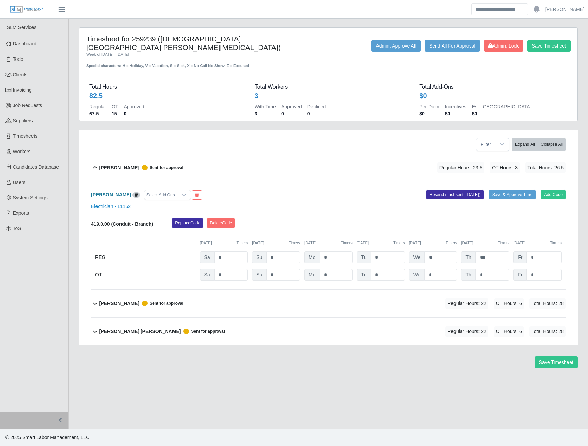
click at [114, 192] on b "Joseph Sanchez" at bounding box center [111, 194] width 40 height 5
click at [503, 190] on button "Save & Approve Time" at bounding box center [512, 195] width 47 height 10
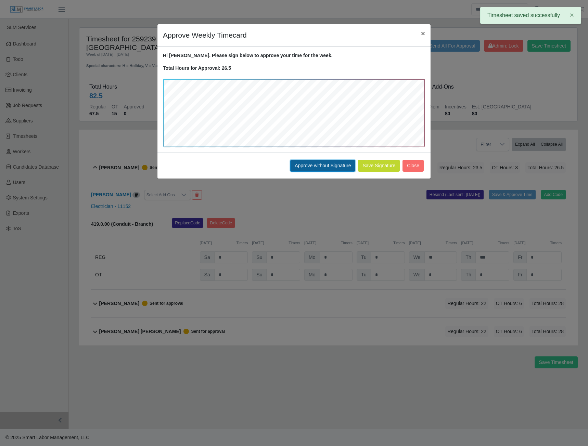
click at [336, 164] on button "Approve without Signature" at bounding box center [322, 166] width 65 height 12
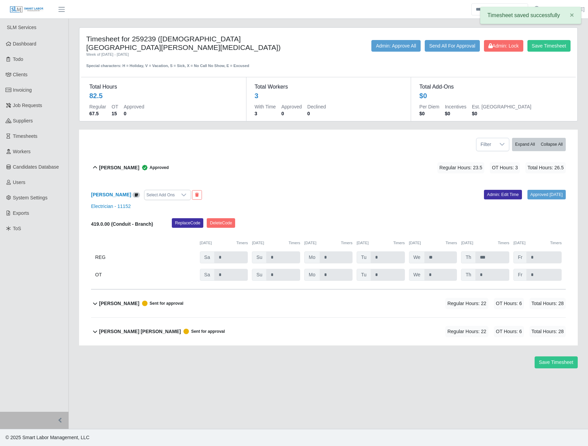
click at [119, 300] on b "Pablo Hernandez" at bounding box center [119, 303] width 40 height 7
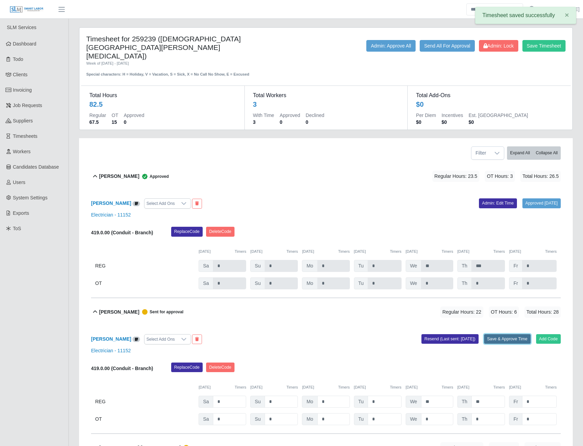
click at [510, 334] on button "Save & Approve Time" at bounding box center [507, 339] width 47 height 10
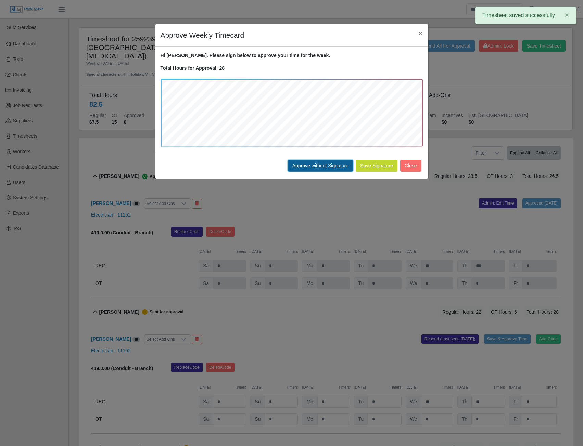
click at [302, 165] on button "Approve without Signature" at bounding box center [320, 166] width 65 height 12
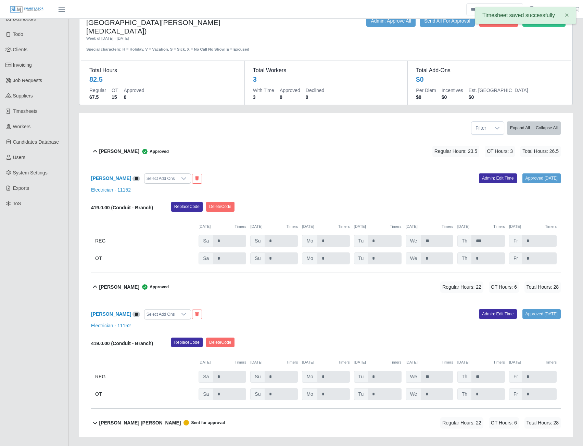
scroll to position [50, 0]
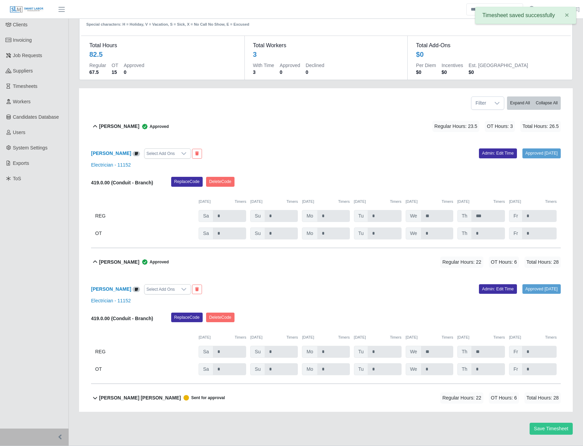
click at [143, 395] on b "Victor Francisco Garcias Perez" at bounding box center [140, 398] width 82 height 7
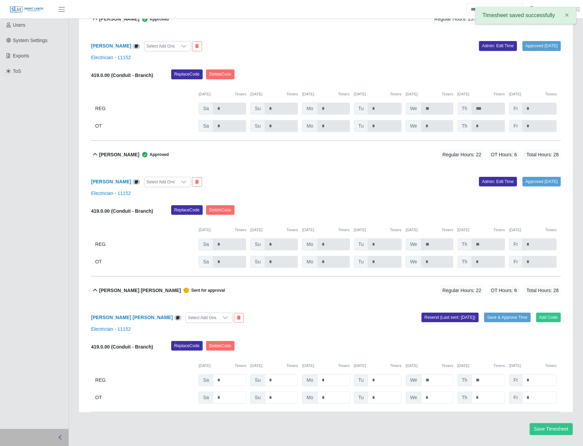
scroll to position [158, 0]
click at [512, 312] on button "Save & Approve Time" at bounding box center [507, 317] width 47 height 10
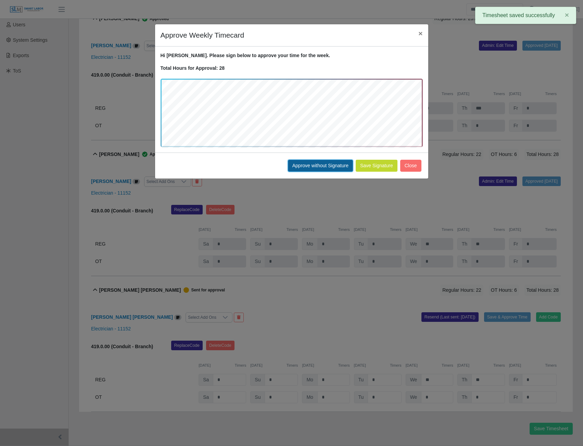
click at [305, 163] on button "Approve without Signature" at bounding box center [320, 166] width 65 height 12
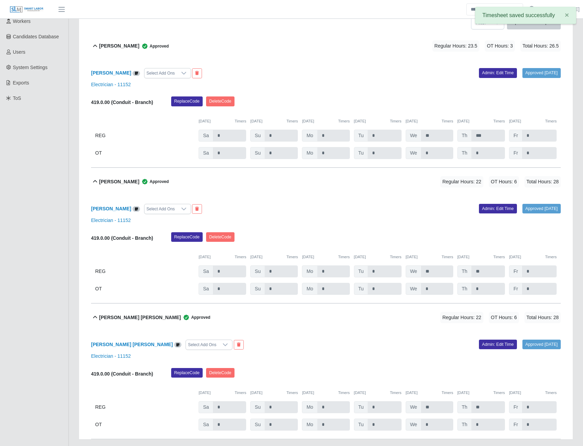
scroll to position [0, 0]
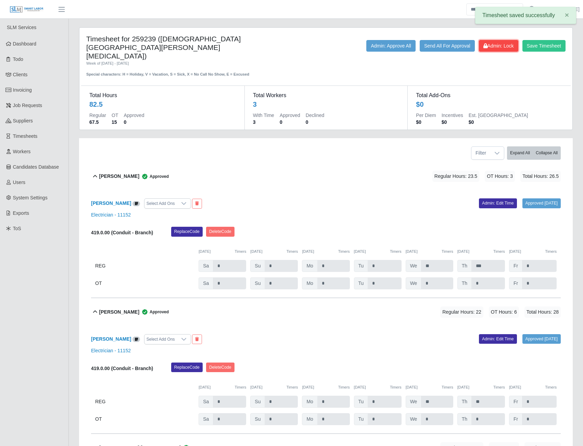
click at [505, 44] on span "Admin: Lock" at bounding box center [498, 45] width 30 height 5
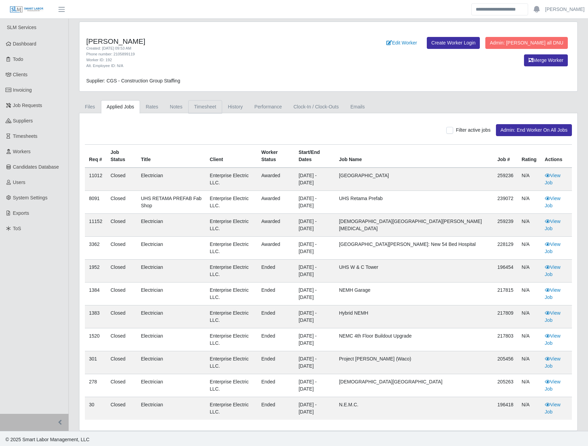
click at [204, 106] on link "Timesheet" at bounding box center [205, 106] width 34 height 13
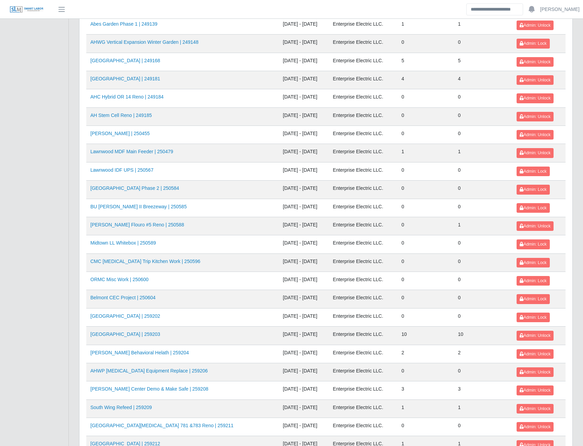
scroll to position [603, 0]
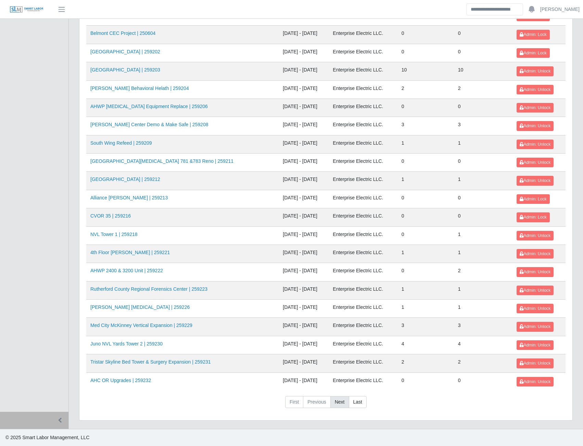
click at [340, 405] on link "Next" at bounding box center [339, 402] width 19 height 12
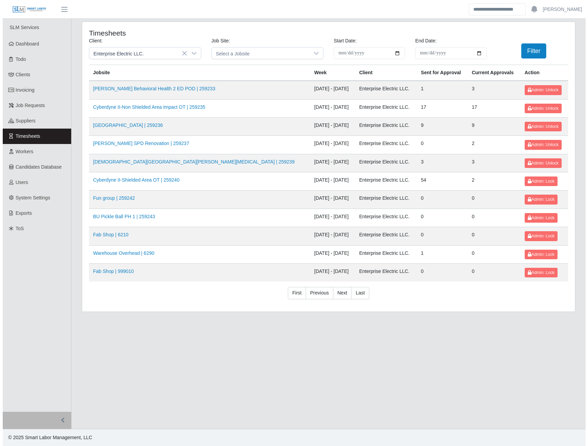
scroll to position [0, 0]
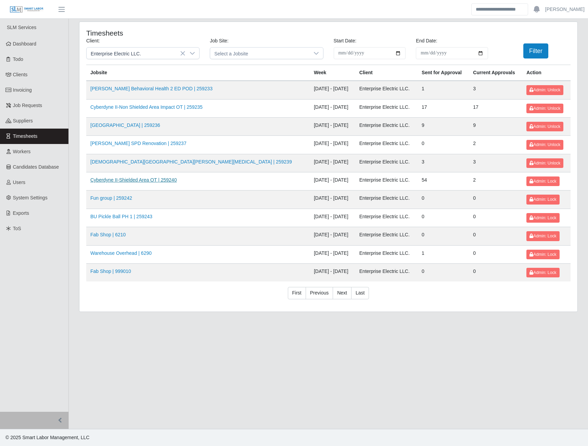
click at [159, 181] on link "Cyberdyne II-Shielded Area OT | 259240" at bounding box center [133, 179] width 86 height 5
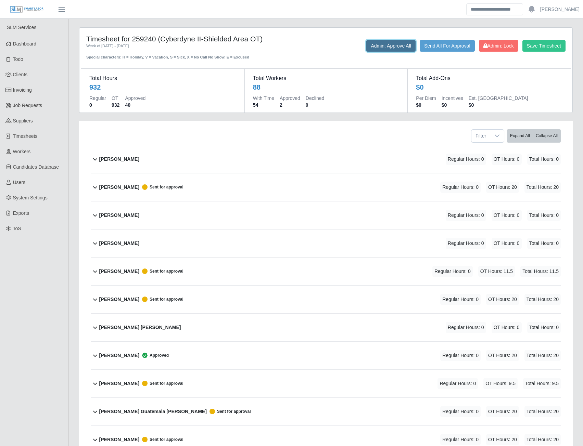
click at [394, 48] on button "Admin: Approve All" at bounding box center [390, 46] width 49 height 12
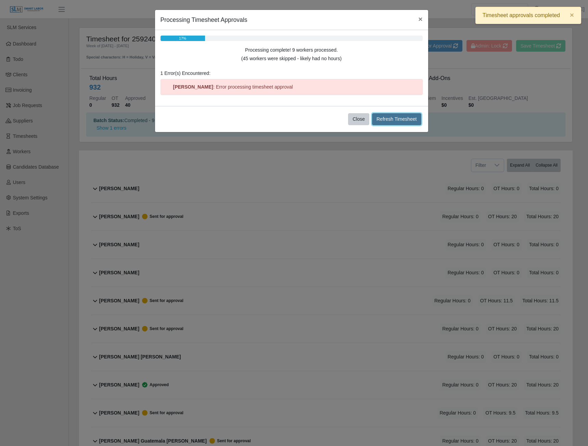
click at [395, 117] on button "Refresh Timesheet" at bounding box center [396, 119] width 49 height 12
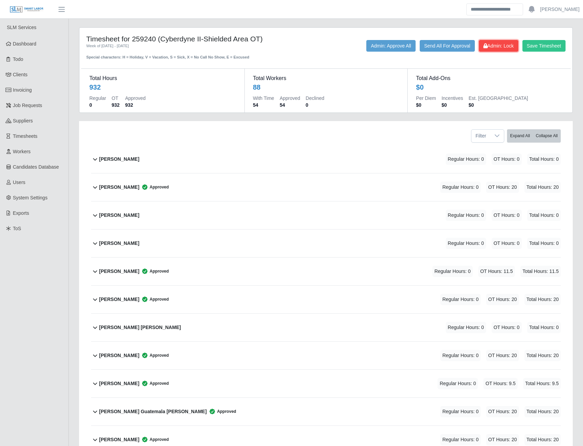
click at [488, 46] on span "Admin: Lock" at bounding box center [498, 45] width 30 height 5
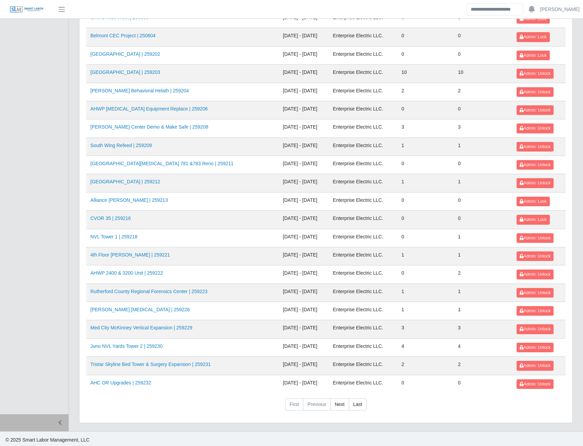
scroll to position [603, 0]
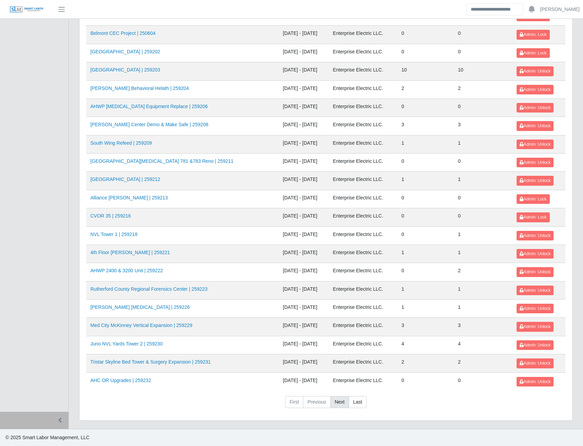
click at [337, 404] on link "Next" at bounding box center [339, 402] width 19 height 12
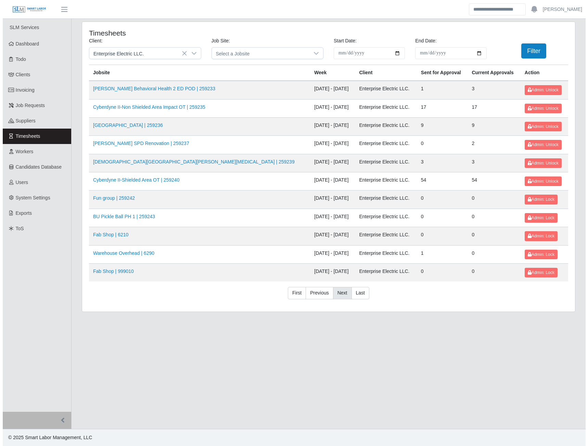
scroll to position [0, 0]
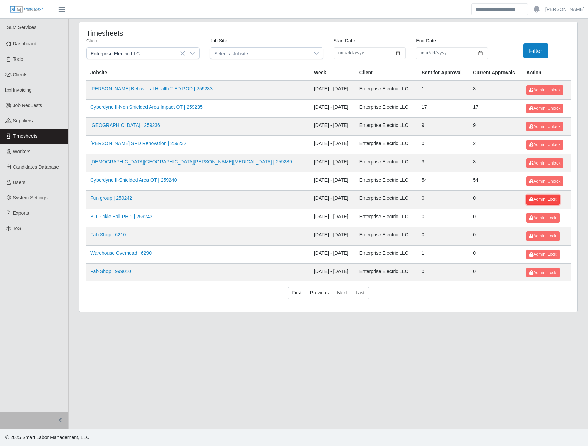
click at [538, 199] on span "Admin: Lock" at bounding box center [542, 199] width 27 height 5
click at [530, 217] on span "Admin: Lock" at bounding box center [542, 218] width 27 height 5
click at [529, 238] on span "Admin: Lock" at bounding box center [542, 236] width 27 height 5
click at [135, 257] on td "Warehouse Overhead | 6290" at bounding box center [198, 254] width 224 height 18
click at [118, 255] on link "Warehouse Overhead | 6290" at bounding box center [120, 253] width 61 height 5
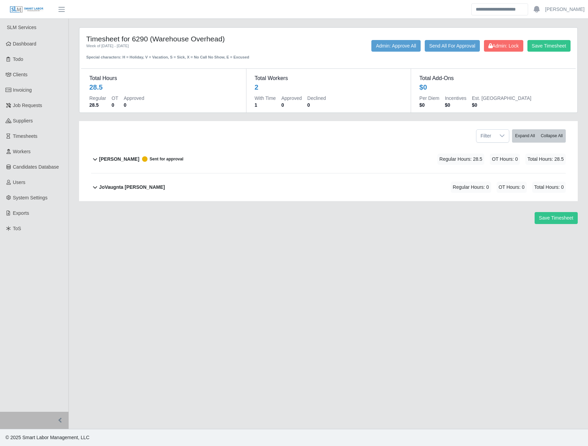
click at [117, 160] on b "[PERSON_NAME]" at bounding box center [119, 159] width 40 height 7
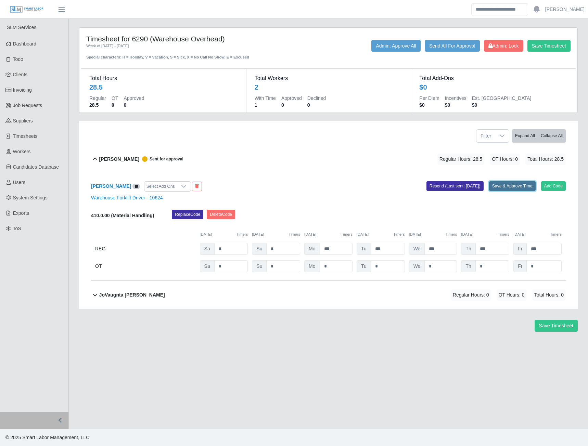
click at [509, 183] on button "Save & Approve Time" at bounding box center [512, 186] width 47 height 10
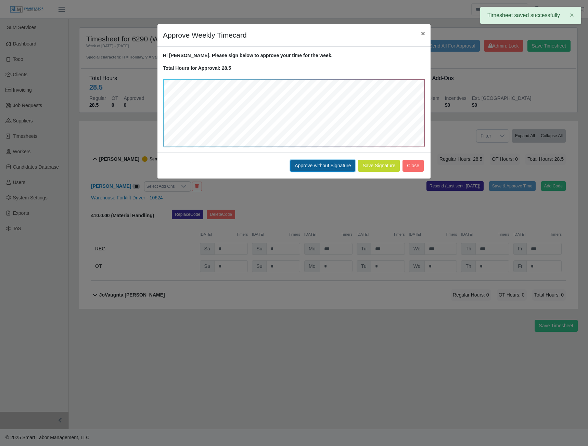
click at [326, 168] on button "Approve without Signature" at bounding box center [322, 166] width 65 height 12
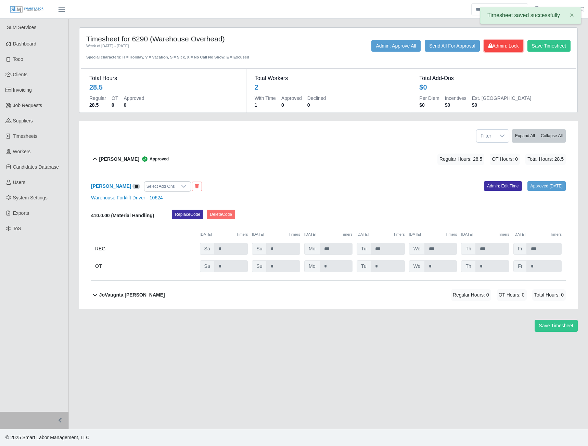
click at [511, 47] on span "Admin: Lock" at bounding box center [503, 45] width 30 height 5
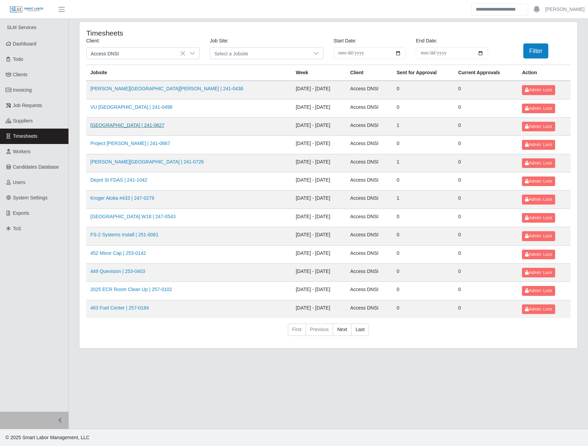
click at [129, 125] on link "Dollywood Hotel | 241-0627" at bounding box center [127, 125] width 74 height 5
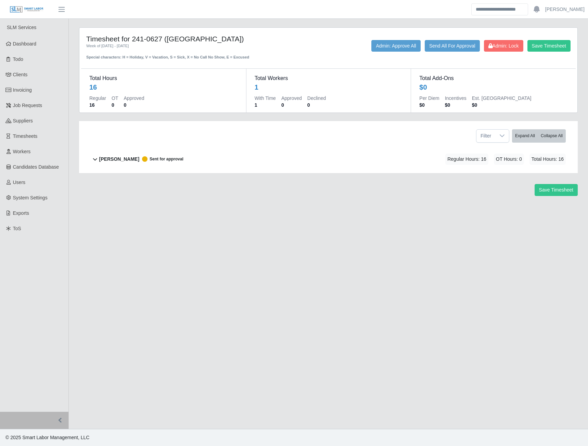
click at [124, 161] on b "Delveon McCree" at bounding box center [119, 159] width 40 height 7
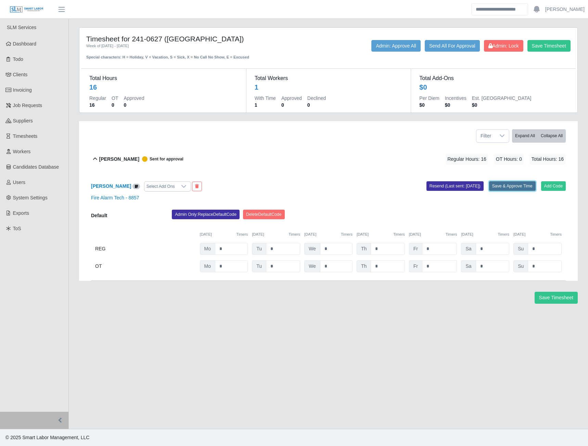
click at [499, 190] on button "Save & Approve Time" at bounding box center [512, 186] width 47 height 10
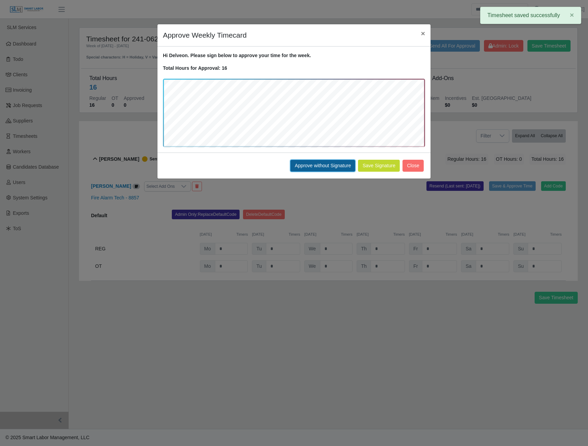
click at [317, 168] on button "Approve without Signature" at bounding box center [322, 166] width 65 height 12
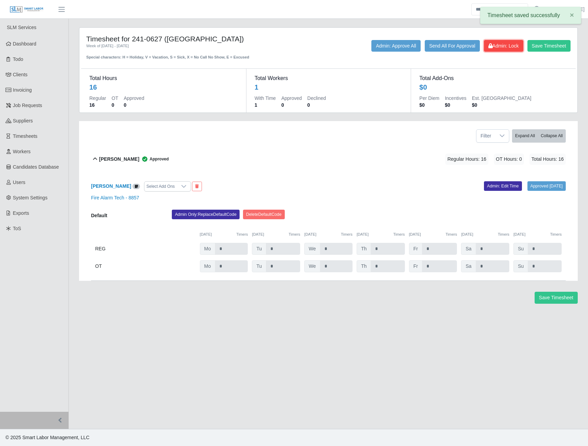
click at [504, 44] on span "Admin: Lock" at bounding box center [503, 45] width 30 height 5
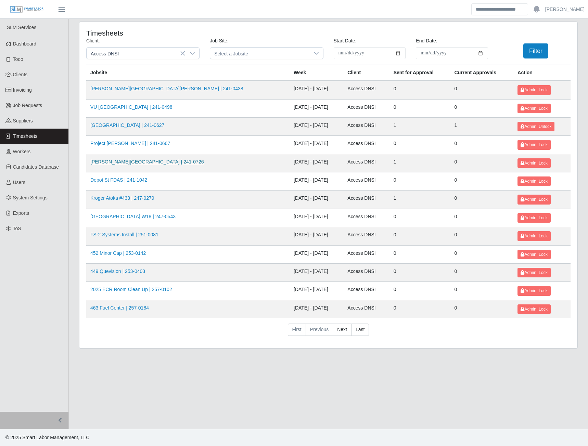
click at [134, 163] on link "[PERSON_NAME][GEOGRAPHIC_DATA] | 241-0726" at bounding box center [146, 161] width 113 height 5
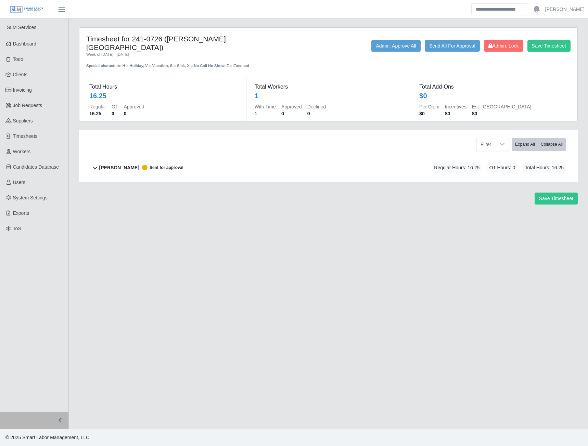
click at [131, 164] on b "Delveon McCree" at bounding box center [119, 167] width 40 height 7
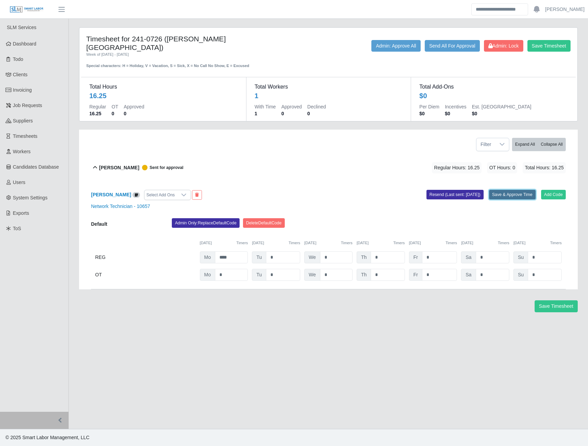
click at [513, 190] on button "Save & Approve Time" at bounding box center [512, 195] width 47 height 10
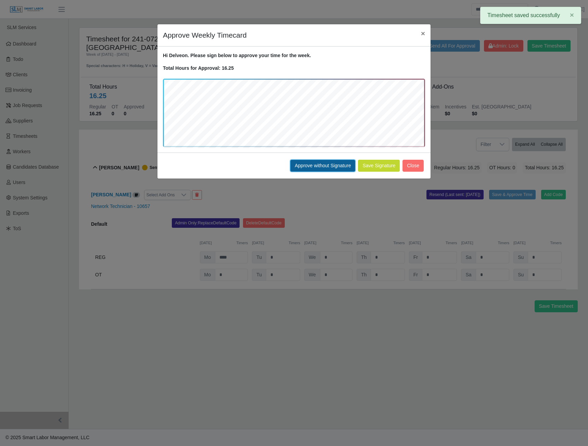
click at [318, 167] on button "Approve without Signature" at bounding box center [322, 166] width 65 height 12
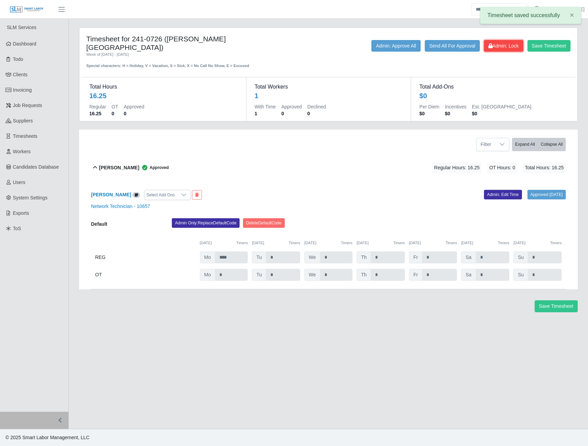
click at [502, 51] on button "Admin: Lock" at bounding box center [503, 46] width 39 height 12
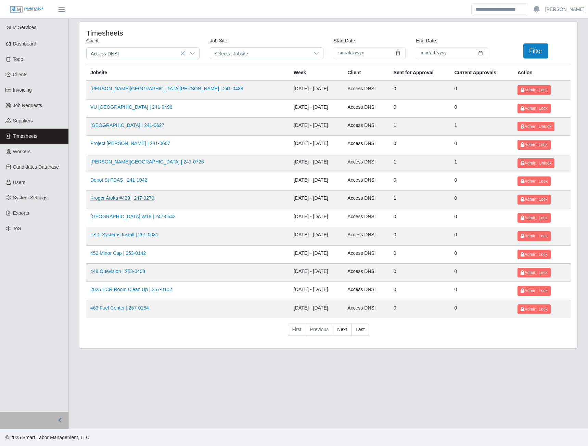
click at [128, 201] on link "Kroger Atoka #433 | 247-0279" at bounding box center [122, 197] width 64 height 5
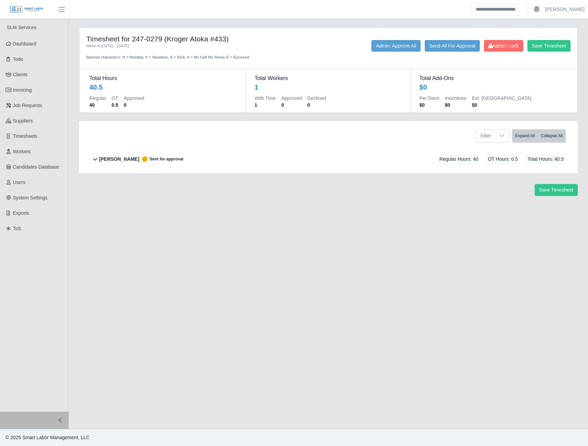
click at [124, 160] on b "[PERSON_NAME]" at bounding box center [119, 159] width 40 height 7
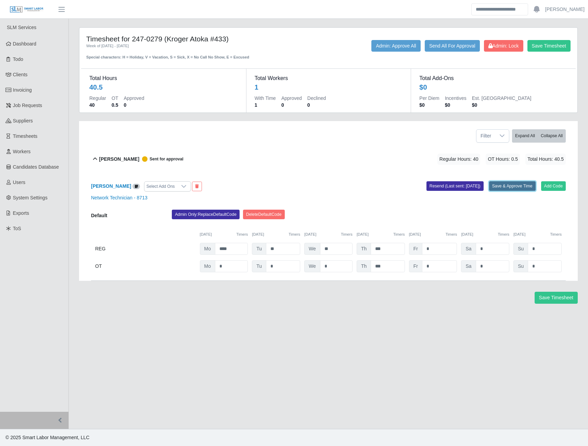
click at [496, 187] on button "Save & Approve Time" at bounding box center [512, 186] width 47 height 10
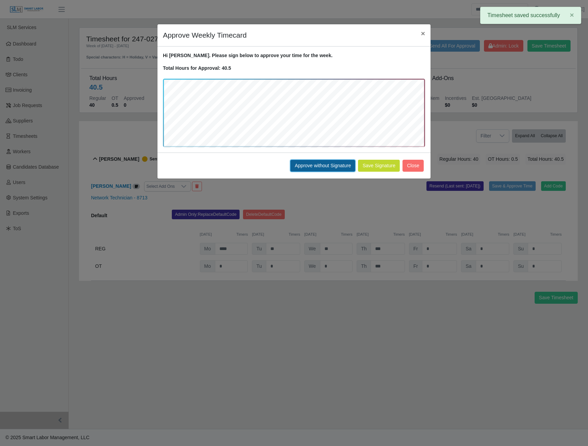
click at [313, 168] on button "Approve without Signature" at bounding box center [322, 166] width 65 height 12
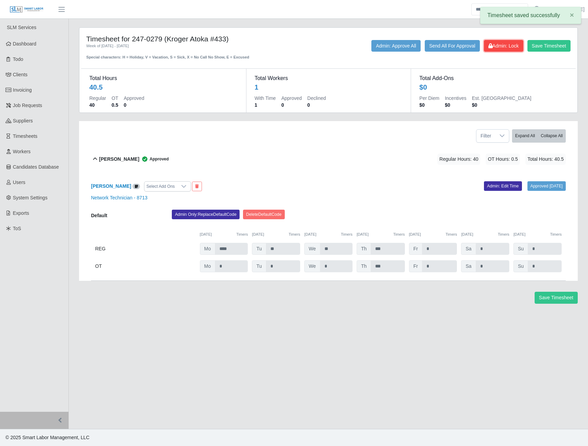
click at [499, 48] on span "Admin: Lock" at bounding box center [503, 45] width 30 height 5
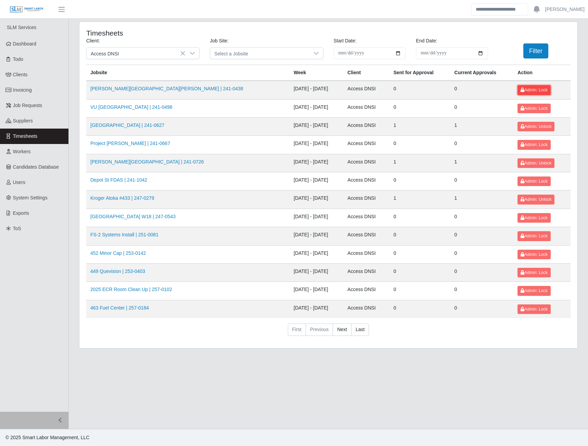
click at [521, 90] on span "Admin: Lock" at bounding box center [534, 90] width 27 height 5
click at [521, 106] on span "Admin: Lock" at bounding box center [534, 108] width 27 height 5
click at [521, 145] on span "Admin: Lock" at bounding box center [534, 144] width 27 height 5
click at [523, 183] on span "Admin: Lock" at bounding box center [534, 181] width 27 height 5
click at [521, 216] on span "Admin: Lock" at bounding box center [534, 218] width 27 height 5
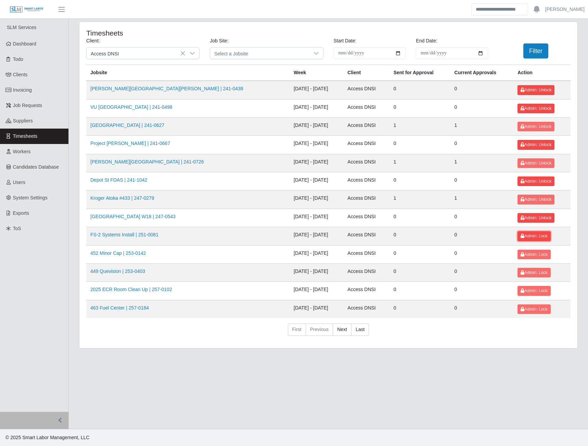
click at [521, 236] on span "Admin: Lock" at bounding box center [534, 236] width 27 height 5
click at [521, 253] on span "Admin: Lock" at bounding box center [534, 254] width 27 height 5
click at [521, 276] on button "Admin: Lock" at bounding box center [534, 273] width 33 height 10
click at [524, 291] on span "Admin: Lock" at bounding box center [534, 291] width 27 height 5
click at [523, 308] on span "Admin: Lock" at bounding box center [534, 309] width 27 height 5
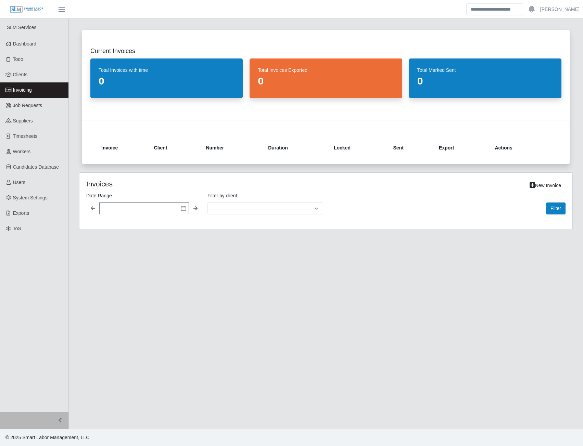
select select "**********"
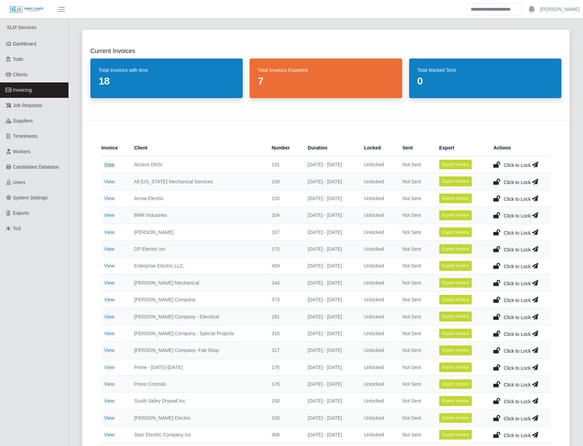
click at [111, 165] on link "View" at bounding box center [109, 164] width 10 height 5
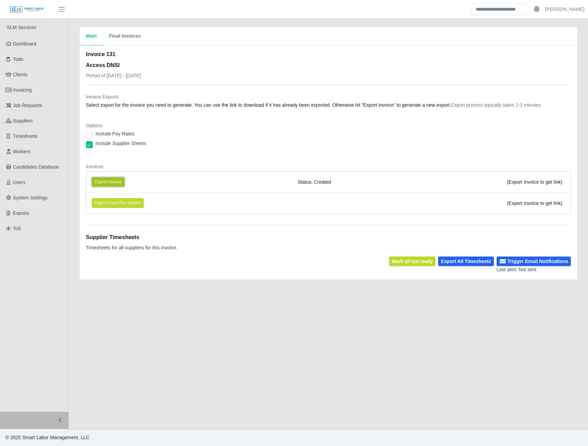
drag, startPoint x: 119, startPoint y: 183, endPoint x: 122, endPoint y: 186, distance: 3.9
click at [121, 185] on button "Export Invoice" at bounding box center [108, 182] width 33 height 10
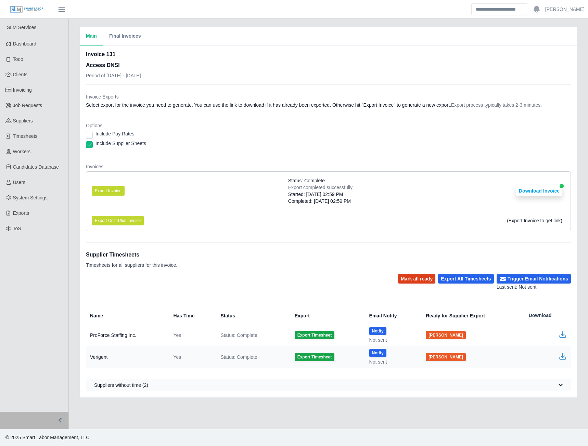
click at [421, 277] on button "Mark all ready" at bounding box center [416, 279] width 37 height 10
click at [524, 280] on button "Trigger Email Notifications" at bounding box center [534, 279] width 74 height 10
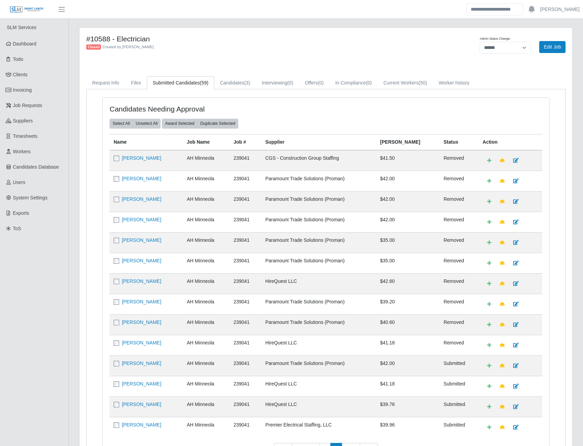
select select "******"
click at [399, 86] on link "Current Workers (50)" at bounding box center [405, 82] width 55 height 13
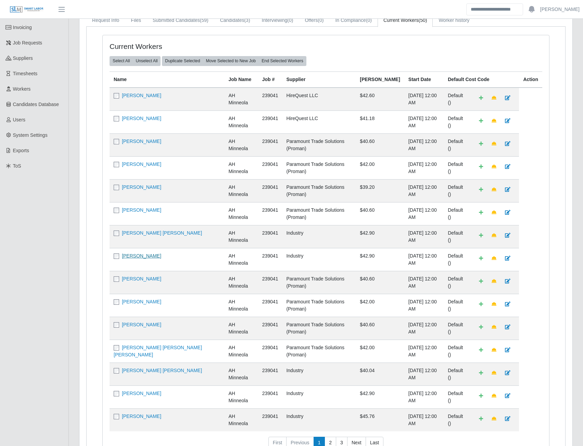
scroll to position [68, 0]
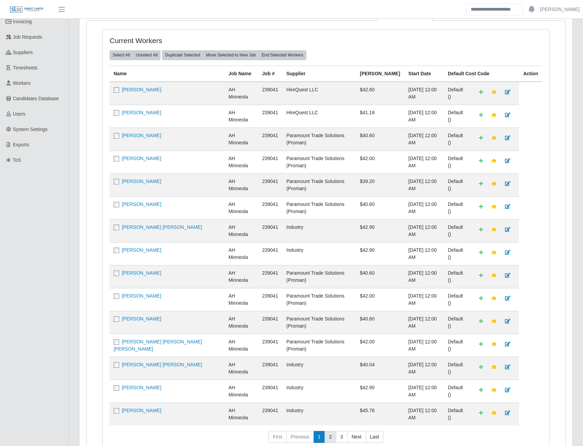
click at [329, 431] on link "2" at bounding box center [330, 437] width 12 height 12
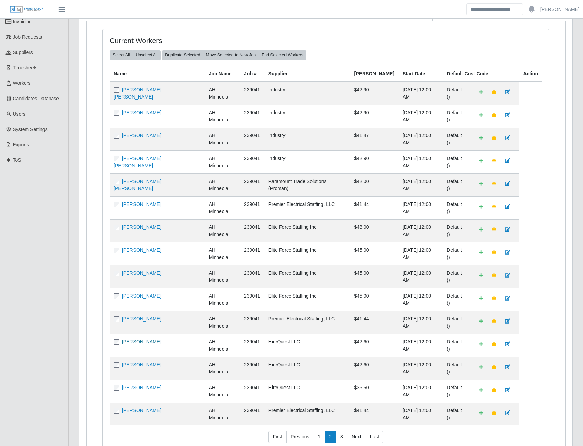
click at [133, 339] on link "[PERSON_NAME]" at bounding box center [141, 341] width 39 height 5
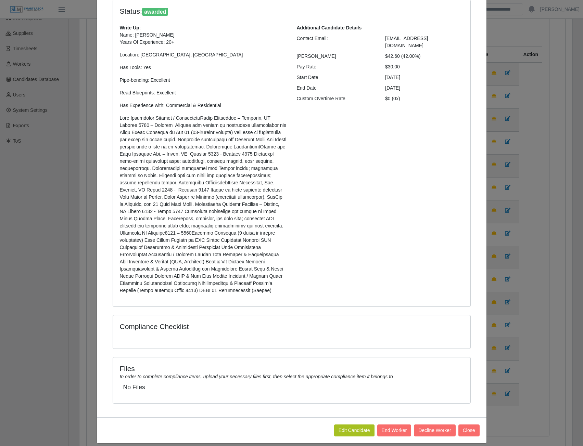
scroll to position [89, 0]
click at [390, 425] on button "End Worker" at bounding box center [394, 431] width 34 height 12
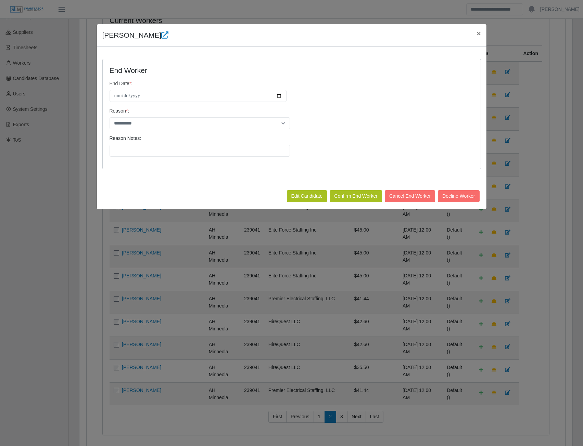
scroll to position [0, 0]
click at [277, 95] on input "**********" at bounding box center [198, 96] width 177 height 12
type input "**********"
click at [285, 123] on select "**********" at bounding box center [200, 123] width 180 height 12
select select "**********"
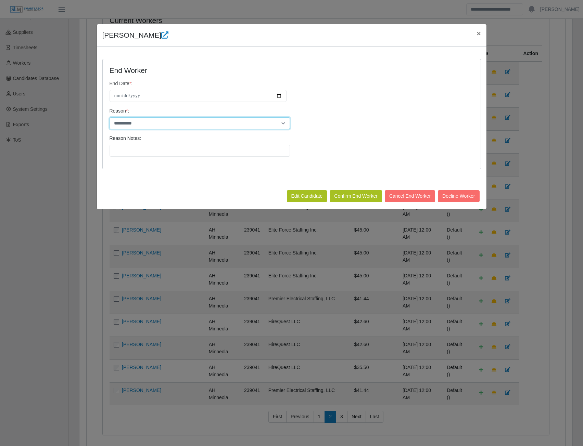
click at [110, 117] on select "**********" at bounding box center [200, 123] width 180 height 12
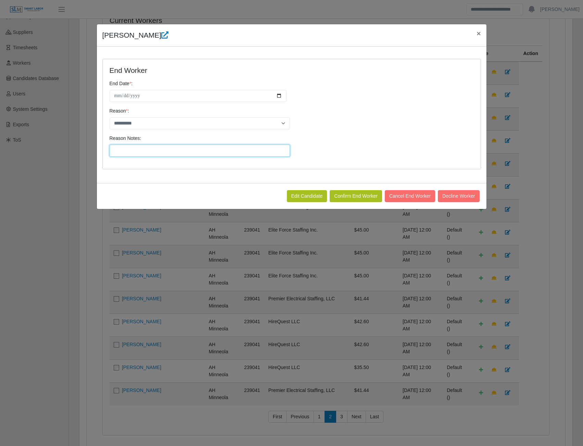
click at [167, 152] on input "Reason Notes:" at bounding box center [200, 151] width 180 height 12
click at [157, 149] on input "Reason Notes:" at bounding box center [200, 151] width 180 height 12
type input "**********"
click at [369, 199] on button "Confirm End Worker" at bounding box center [356, 196] width 52 height 12
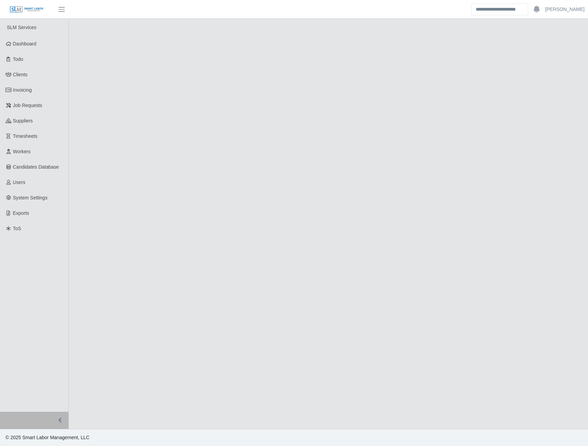
select select "******"
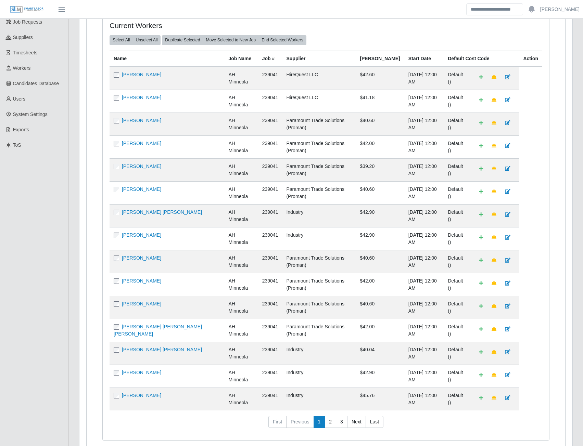
scroll to position [89, 0]
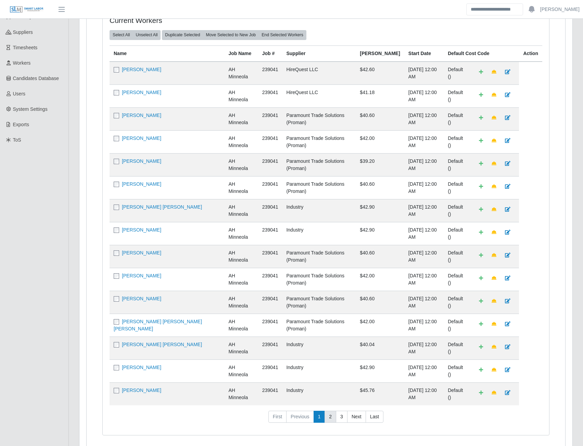
click at [331, 411] on link "2" at bounding box center [330, 417] width 12 height 12
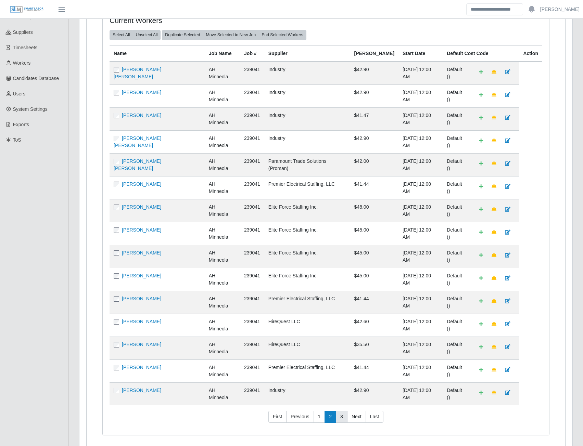
click at [341, 411] on link "3" at bounding box center [342, 417] width 12 height 12
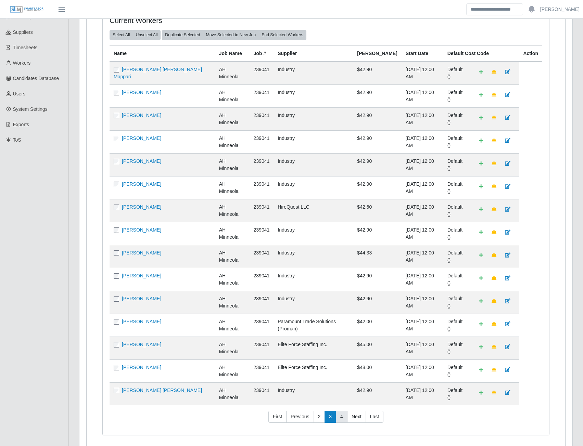
click at [344, 411] on link "4" at bounding box center [342, 417] width 12 height 12
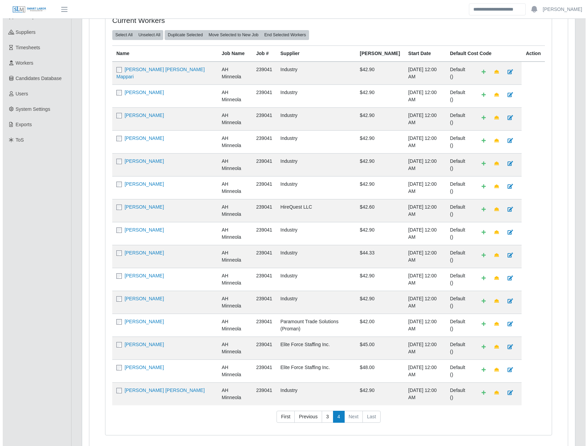
scroll to position [0, 0]
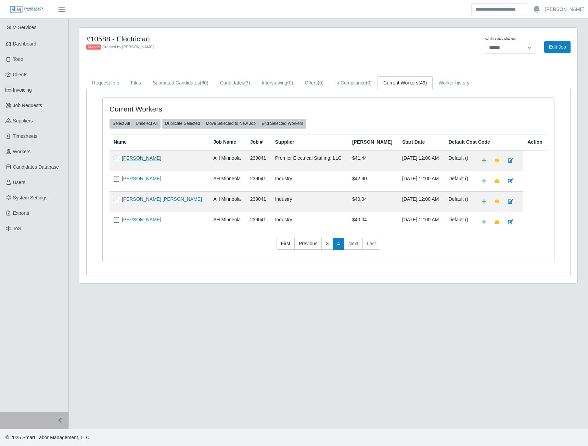
click at [140, 158] on link "[PERSON_NAME]" at bounding box center [141, 157] width 39 height 5
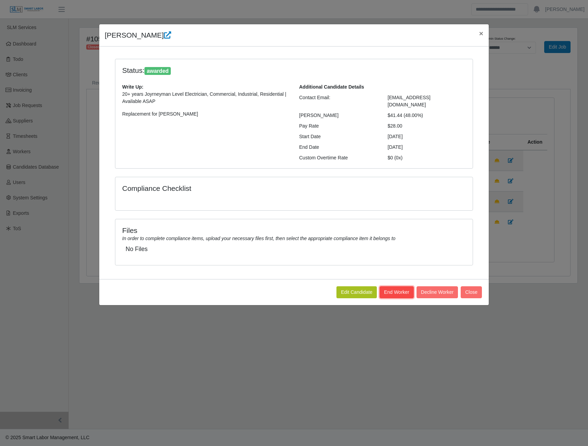
click at [405, 288] on button "End Worker" at bounding box center [397, 292] width 34 height 12
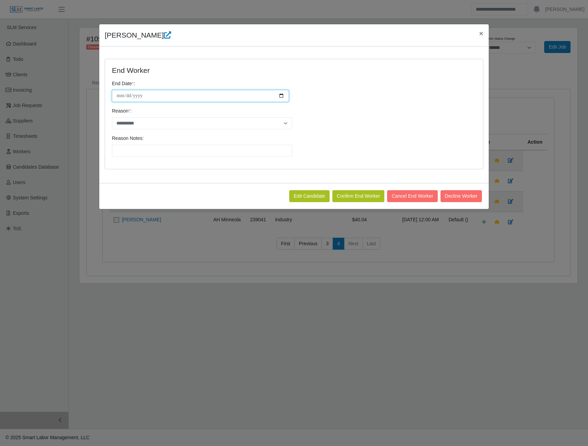
click at [281, 97] on input "**********" at bounding box center [200, 96] width 177 height 12
type input "**********"
click at [281, 122] on select "**********" at bounding box center [202, 123] width 180 height 12
select select "**********"
click at [112, 117] on select "**********" at bounding box center [202, 123] width 180 height 12
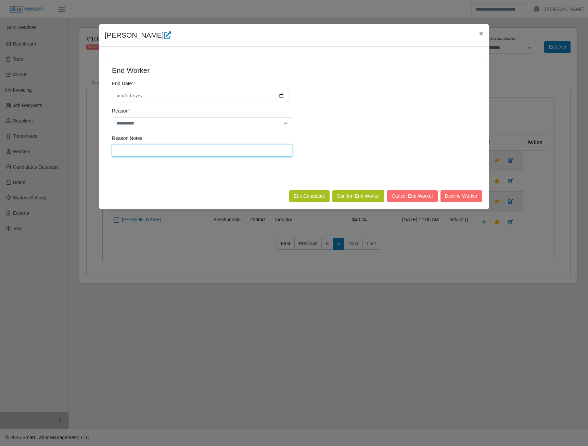
click at [136, 151] on input "Reason Notes:" at bounding box center [202, 151] width 180 height 12
type input "**********"
click at [353, 199] on button "Confirm End Worker" at bounding box center [358, 196] width 52 height 12
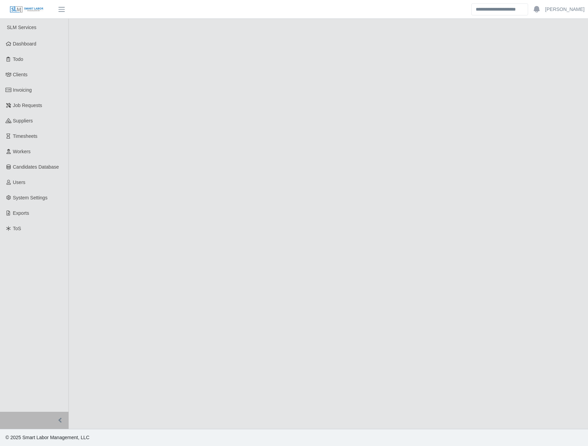
select select "******"
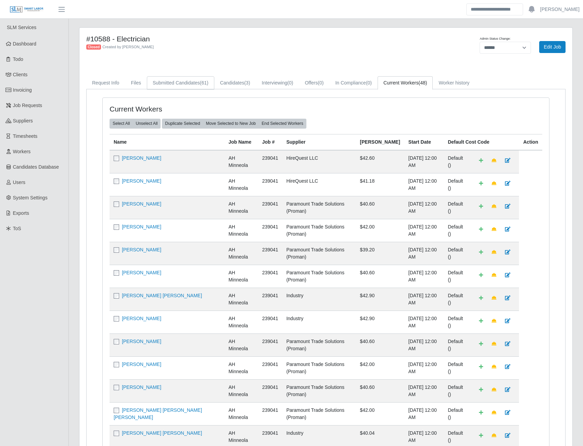
click at [189, 85] on link "Submitted Candidates (61)" at bounding box center [180, 82] width 67 height 13
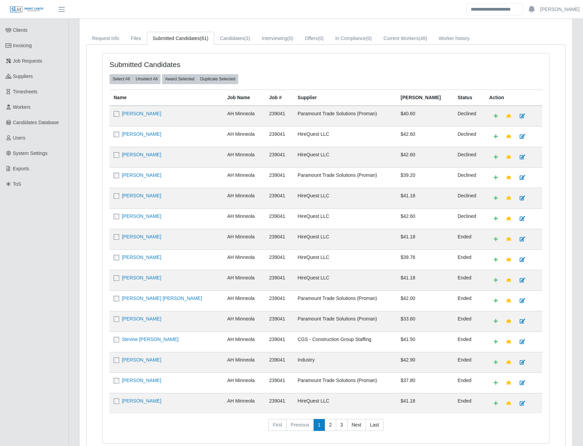
scroll to position [89, 0]
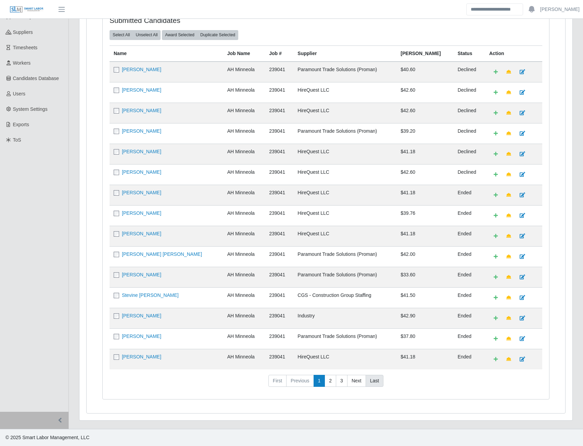
click at [371, 386] on link "Last" at bounding box center [375, 381] width 18 height 12
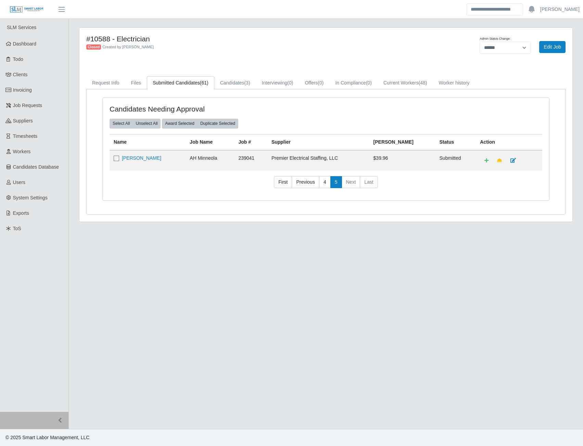
scroll to position [0, 0]
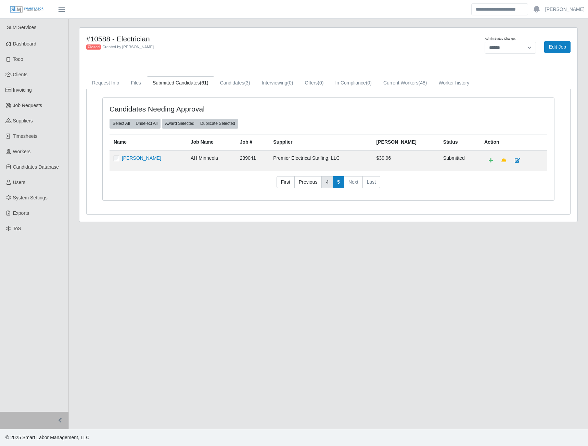
click at [331, 180] on link "4" at bounding box center [327, 182] width 12 height 12
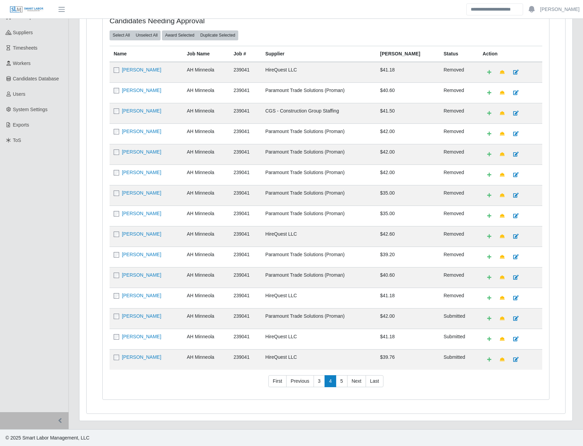
scroll to position [89, 0]
click at [320, 380] on link "3" at bounding box center [320, 381] width 12 height 12
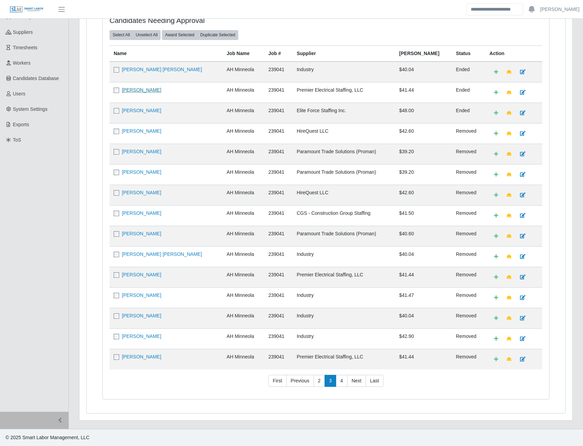
click at [140, 93] on link "Jimmy D Burns" at bounding box center [141, 89] width 39 height 5
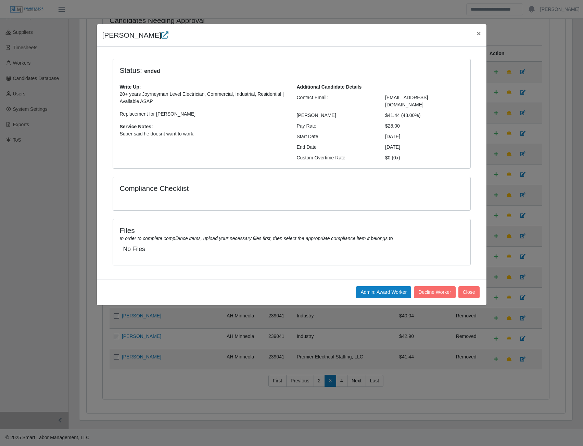
click at [161, 36] on icon at bounding box center [164, 34] width 7 height 7
click at [476, 35] on span "×" at bounding box center [478, 33] width 4 height 8
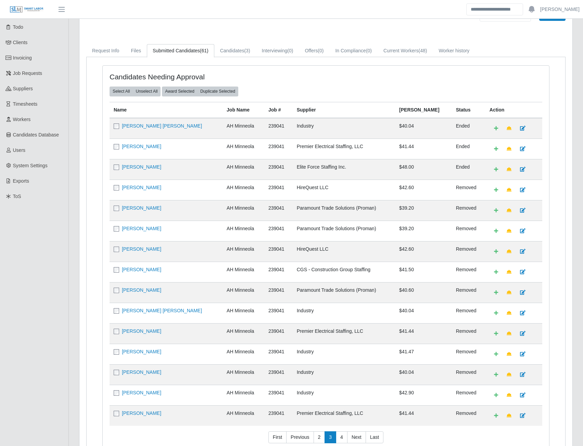
scroll to position [0, 0]
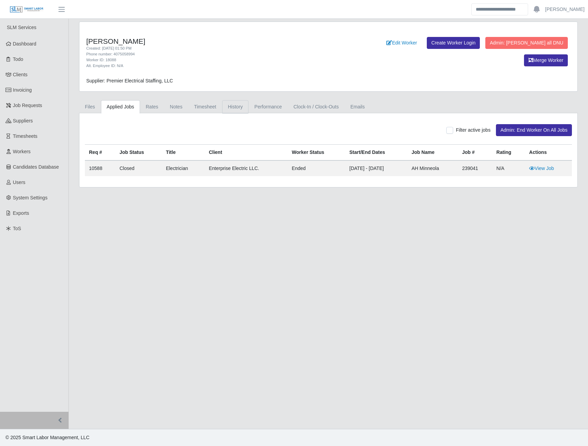
click at [235, 108] on link "History" at bounding box center [235, 106] width 27 height 13
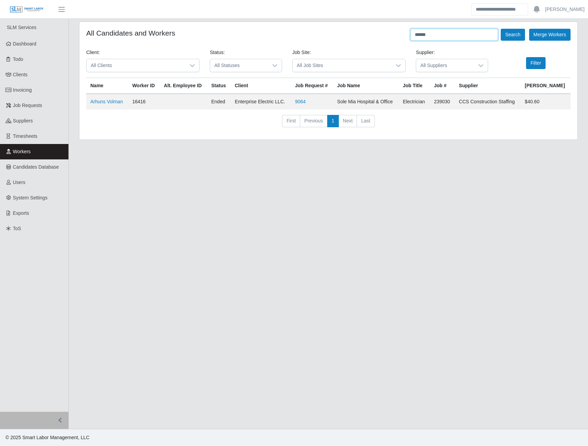
drag, startPoint x: 455, startPoint y: 35, endPoint x: 409, endPoint y: 35, distance: 45.5
click at [409, 35] on div "All Candidates and Workers ****** Search Merge Workers" at bounding box center [328, 35] width 484 height 12
click at [434, 39] on input "text" at bounding box center [454, 35] width 88 height 12
click at [501, 29] on button "Search" at bounding box center [513, 35] width 24 height 12
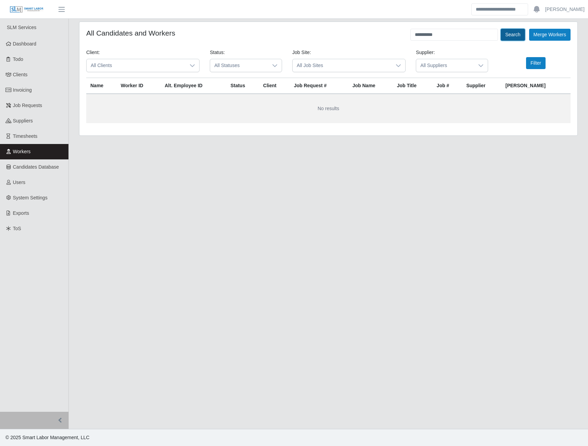
click at [511, 37] on button "Search" at bounding box center [513, 35] width 24 height 12
click at [442, 33] on input "**********" at bounding box center [454, 35] width 88 height 12
type input "**********"
click at [514, 34] on button "Search" at bounding box center [513, 35] width 24 height 12
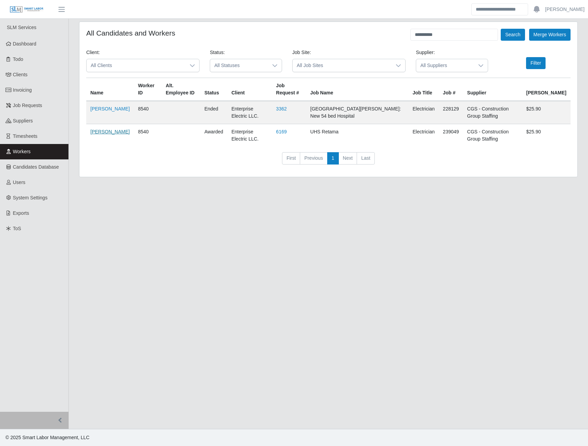
click at [108, 133] on link "[PERSON_NAME]" at bounding box center [109, 131] width 39 height 5
drag, startPoint x: 435, startPoint y: 35, endPoint x: 405, endPoint y: 36, distance: 30.2
click at [405, 36] on div "**********" at bounding box center [328, 35] width 484 height 12
click at [501, 29] on button "Search" at bounding box center [513, 35] width 24 height 12
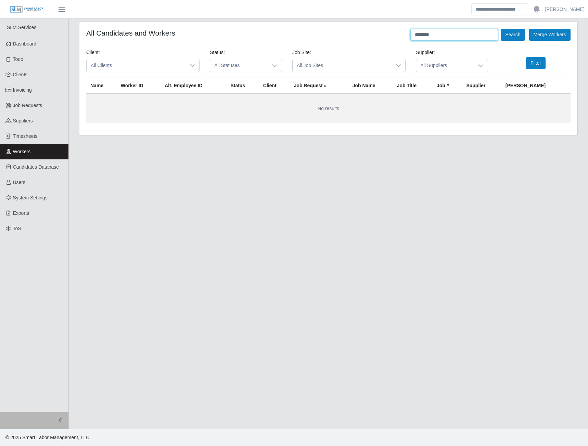
type input "*******"
click at [501, 29] on button "Search" at bounding box center [513, 35] width 24 height 12
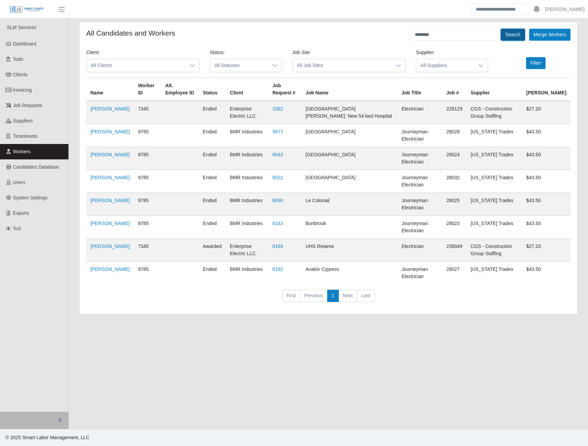
click at [515, 34] on button "Search" at bounding box center [513, 35] width 24 height 12
click at [111, 248] on link "[PERSON_NAME]" at bounding box center [109, 246] width 39 height 5
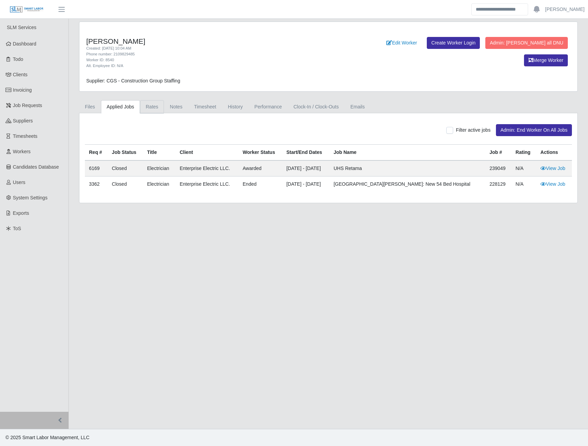
click at [148, 108] on link "Rates" at bounding box center [152, 106] width 24 height 13
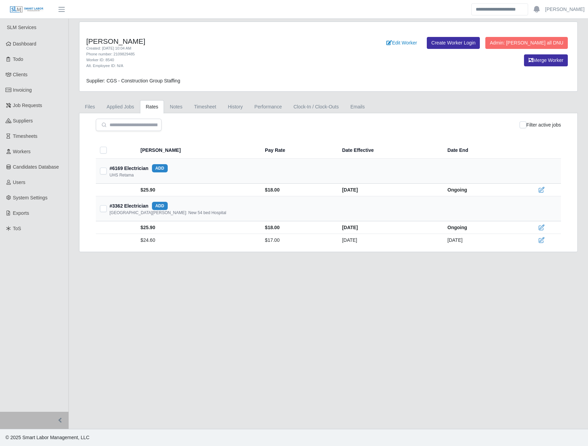
click at [166, 167] on button "add" at bounding box center [160, 168] width 16 height 8
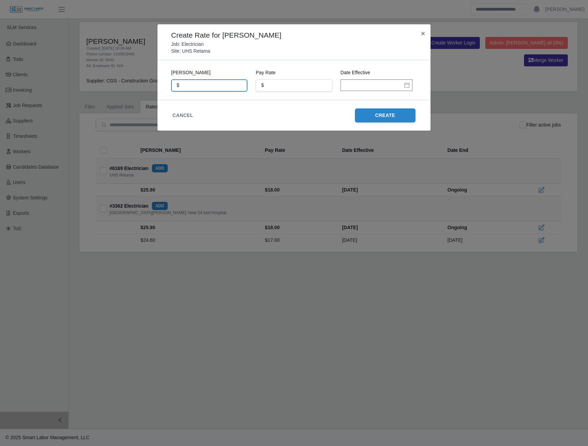
click at [197, 87] on input "text" at bounding box center [209, 85] width 76 height 12
type input "*****"
click at [279, 86] on input "*" at bounding box center [294, 85] width 76 height 12
type input "**"
click at [347, 84] on input "text" at bounding box center [377, 85] width 72 height 12
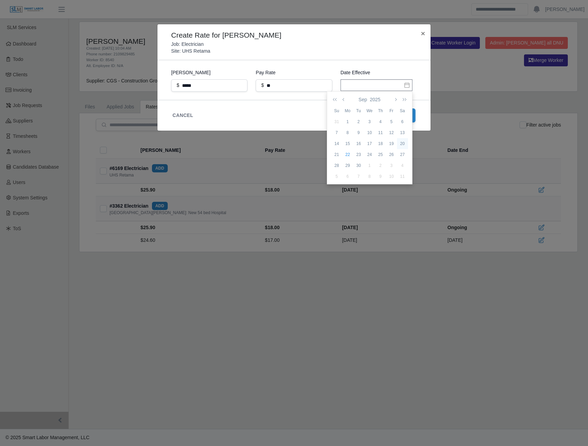
click at [404, 145] on div "20" at bounding box center [402, 144] width 11 height 6
type input "**********"
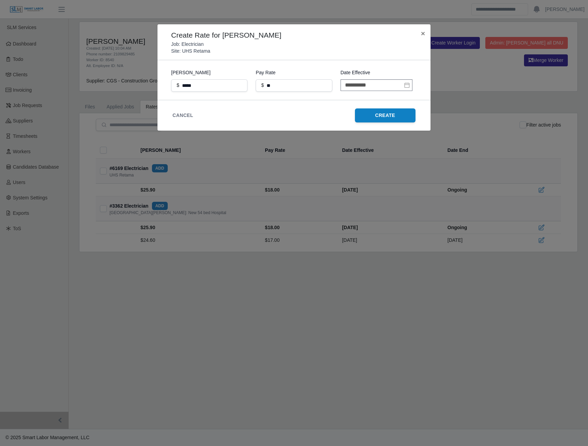
click at [381, 115] on button "Create" at bounding box center [385, 116] width 61 height 14
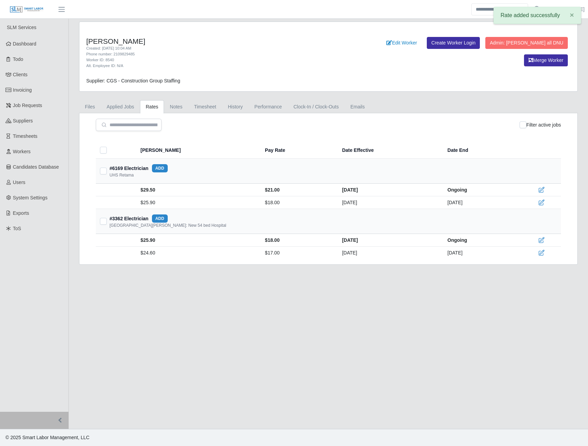
click at [158, 221] on button "add" at bounding box center [160, 219] width 16 height 8
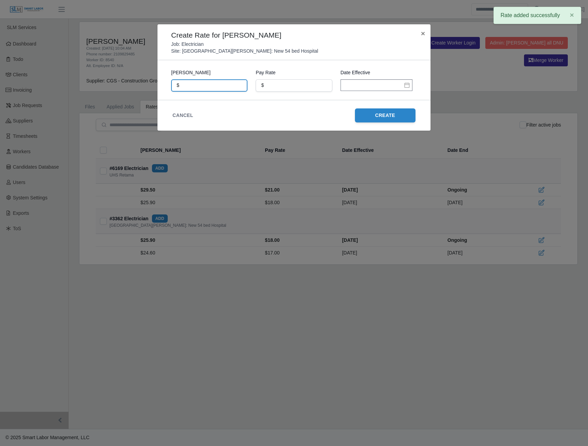
click at [196, 85] on input "text" at bounding box center [209, 85] width 76 height 12
type input "*****"
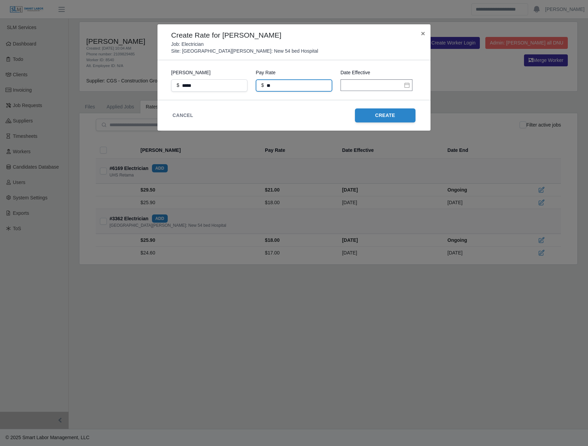
type input "**"
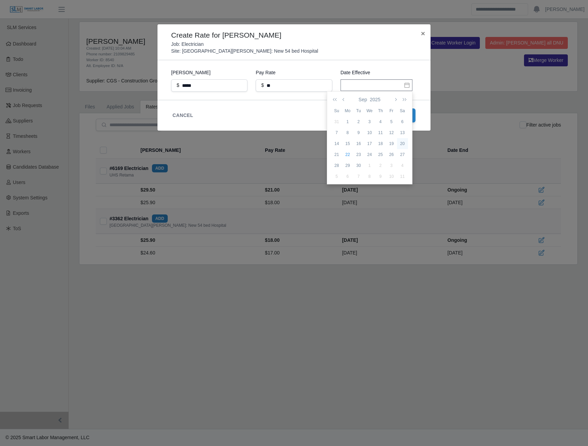
click at [404, 143] on div "20" at bounding box center [402, 144] width 11 height 6
type input "**********"
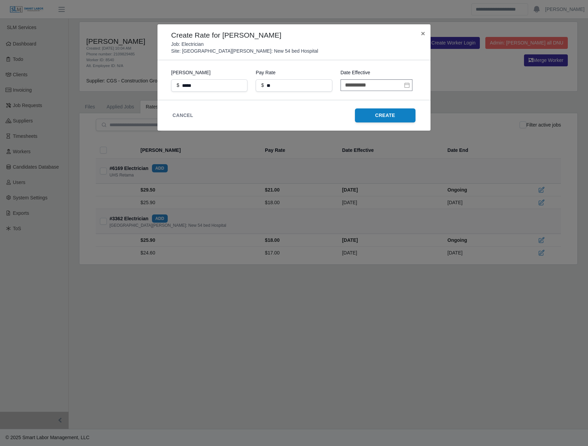
click at [380, 111] on button "Create" at bounding box center [385, 116] width 61 height 14
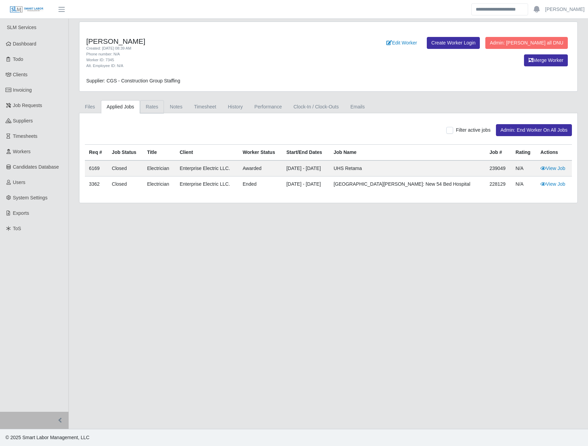
click at [150, 105] on link "Rates" at bounding box center [152, 106] width 24 height 13
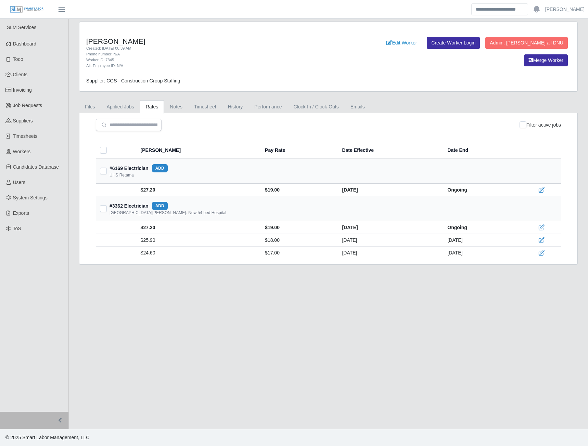
click at [159, 171] on button "add" at bounding box center [160, 168] width 16 height 8
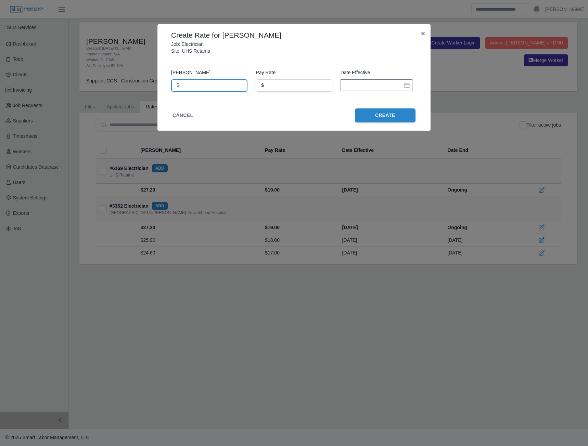
click at [199, 88] on input "text" at bounding box center [209, 85] width 76 height 12
type input "*****"
type input "**"
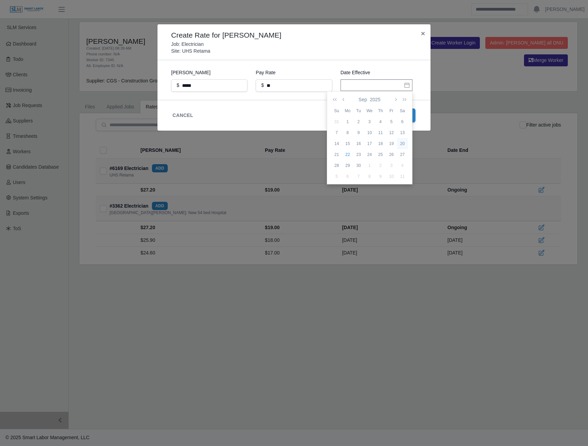
click at [403, 143] on div "20" at bounding box center [402, 144] width 11 height 6
type input "**********"
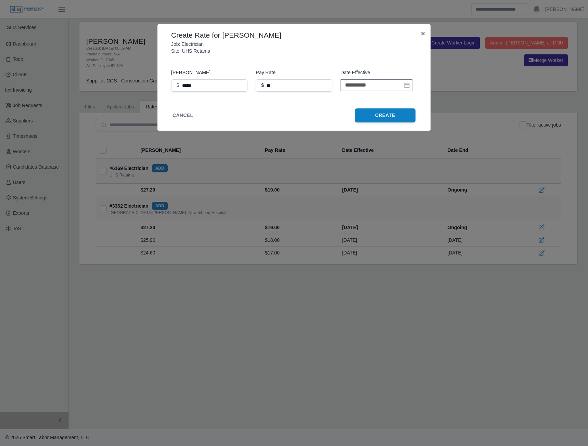
click at [399, 118] on button "Create" at bounding box center [385, 116] width 61 height 14
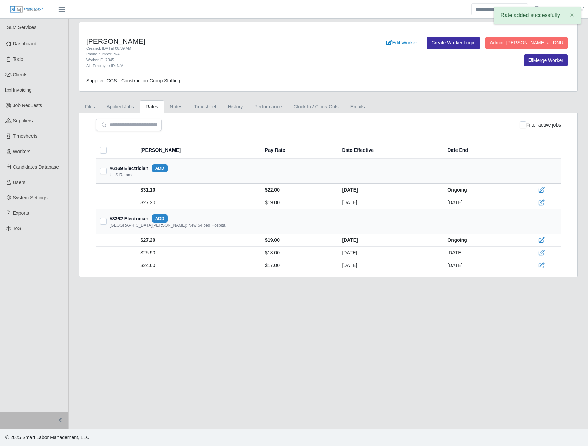
click at [162, 218] on button "add" at bounding box center [160, 219] width 16 height 8
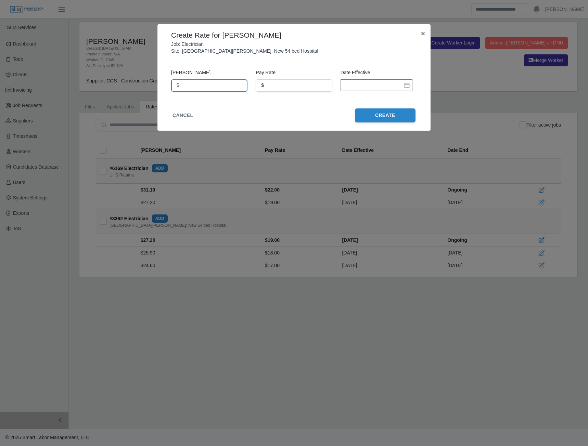
click at [193, 87] on input "text" at bounding box center [209, 85] width 76 height 12
type input "*****"
type input "**"
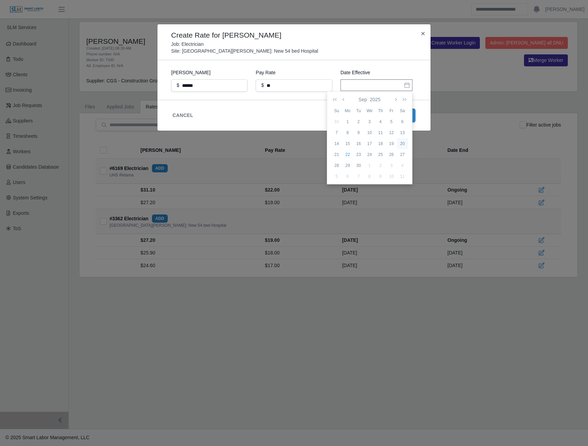
click at [405, 143] on div "20" at bounding box center [402, 144] width 11 height 6
type input "**********"
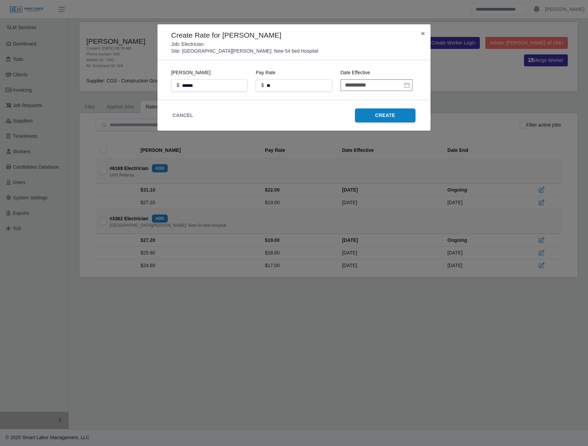
click at [394, 118] on button "Create" at bounding box center [385, 116] width 61 height 14
